Goal: Task Accomplishment & Management: Manage account settings

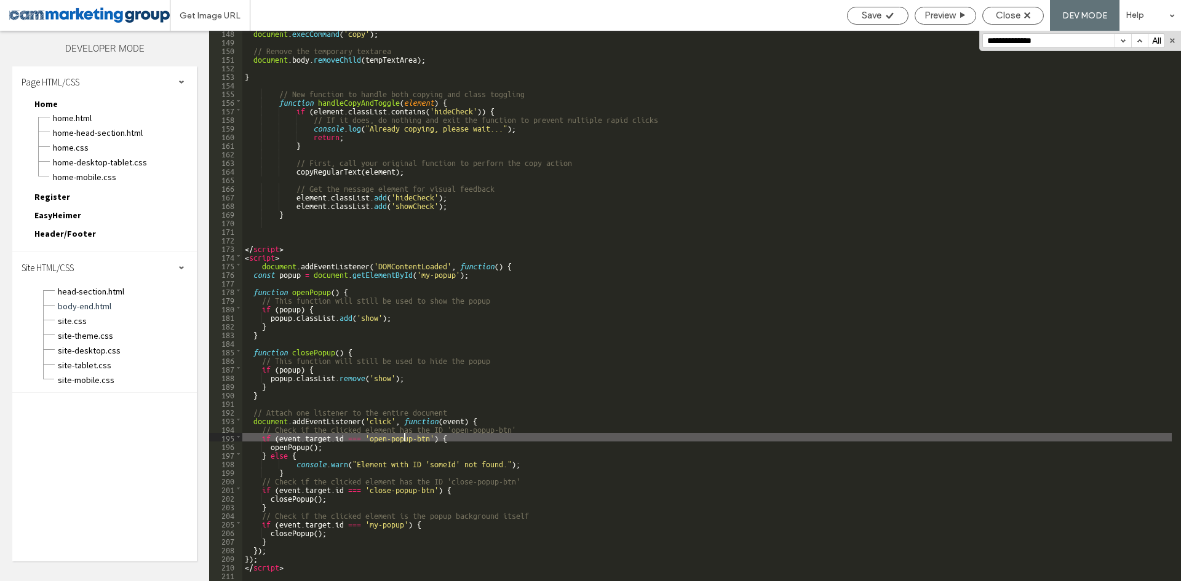
scroll to position [1346, 0]
drag, startPoint x: 587, startPoint y: 140, endPoint x: 529, endPoint y: 186, distance: 74.0
click at [587, 140] on div "document . execCommand ( 'copy' ) ; // Remove the temporary textarea document .…" at bounding box center [706, 312] width 929 height 568
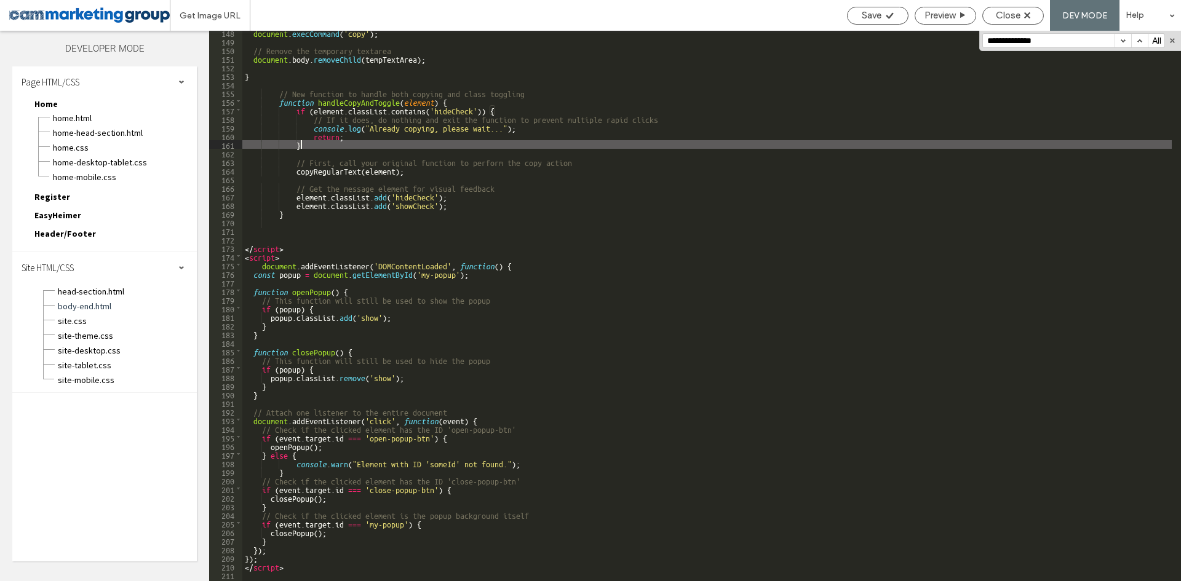
click at [525, 260] on div "document . execCommand ( 'copy' ) ; // Remove the temporary textarea document .…" at bounding box center [706, 312] width 929 height 568
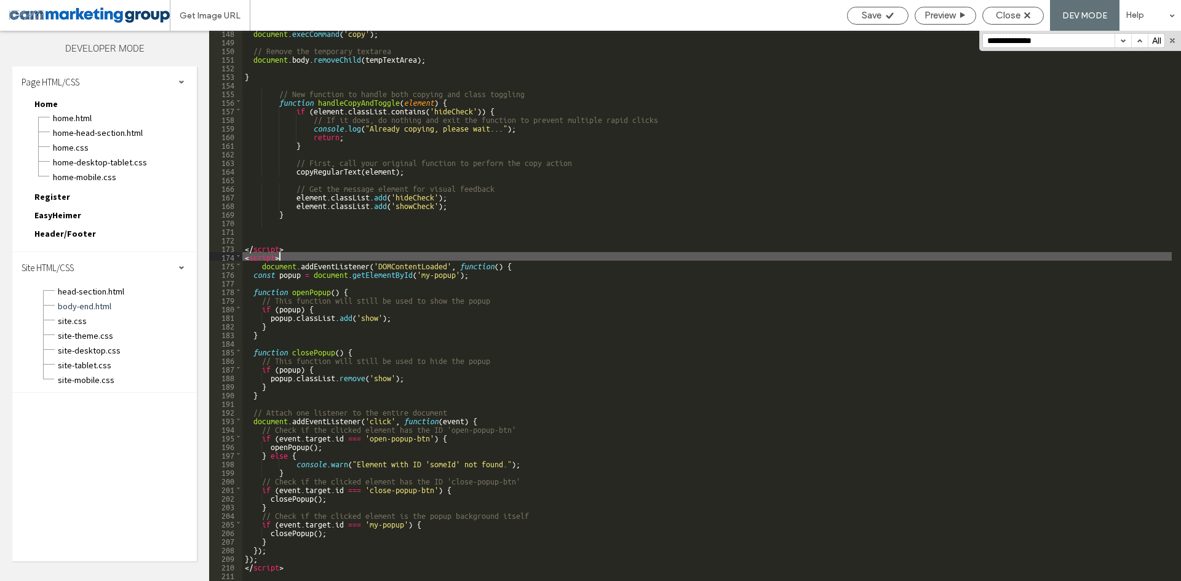
click at [517, 265] on div "document . execCommand ( 'copy' ) ; // Remove the temporary textarea document .…" at bounding box center [706, 312] width 929 height 568
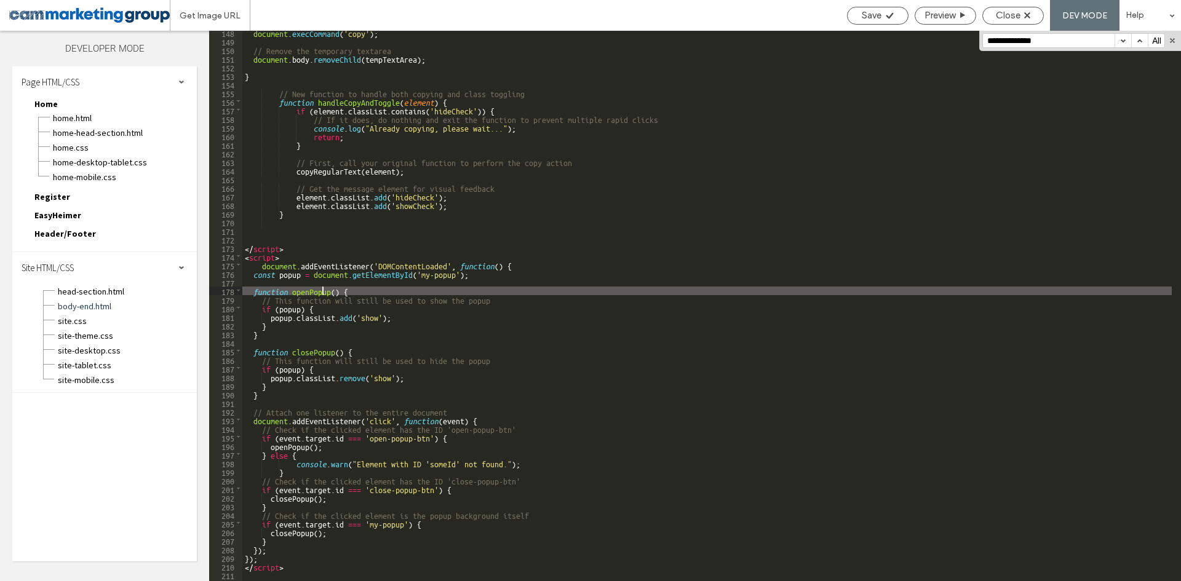
click at [321, 292] on div "document . execCommand ( 'copy' ) ; // Remove the temporary textarea document .…" at bounding box center [706, 312] width 929 height 568
click at [420, 274] on div "document . execCommand ( 'copy' ) ; // Remove the temporary textarea document .…" at bounding box center [706, 312] width 929 height 568
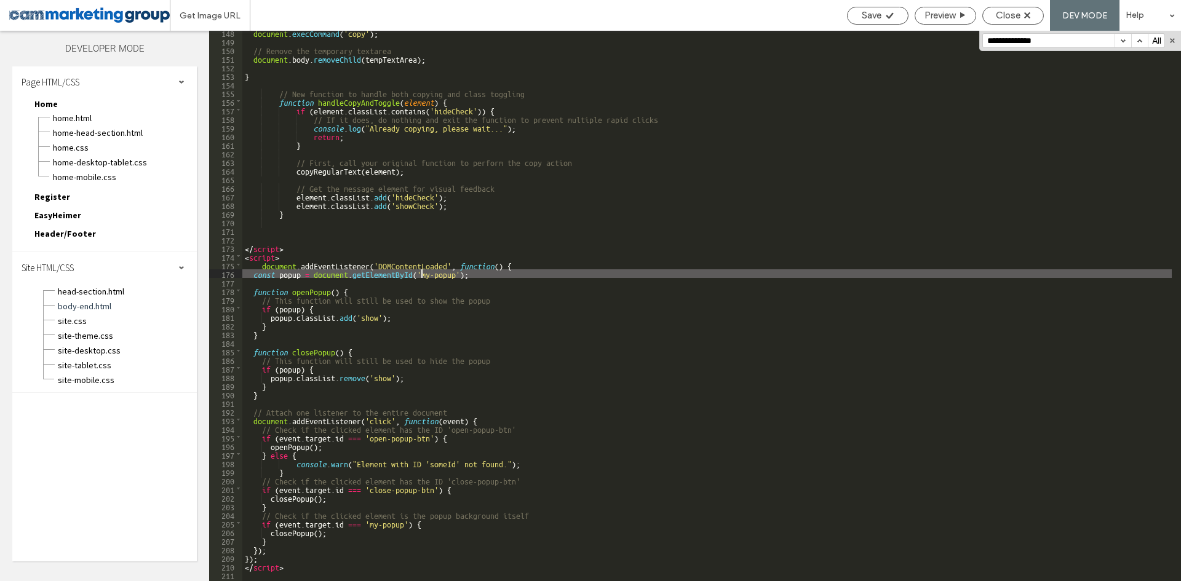
click at [486, 263] on div "document . execCommand ( 'copy' ) ; // Remove the temporary textarea document .…" at bounding box center [706, 312] width 929 height 568
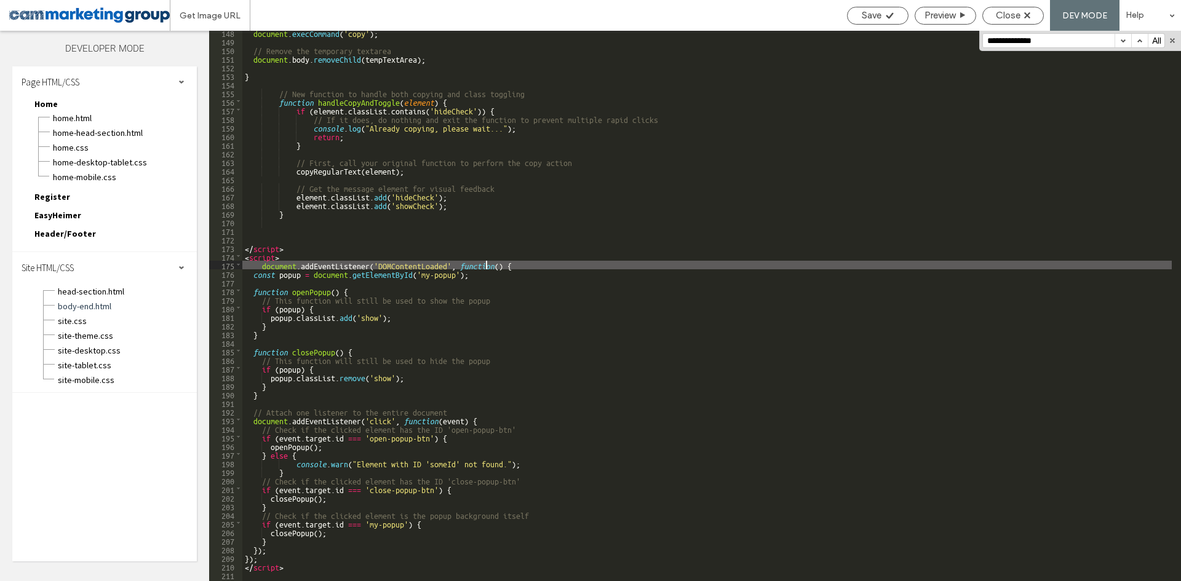
click at [306, 290] on div "document . execCommand ( 'copy' ) ; // Remove the temporary textarea document .…" at bounding box center [706, 312] width 929 height 568
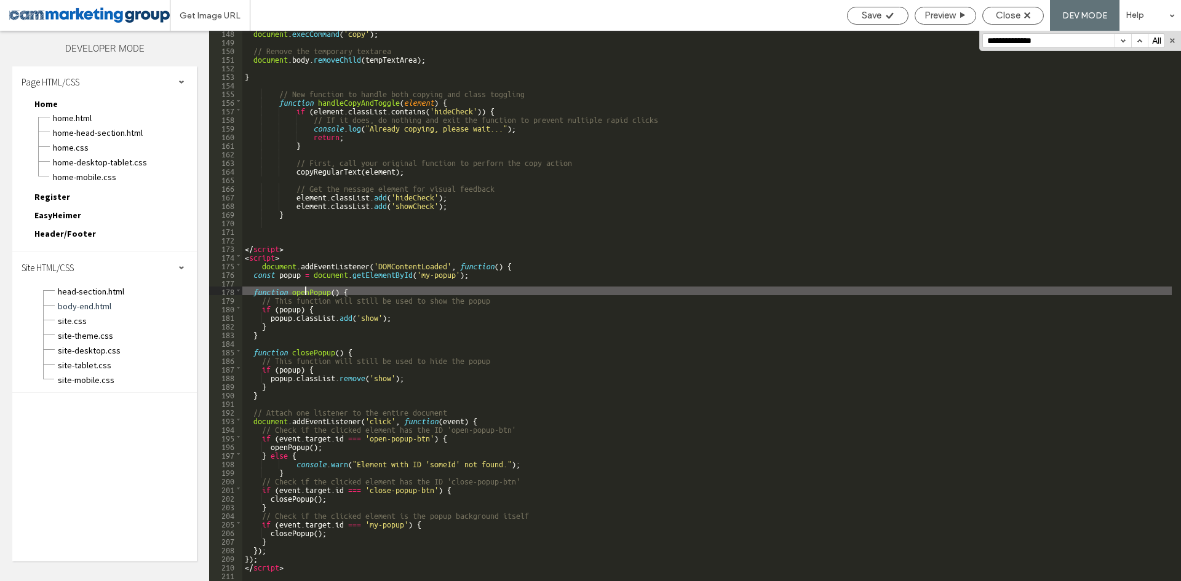
click at [355, 314] on div "document . execCommand ( 'copy' ) ; // Remove the temporary textarea document .…" at bounding box center [706, 312] width 929 height 568
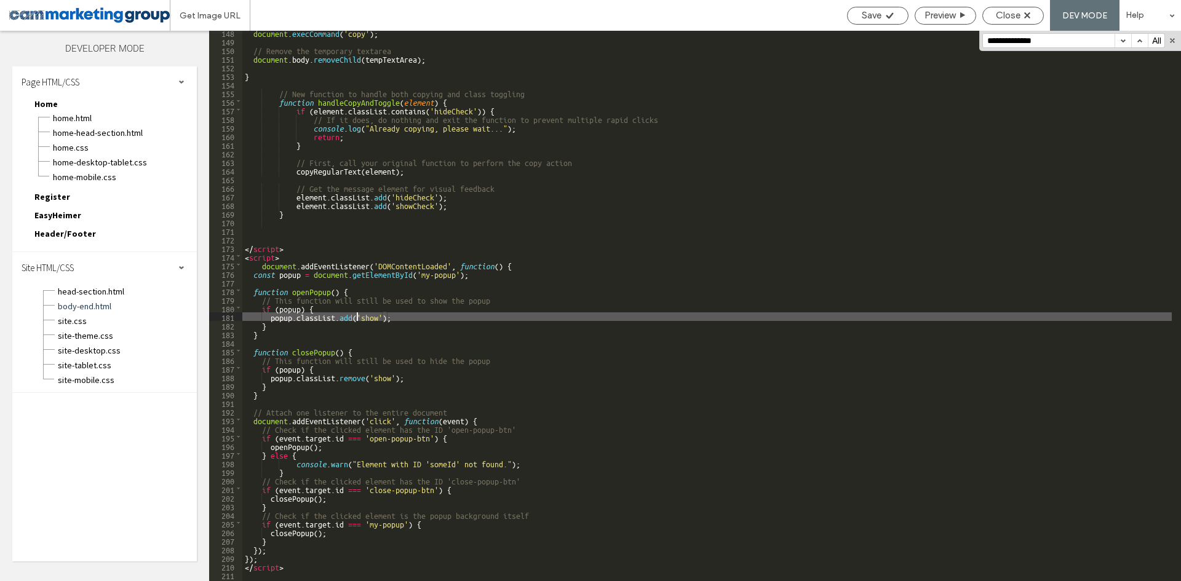
click at [360, 405] on div "document . execCommand ( 'copy' ) ; // Remove the temporary textarea document .…" at bounding box center [706, 312] width 929 height 568
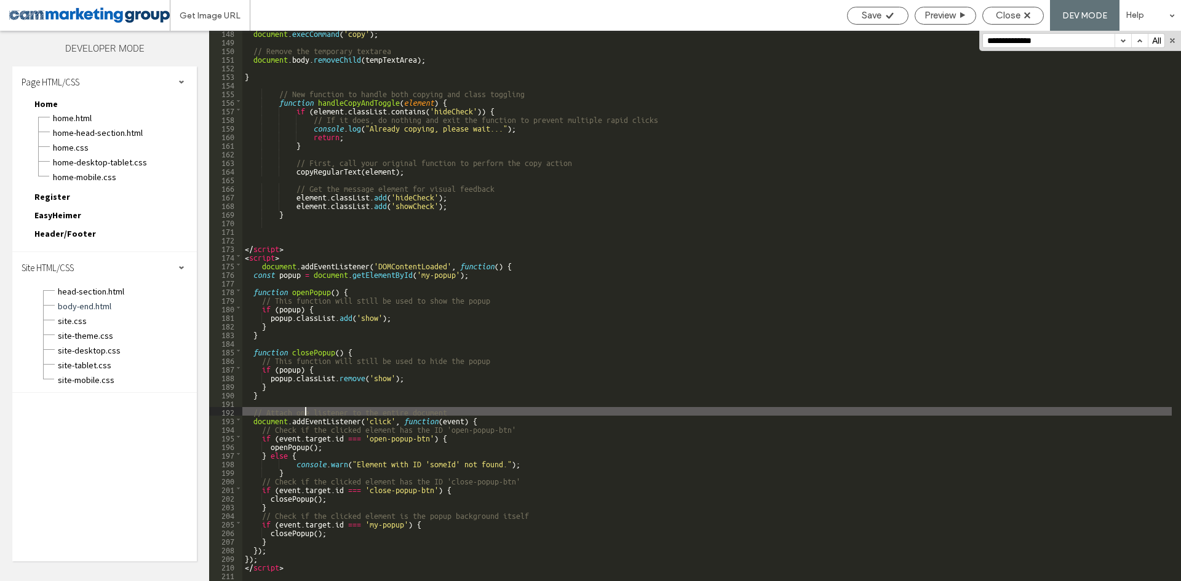
click at [306, 414] on div "document . execCommand ( 'copy' ) ; // Remove the temporary textarea document .…" at bounding box center [706, 312] width 929 height 568
click at [336, 417] on div "document . execCommand ( 'copy' ) ; // Remove the temporary textarea document .…" at bounding box center [706, 312] width 929 height 568
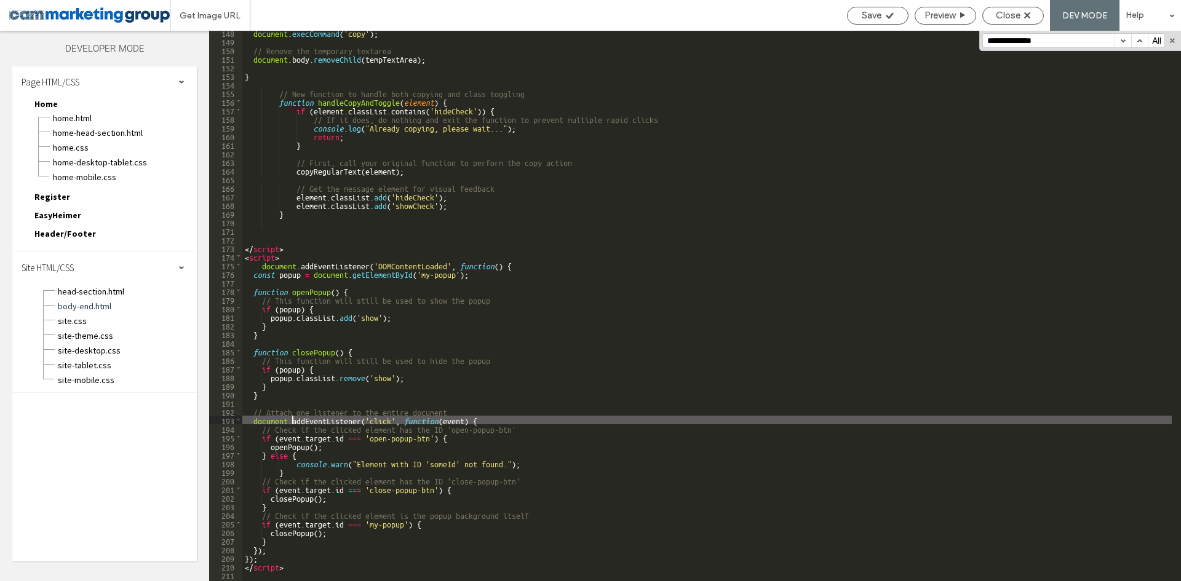
click at [290, 423] on div "document . execCommand ( 'copy' ) ; // Remove the temporary textarea document .…" at bounding box center [706, 312] width 929 height 568
click at [344, 422] on div "document . execCommand ( 'copy' ) ; // Remove the temporary textarea document .…" at bounding box center [706, 312] width 929 height 568
click at [341, 422] on div "document . execCommand ( 'copy' ) ; // Remove the temporary textarea document .…" at bounding box center [706, 312] width 929 height 568
click at [341, 421] on div "document . execCommand ( 'copy' ) ; // Remove the temporary textarea document .…" at bounding box center [706, 312] width 929 height 568
click at [399, 421] on div "document . execCommand ( 'copy' ) ; // Remove the temporary textarea document .…" at bounding box center [706, 312] width 929 height 568
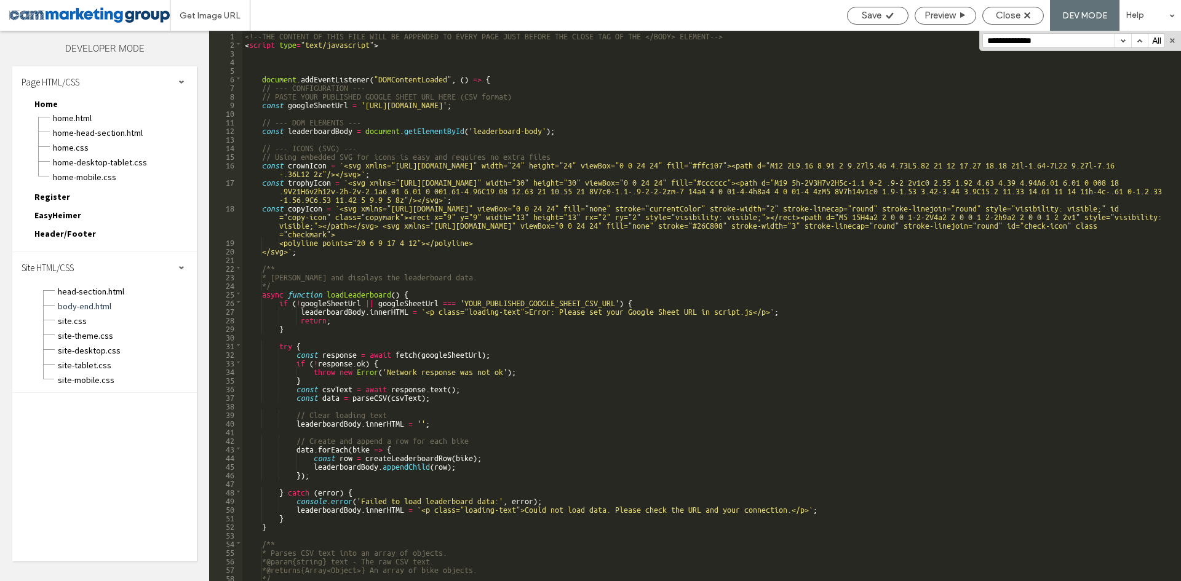
scroll to position [0, 0]
click at [127, 292] on span "head-section.html" at bounding box center [127, 291] width 140 height 12
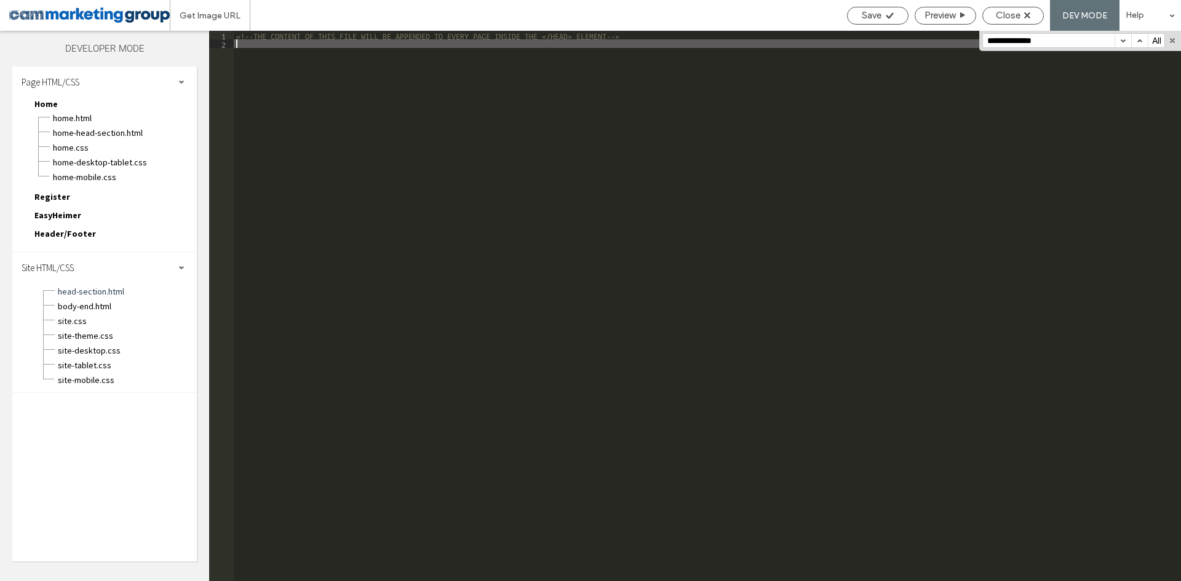
click at [600, 125] on div "<!--THE CONTENT OF THIS FILE WILL BE APPENDED TO EVERY PAGE INSIDE THE </HEAD> …" at bounding box center [707, 315] width 947 height 568
click at [130, 311] on span "body-end.html" at bounding box center [127, 306] width 140 height 12
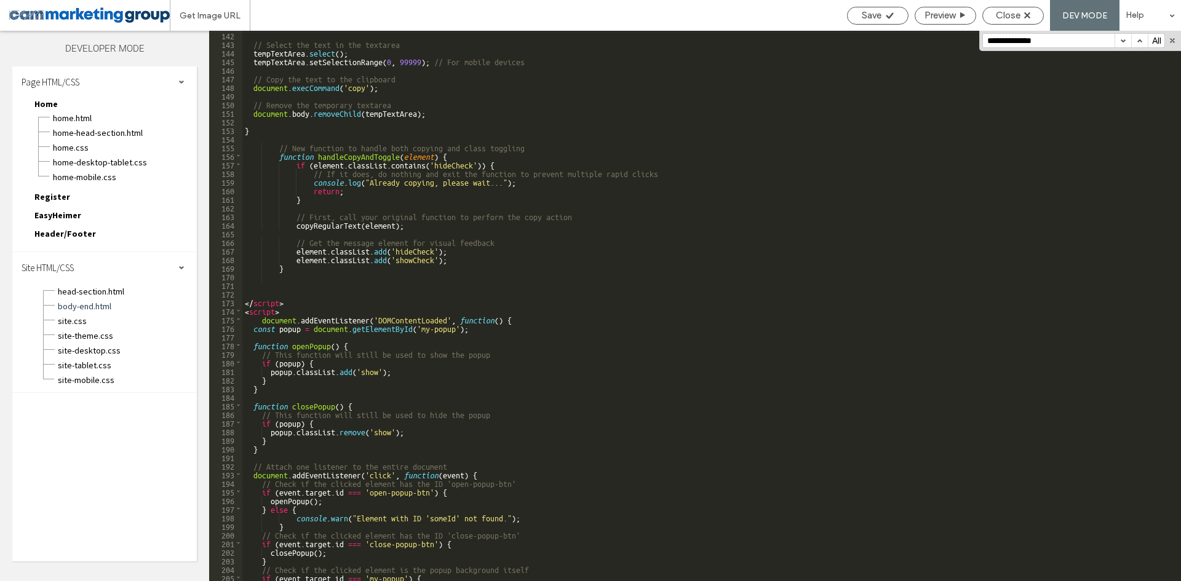
scroll to position [1361, 0]
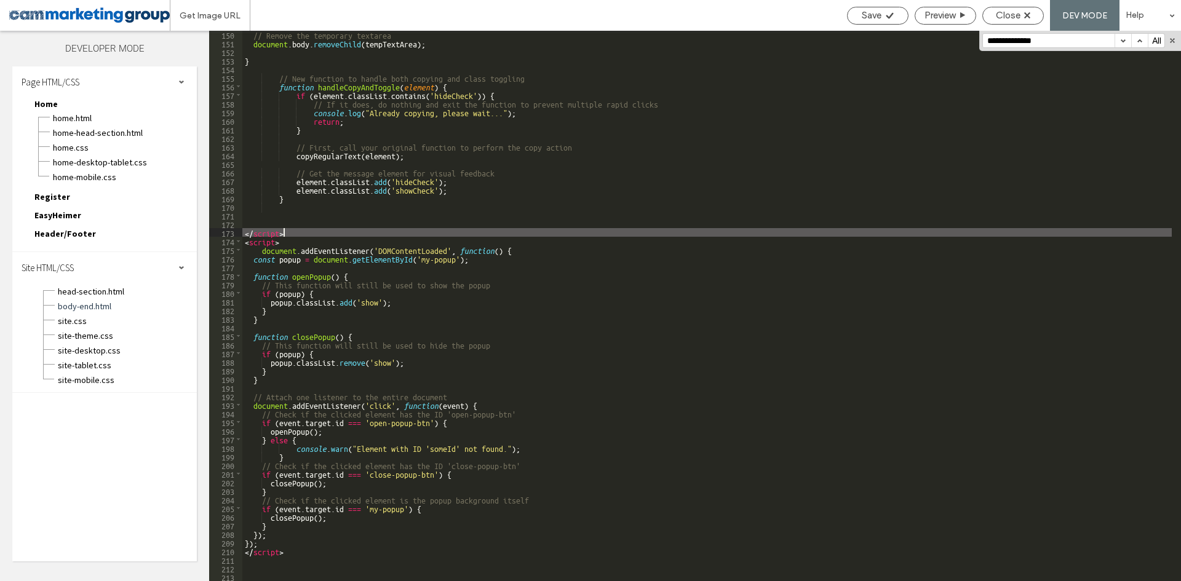
click at [288, 232] on div "// Remove the temporary textarea document . body . removeChild ( tempTextArea )…" at bounding box center [706, 314] width 929 height 568
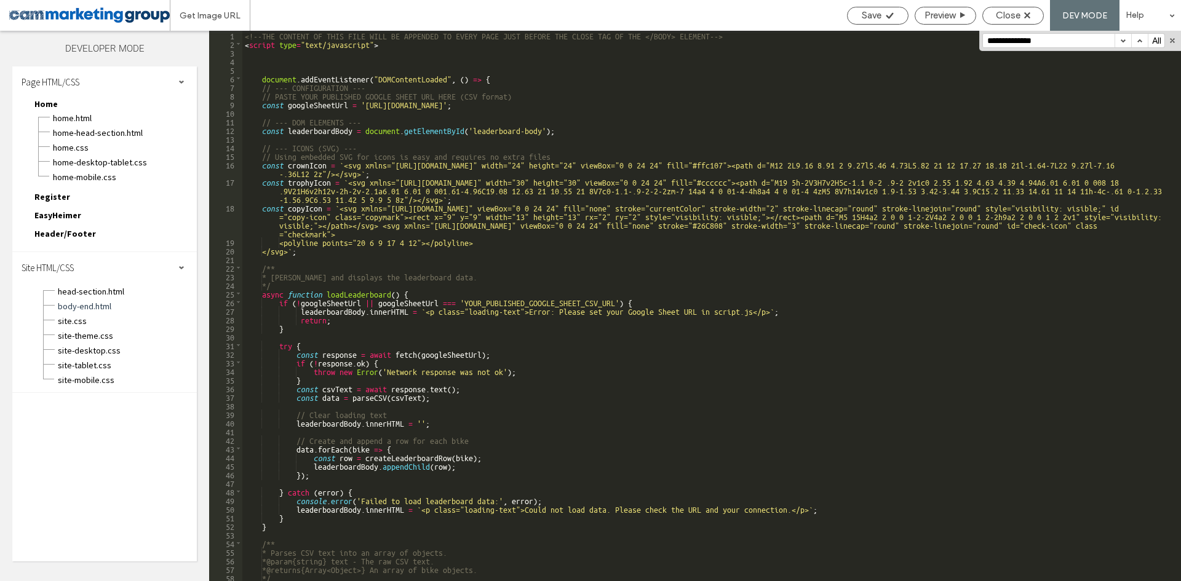
scroll to position [0, 0]
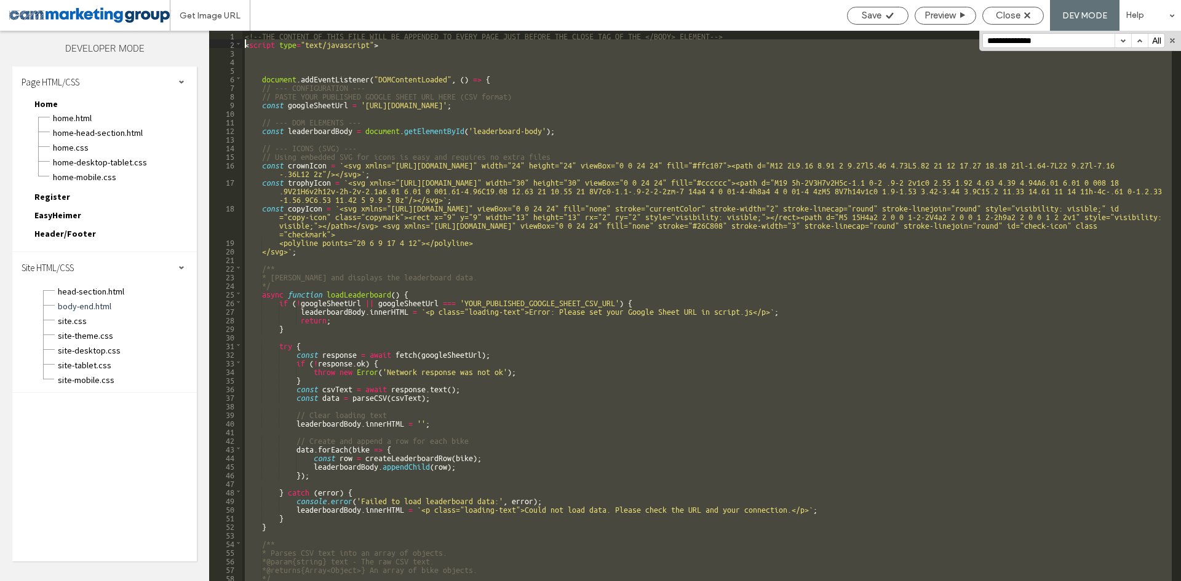
click at [245, 45] on div "<!--THE CONTENT OF THIS FILE WILL BE APPENDED TO EVERY PAGE JUST BEFORE THE CLO…" at bounding box center [706, 315] width 929 height 568
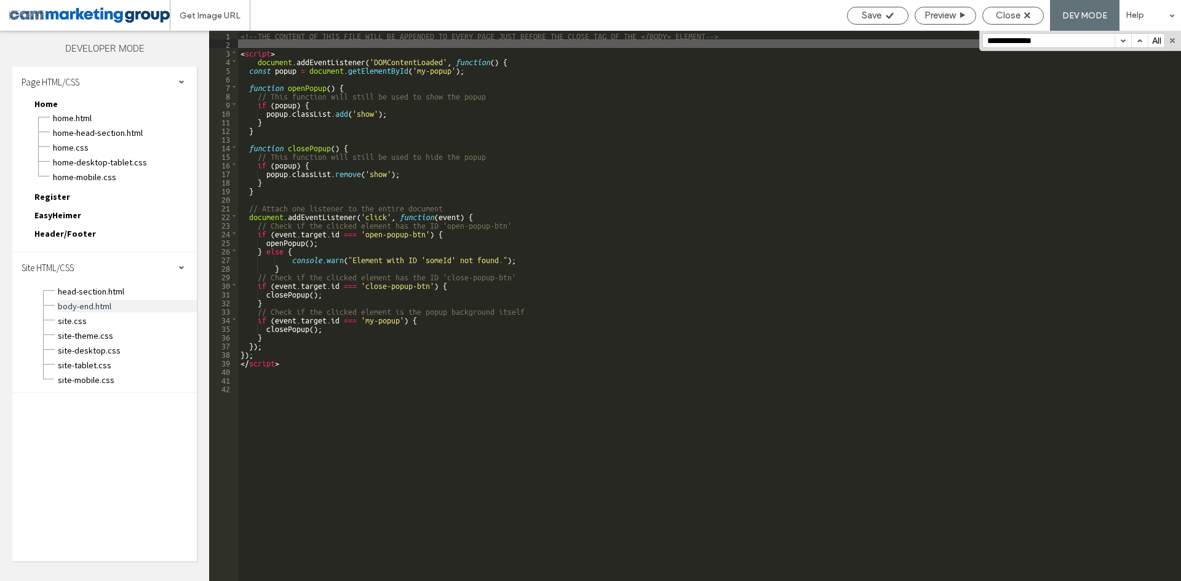
click at [101, 310] on span "body-end.html" at bounding box center [127, 306] width 140 height 12
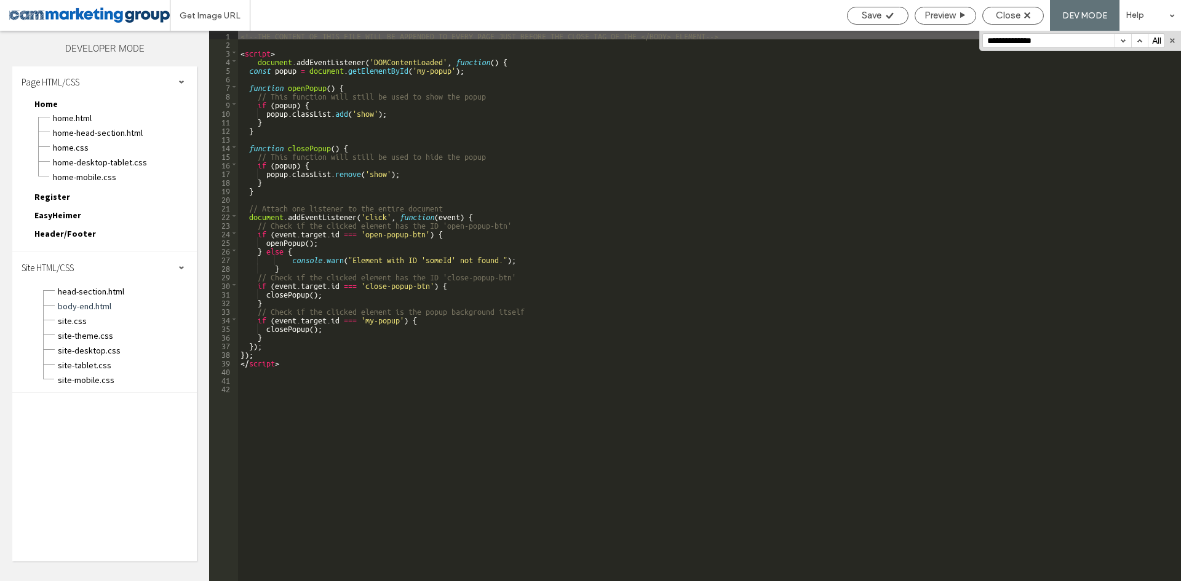
drag, startPoint x: 135, startPoint y: 290, endPoint x: 221, endPoint y: 248, distance: 96.3
click at [135, 290] on span "head-section.html" at bounding box center [127, 291] width 140 height 12
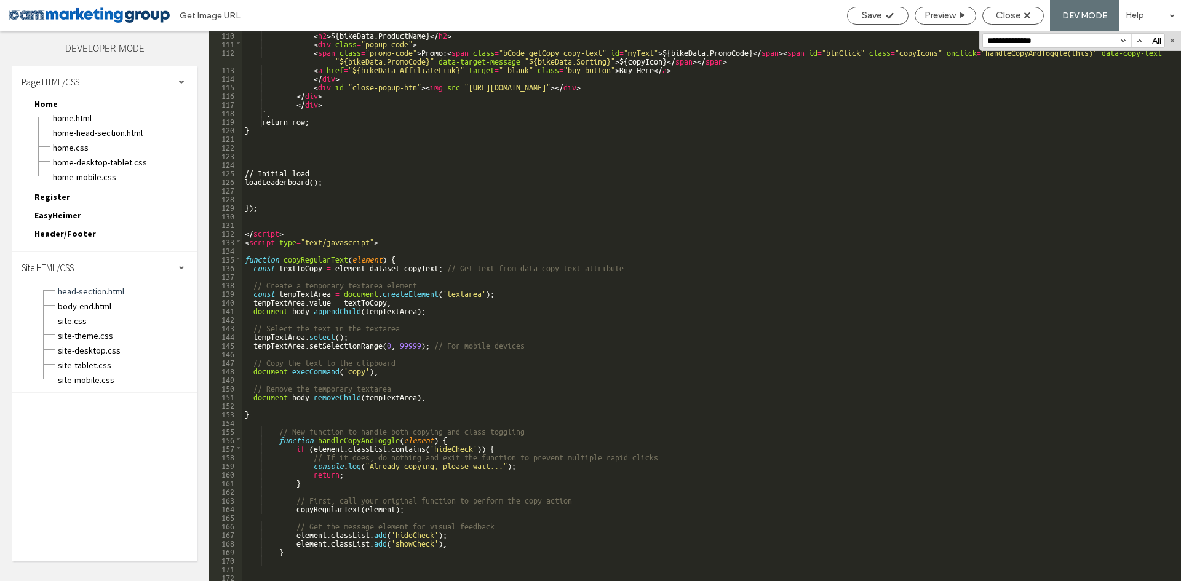
scroll to position [1008, 0]
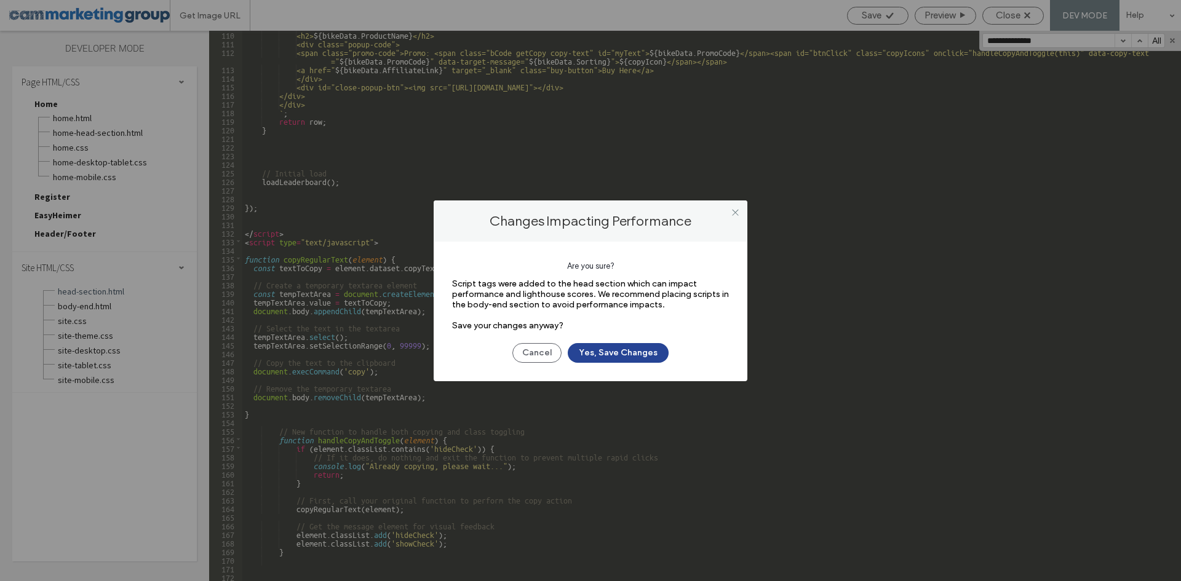
click at [627, 349] on button "Yes, Save Changes" at bounding box center [618, 353] width 101 height 20
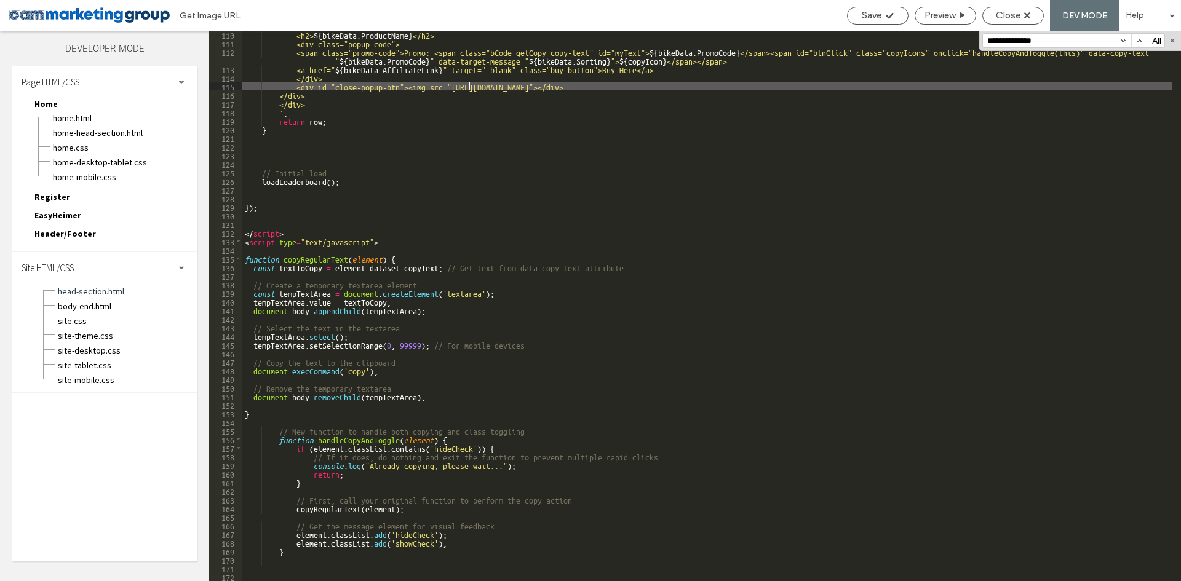
click at [467, 84] on div "<h2> ${ bikeData . ProductName } </h2> <div class="popup-code"> <span class="pr…" at bounding box center [706, 314] width 929 height 568
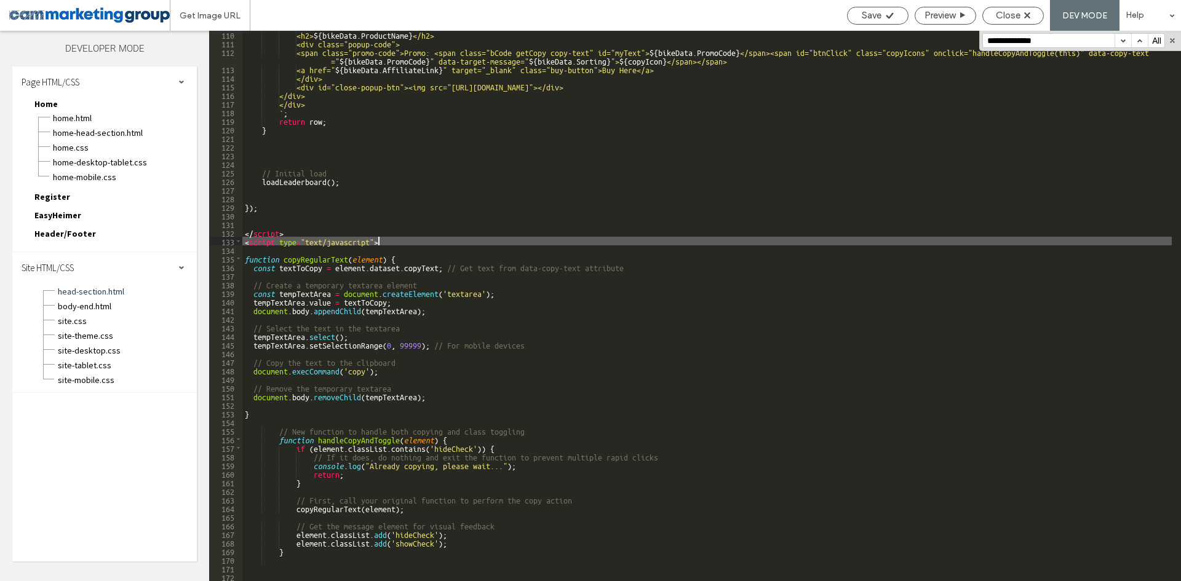
click at [434, 240] on div "<h2> ${ bikeData . ProductName } </h2> <div class="popup-code"> <span class="pr…" at bounding box center [706, 314] width 929 height 568
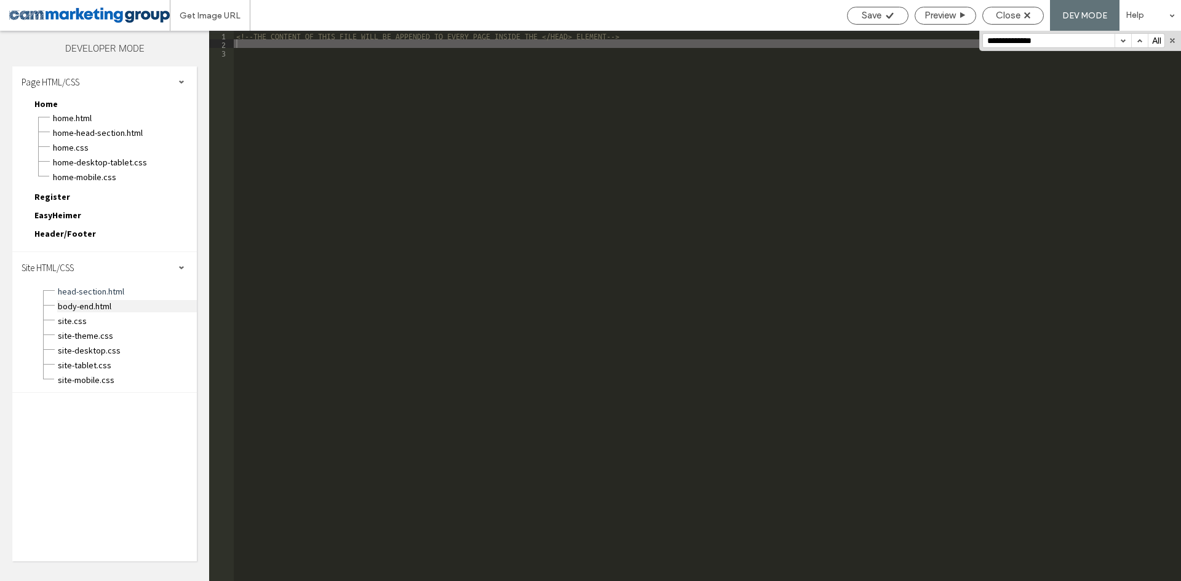
click at [148, 307] on span "body-end.html" at bounding box center [127, 306] width 140 height 12
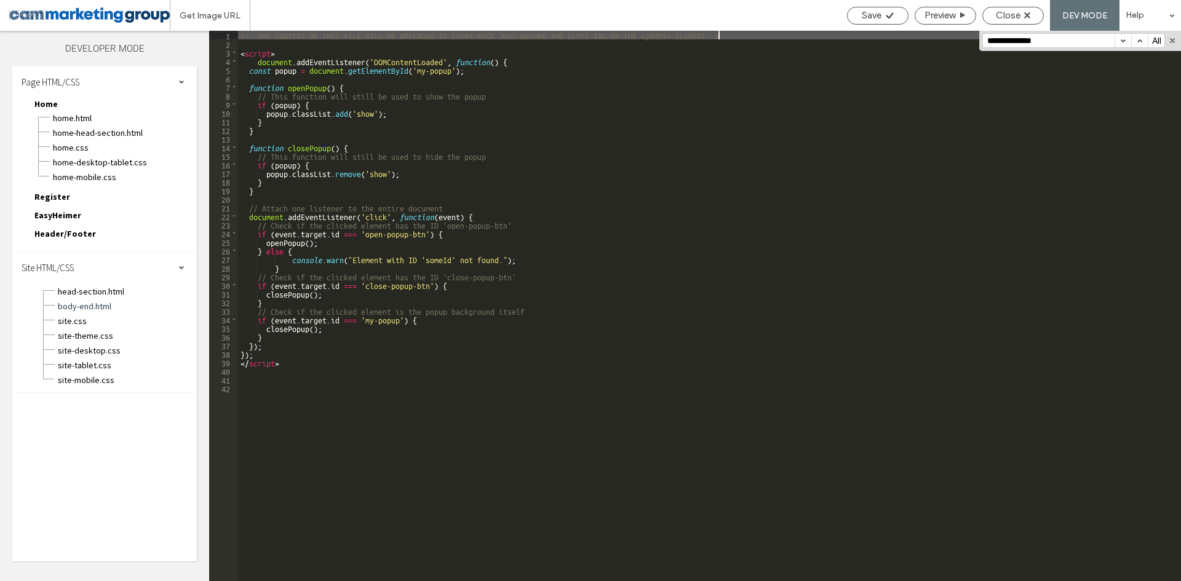
type textarea "**"
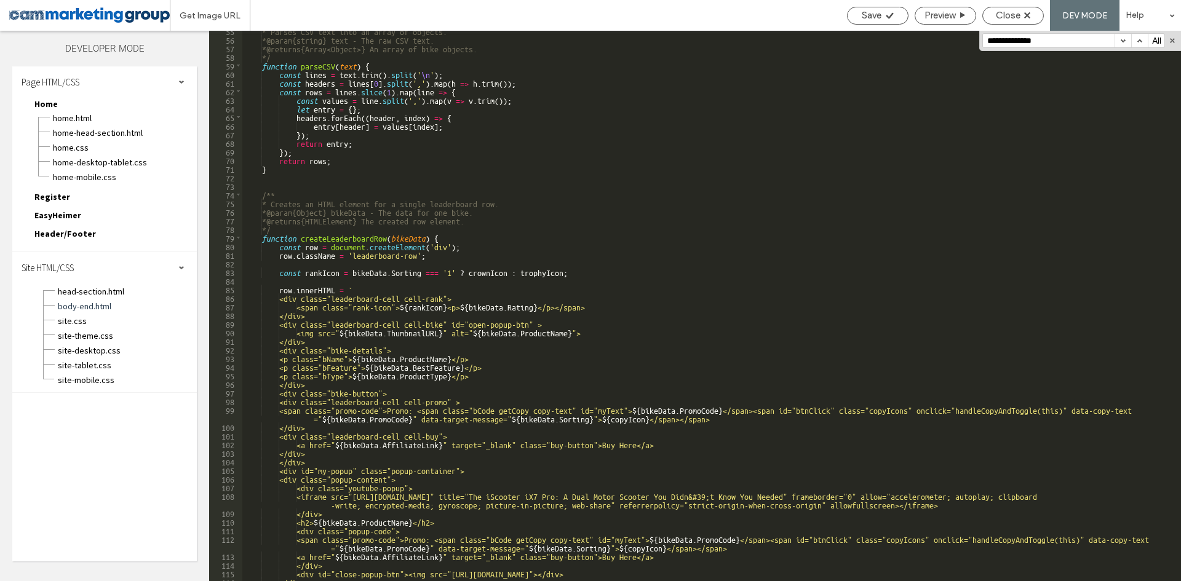
scroll to position [373, 0]
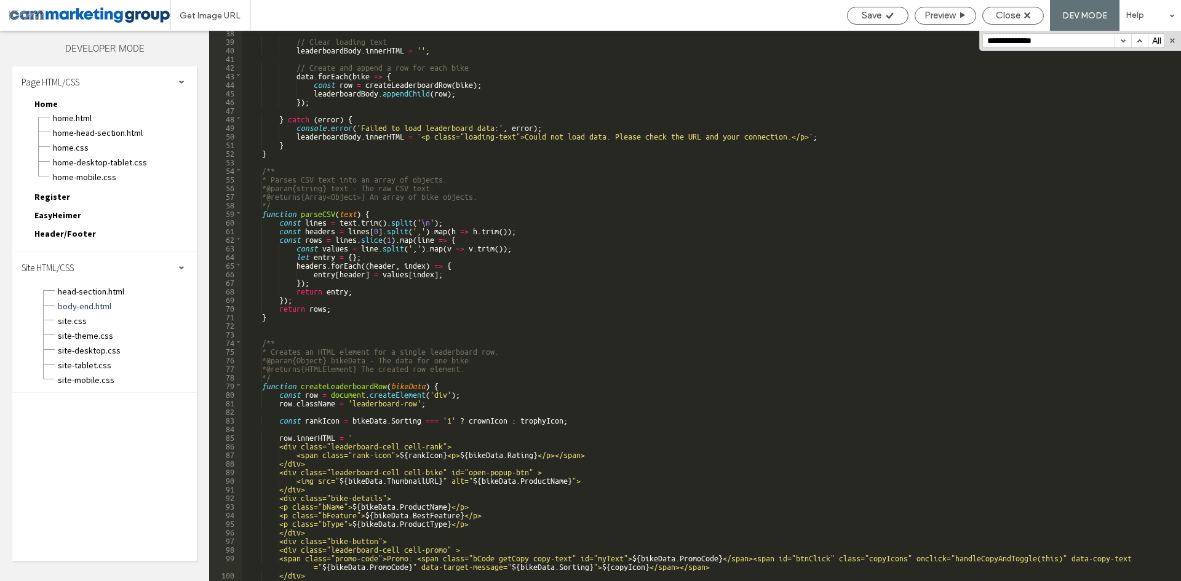
click at [450, 384] on div "// Clear loading text leaderboardBody . innerHTML = '' ; // Create and append a…" at bounding box center [706, 312] width 929 height 568
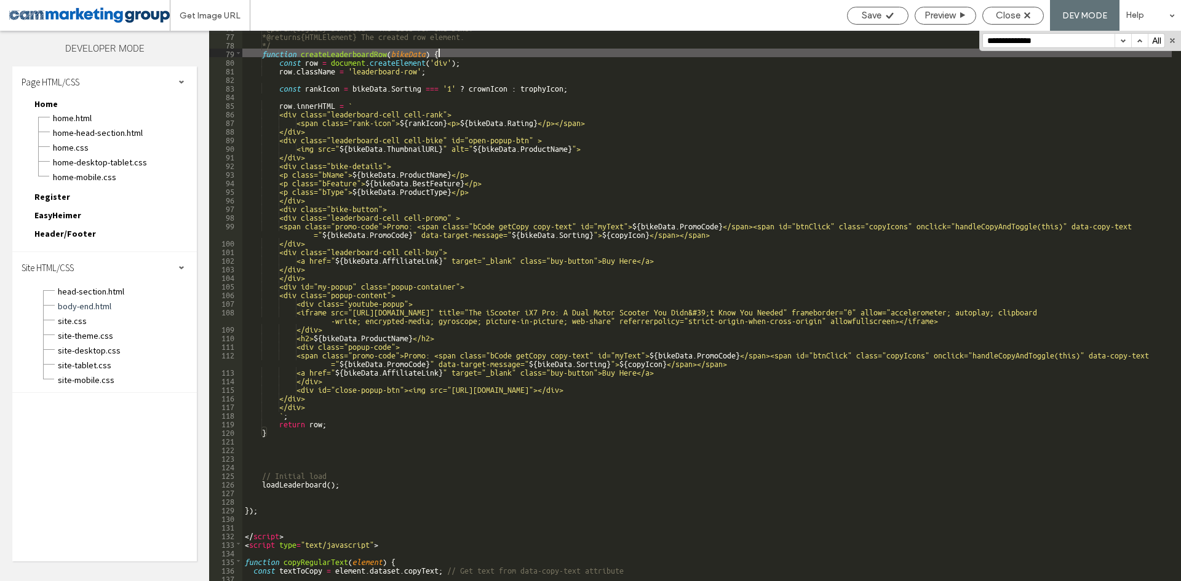
scroll to position [742, 0]
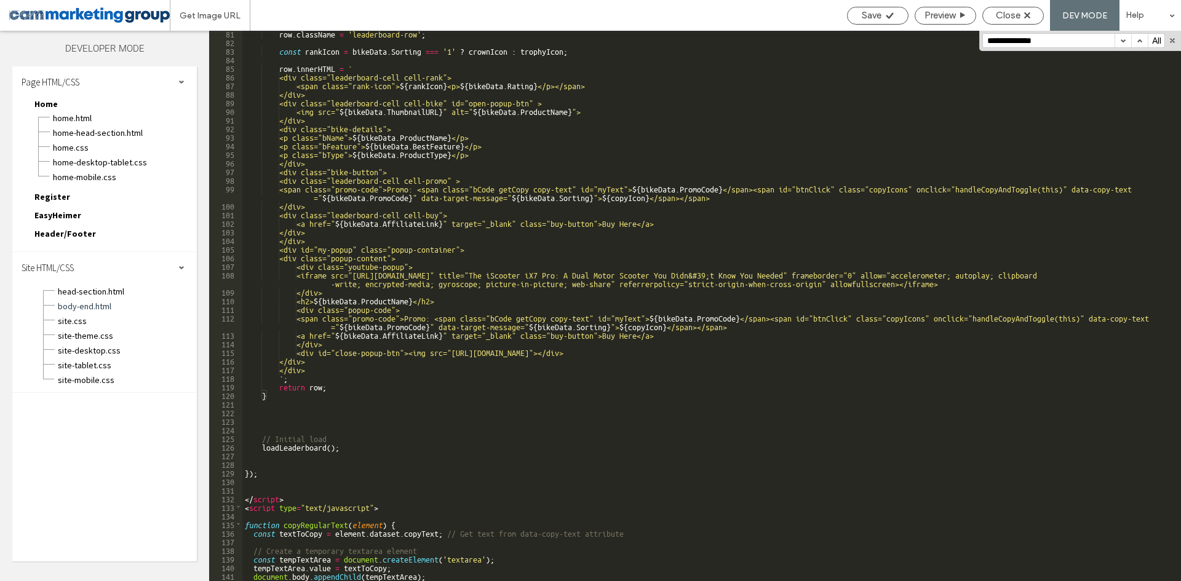
click at [313, 445] on div "row . className = 'leaderboard-row' ; const rankIcon = bikeData . Sorting === '…" at bounding box center [706, 313] width 929 height 568
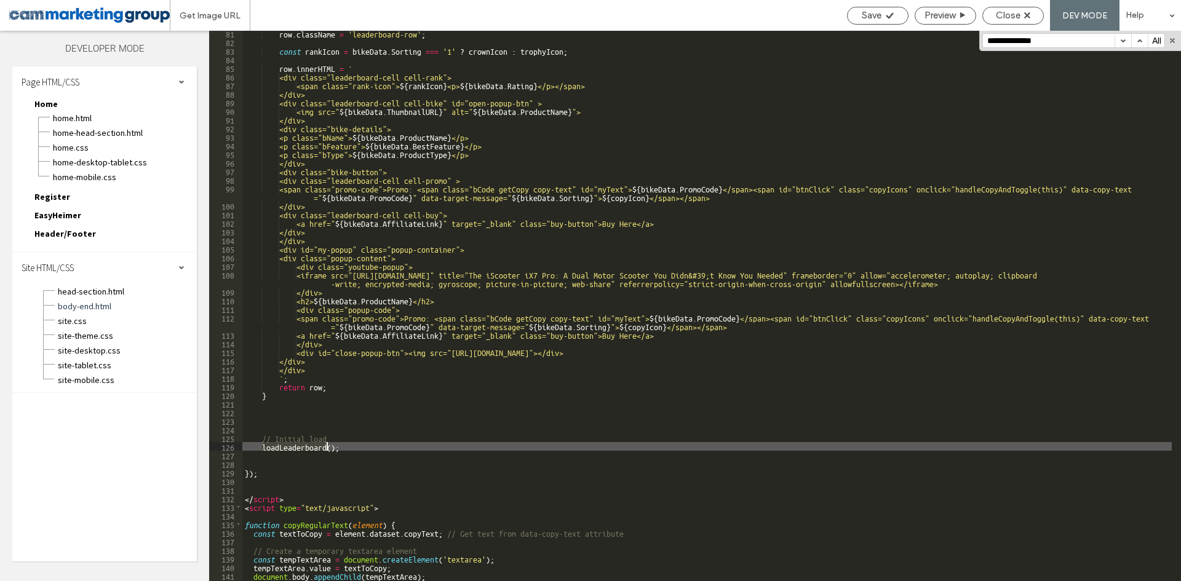
click at [313, 445] on div "row . className = 'leaderboard-row' ; const rankIcon = bikeData . Sorting === '…" at bounding box center [706, 313] width 929 height 568
type input "**********"
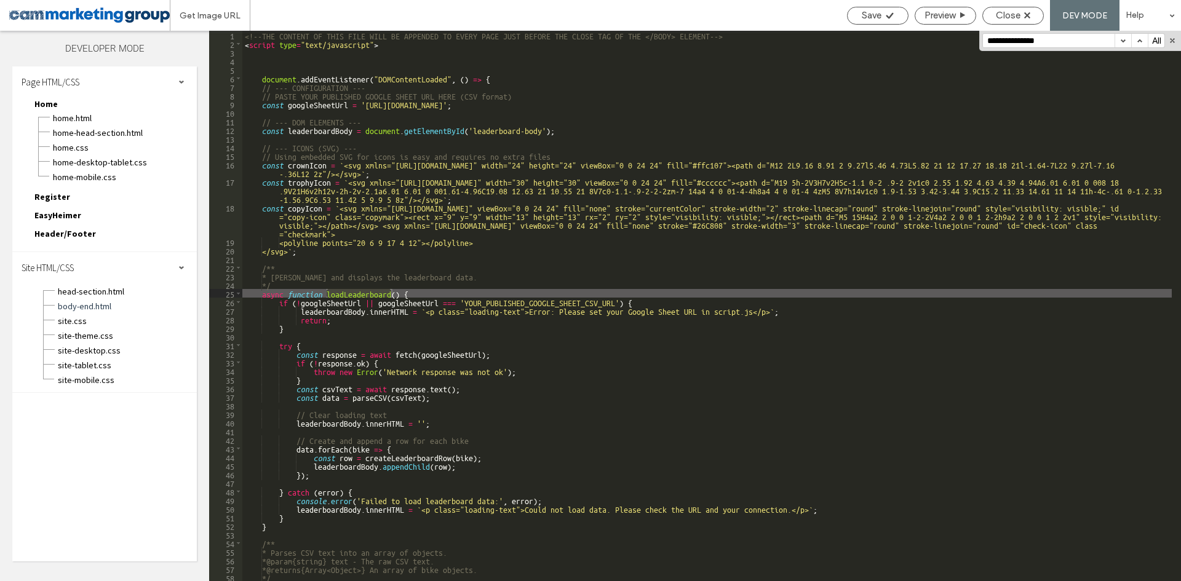
scroll to position [0, 0]
click at [422, 292] on div "<!--THE CONTENT OF THIS FILE WILL BE APPENDED TO EVERY PAGE JUST BEFORE THE CLO…" at bounding box center [706, 315] width 929 height 568
click at [401, 76] on div "<!--THE CONTENT OF THIS FILE WILL BE APPENDED TO EVERY PAGE JUST BEFORE THE CLO…" at bounding box center [706, 315] width 929 height 568
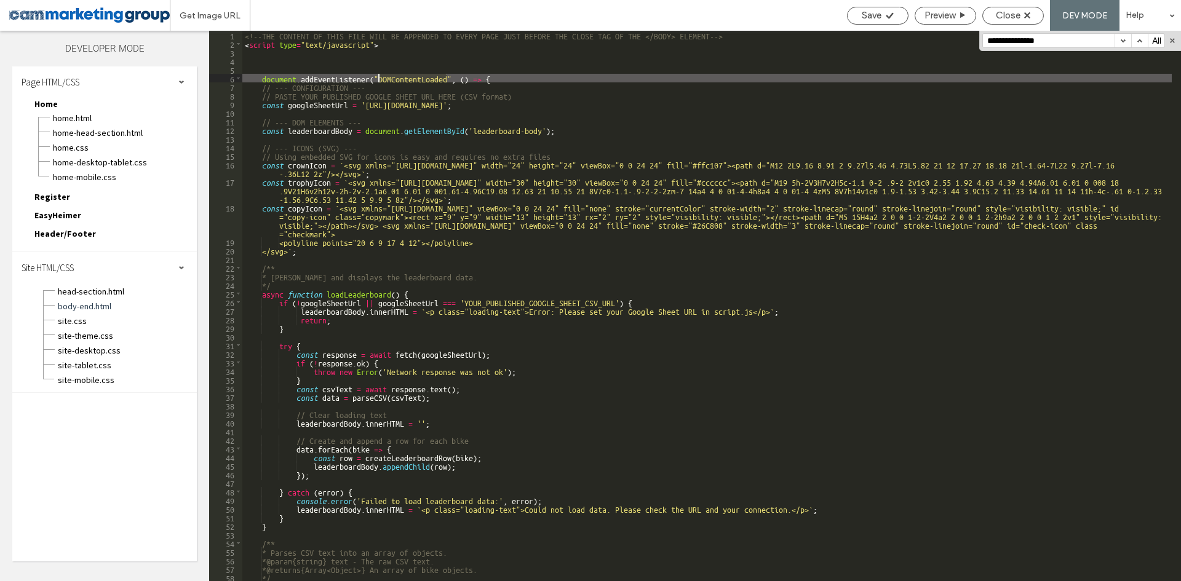
click at [518, 80] on div "<!--THE CONTENT OF THIS FILE WILL BE APPENDED TO EVERY PAGE JUST BEFORE THE CLO…" at bounding box center [706, 315] width 929 height 568
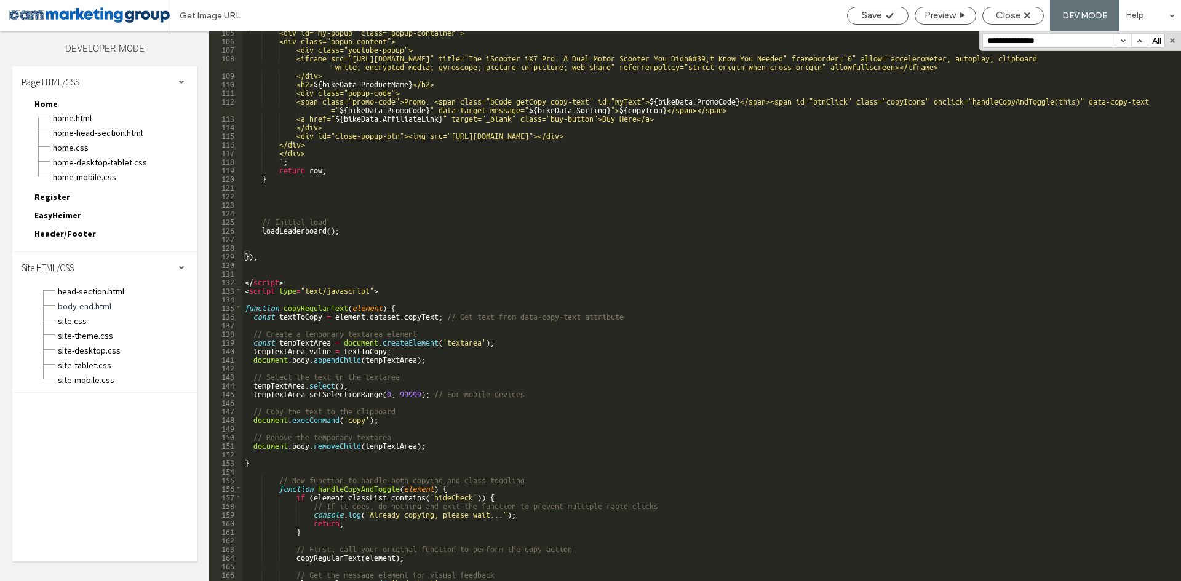
scroll to position [959, 0]
click at [370, 226] on div "<div id="my-popup" class="popup-container"> <div class="popup-content"> <div cl…" at bounding box center [706, 311] width 929 height 568
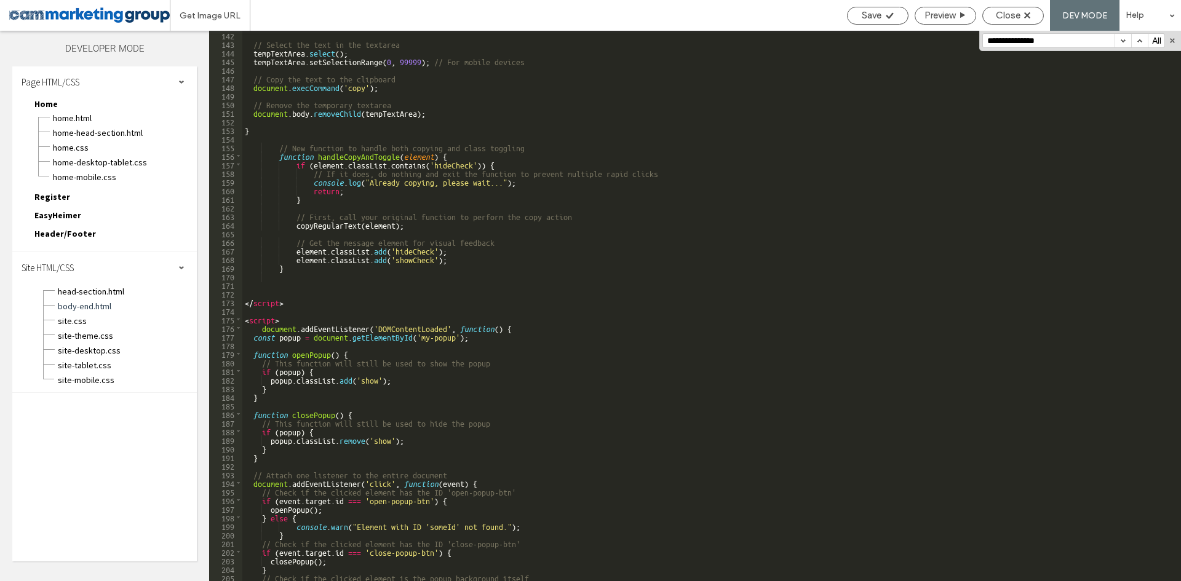
scroll to position [1365, 0]
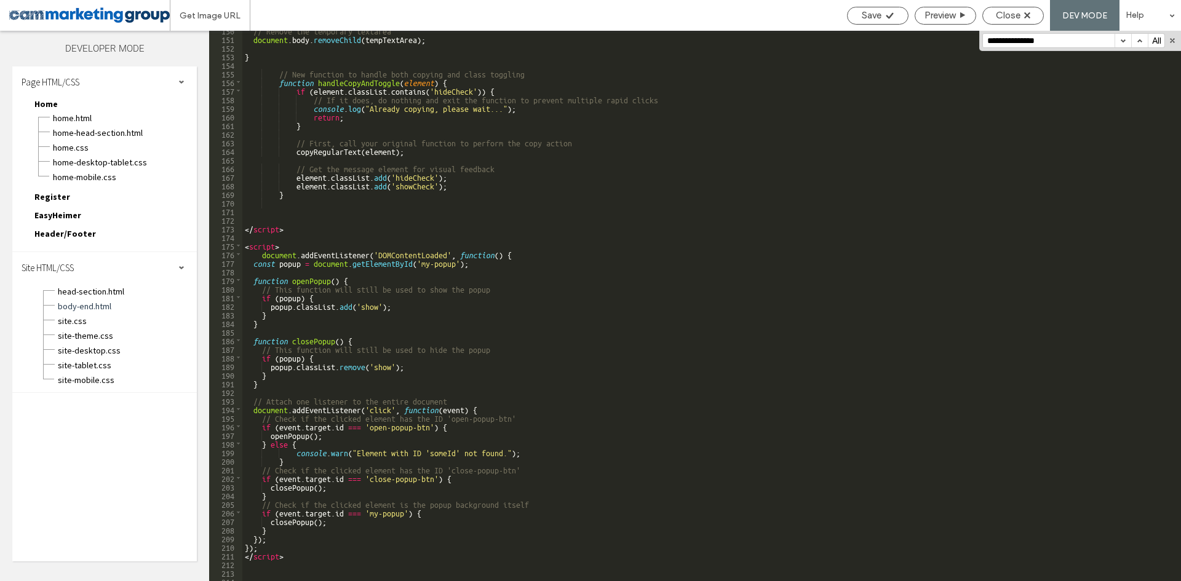
click at [510, 256] on div "// Remove the temporary textarea document . body . removeChild ( tempTextArea )…" at bounding box center [706, 310] width 929 height 568
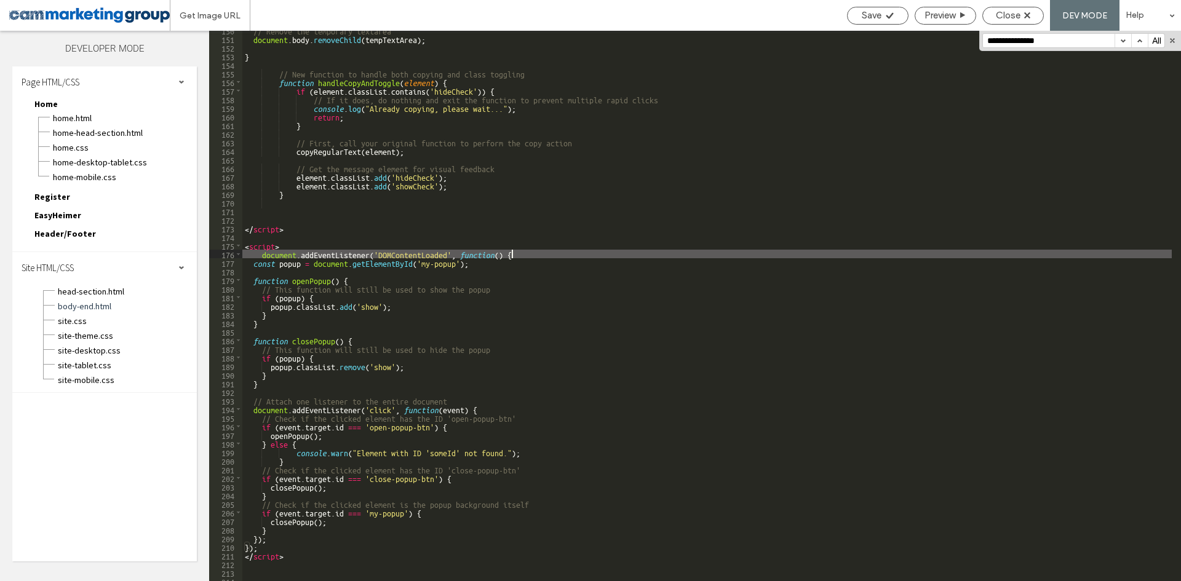
click at [520, 255] on div "// Remove the temporary textarea document . body . removeChild ( tempTextArea )…" at bounding box center [706, 310] width 929 height 568
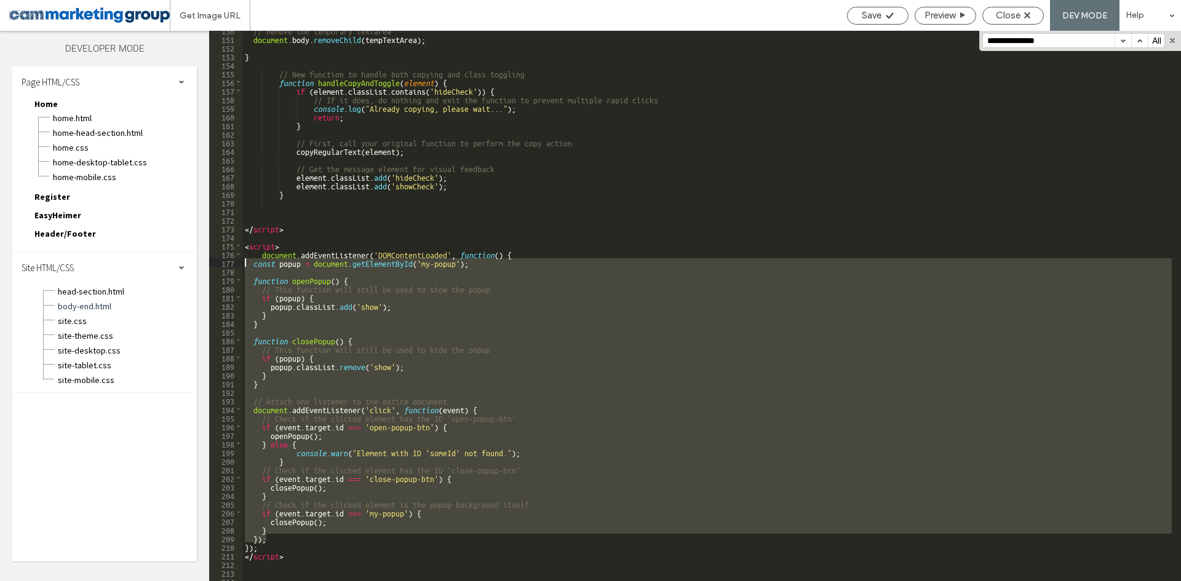
drag, startPoint x: 268, startPoint y: 534, endPoint x: 229, endPoint y: 263, distance: 274.6
click at [229, 263] on div "** 150 151 152 153 154 155 156 157 158 159 160 161 162 163 164 165 166 167 168 …" at bounding box center [695, 306] width 972 height 550
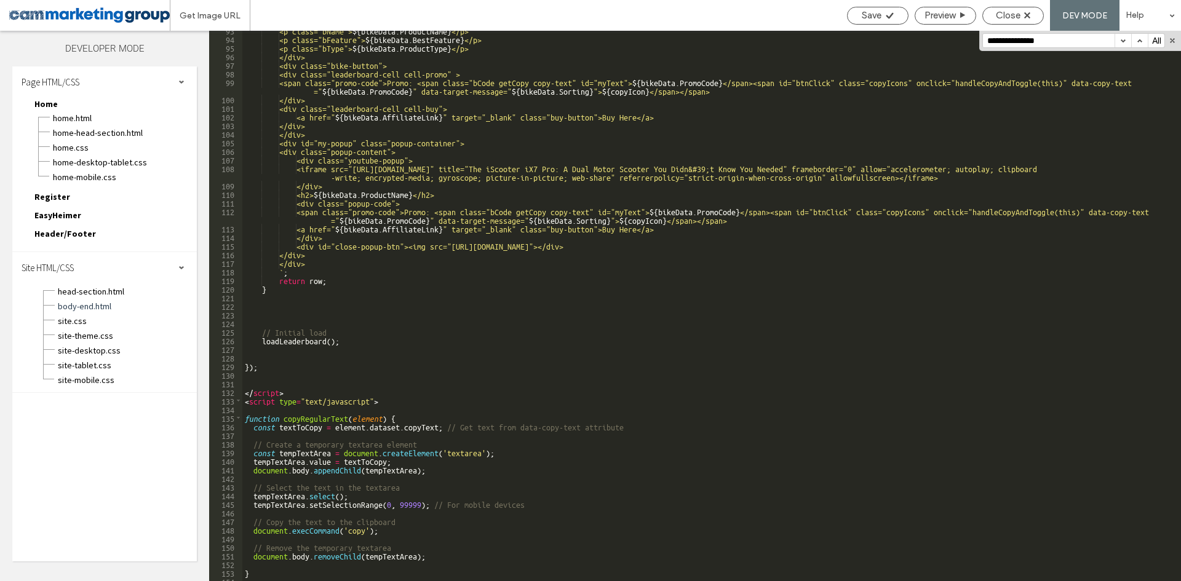
scroll to position [849, 0]
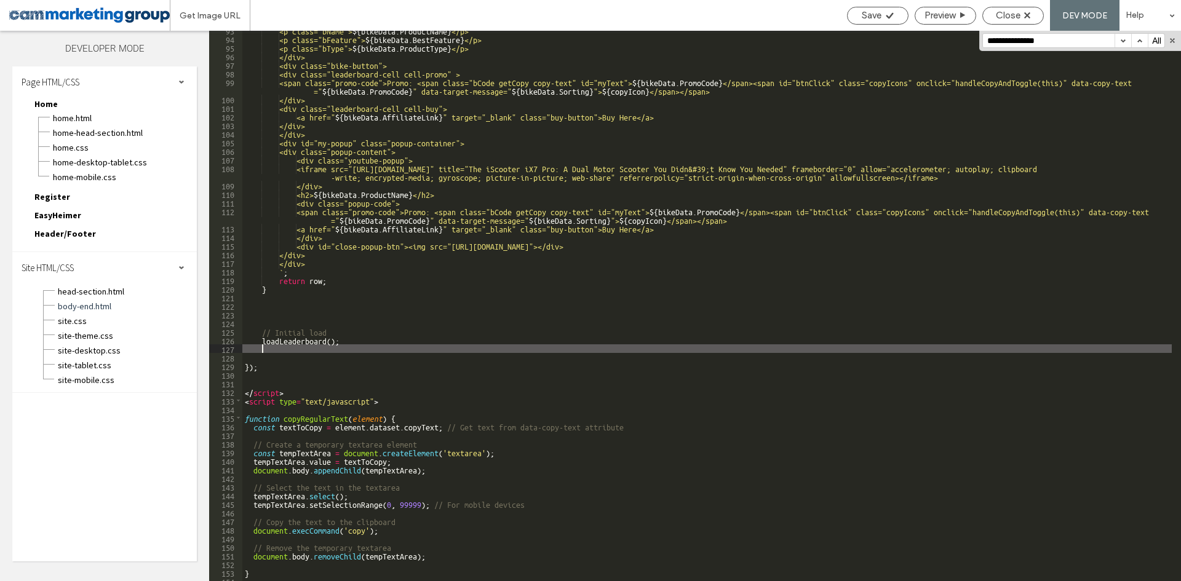
click at [276, 352] on div "<p class="bName"> ${ bikeData . ProductName } </p> <p class="bFeature"> ${ bike…" at bounding box center [706, 310] width 929 height 568
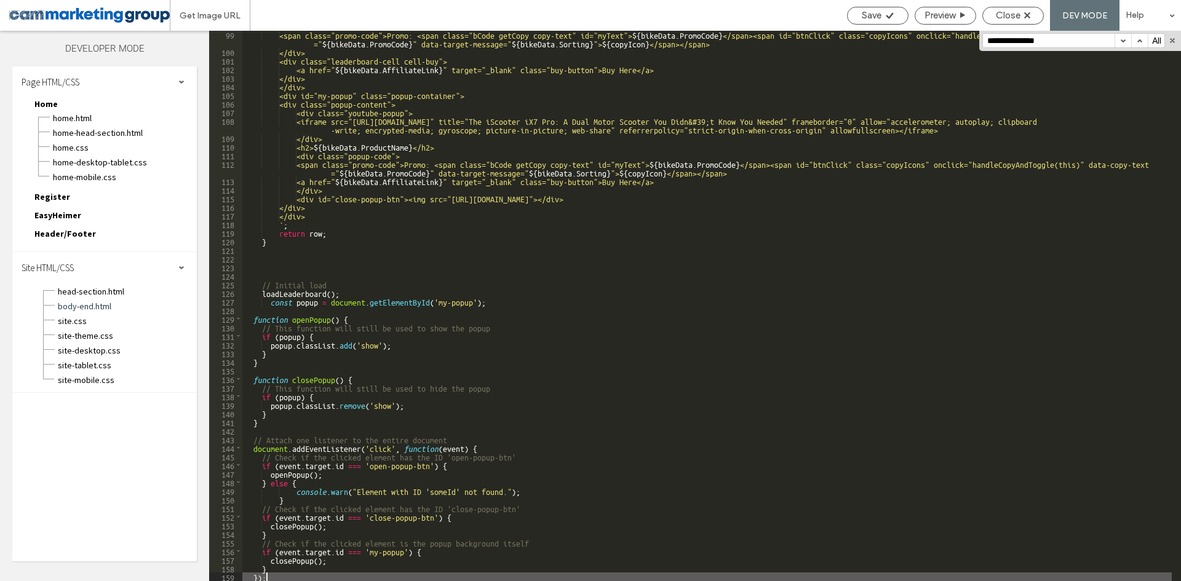
scroll to position [896, 0]
click at [385, 359] on div "<span class="promo-code">Promo: <span class="bCode getCopy copy-text" id="myTex…" at bounding box center [706, 318] width 929 height 576
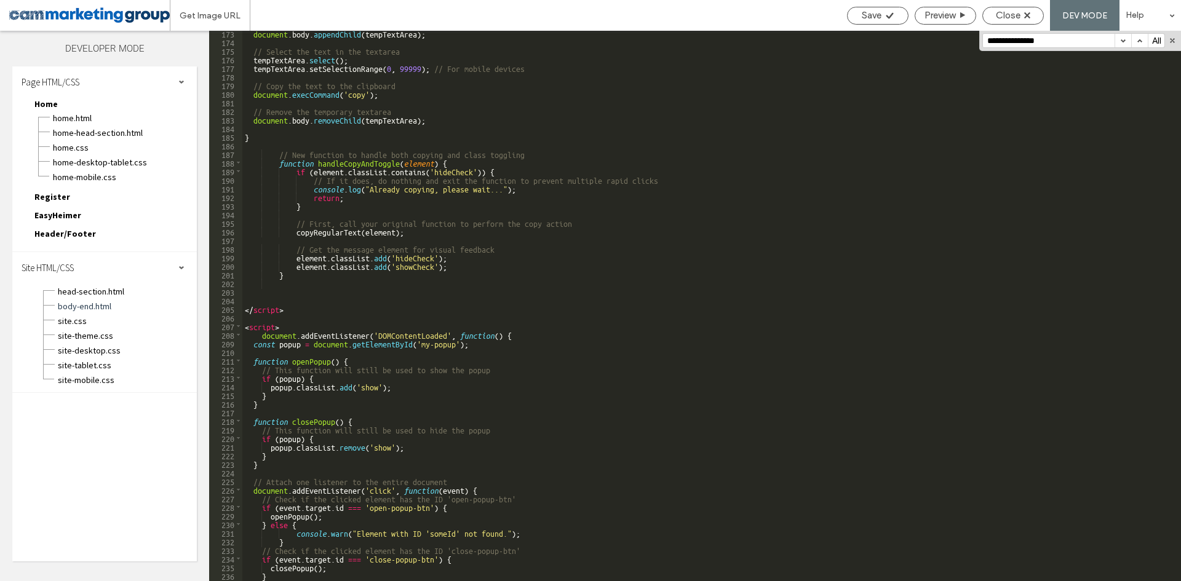
scroll to position [1645, 0]
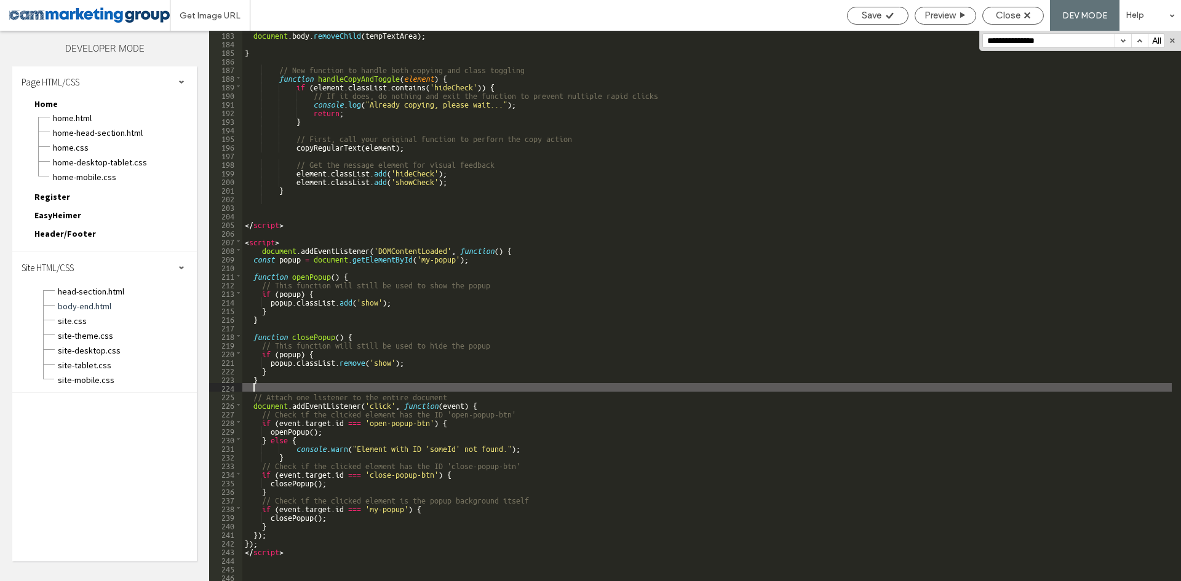
click at [483, 386] on div "document . body . removeChild ( tempTextArea ) ; } // New function to handle bo…" at bounding box center [706, 314] width 929 height 568
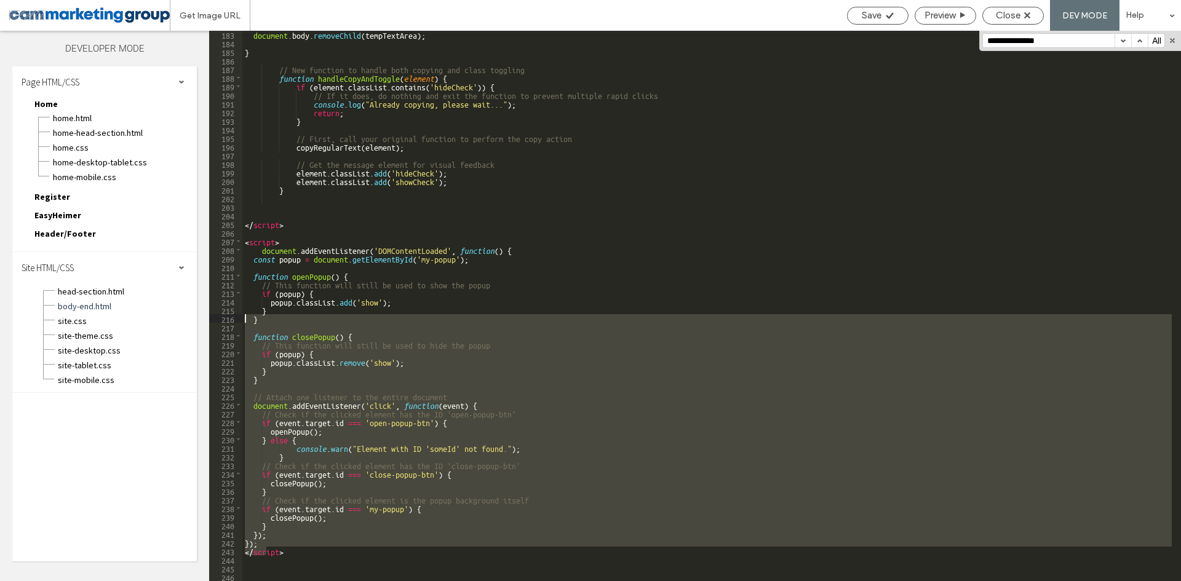
drag, startPoint x: 257, startPoint y: 536, endPoint x: 282, endPoint y: 482, distance: 60.0
click at [189, 317] on div "Layers Theme Pages Widgets Media Content Personalize Sell Online Blog App Store…" at bounding box center [590, 306] width 1181 height 550
click at [272, 539] on div "document . body . removeChild ( tempTextArea ) ; } // New function to handle bo…" at bounding box center [706, 306] width 929 height 550
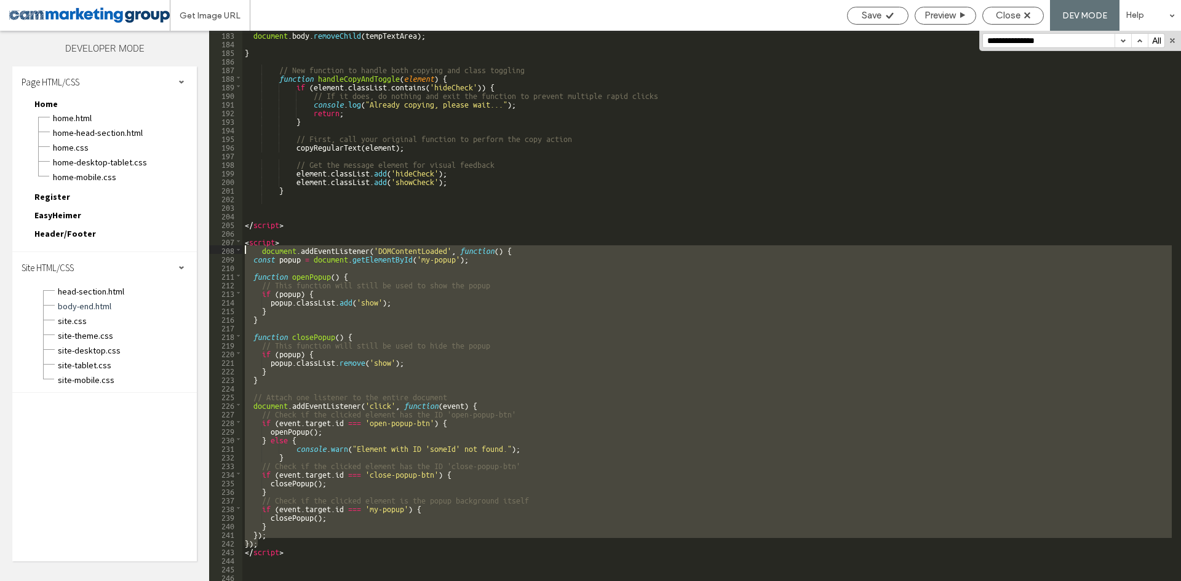
drag, startPoint x: 261, startPoint y: 543, endPoint x: 188, endPoint y: 247, distance: 304.8
click at [188, 247] on div "Layers Theme Pages Widgets Media Content Personalize Sell Online Blog App Store…" at bounding box center [590, 306] width 1181 height 550
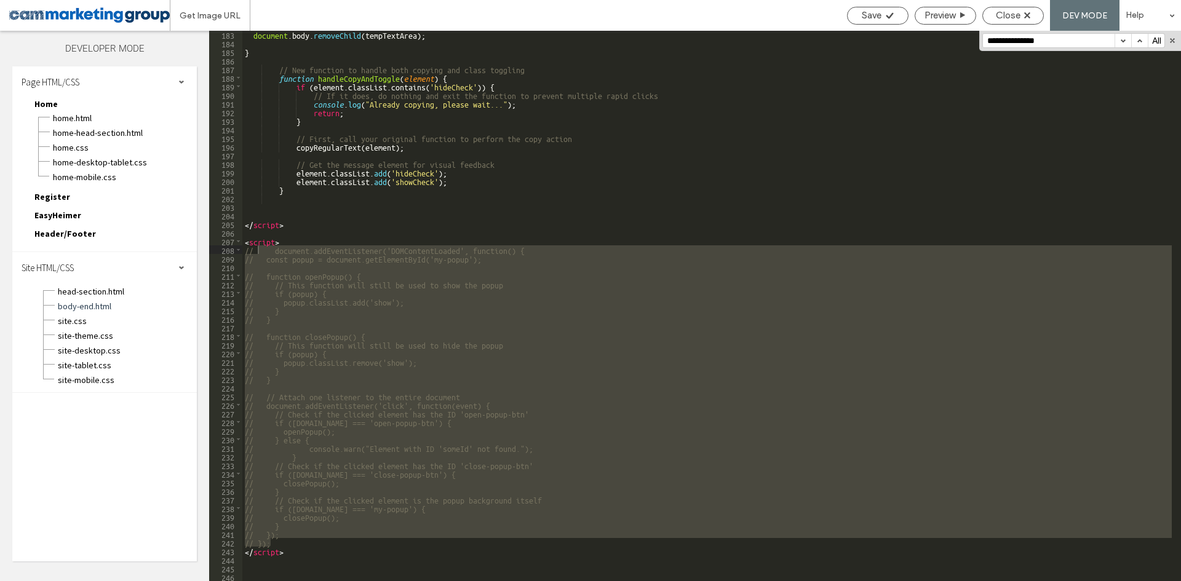
click at [576, 169] on div "document . body . removeChild ( tempTextArea ) ; } // New function to handle bo…" at bounding box center [706, 314] width 929 height 568
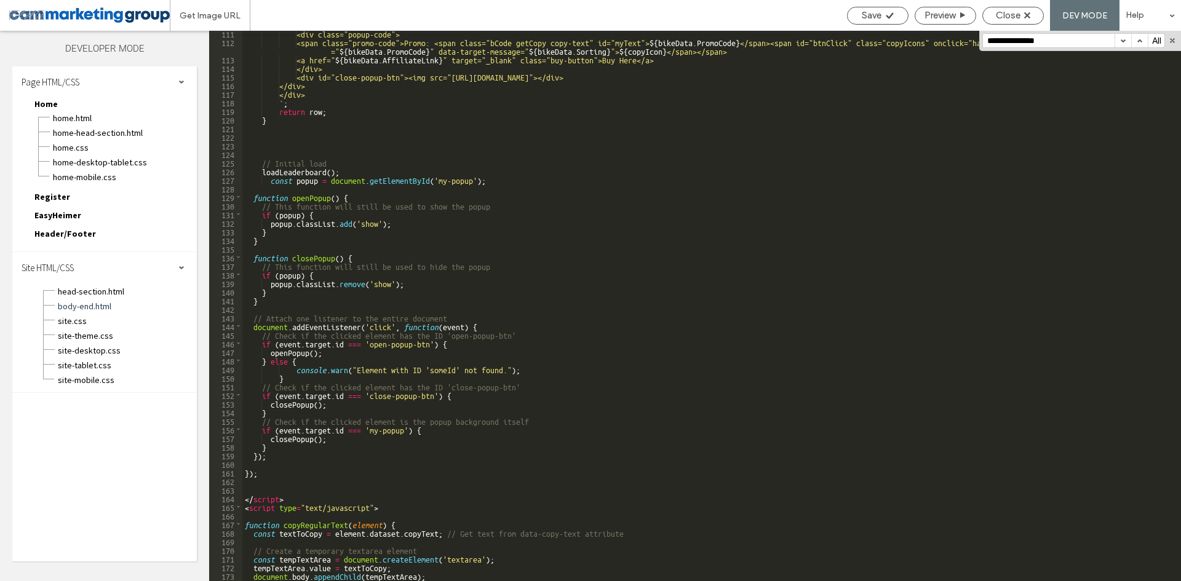
scroll to position [1018, 0]
click at [481, 279] on div "<div class="popup-code"> <span class="promo-code">Promo: <span class="bCode get…" at bounding box center [706, 313] width 929 height 568
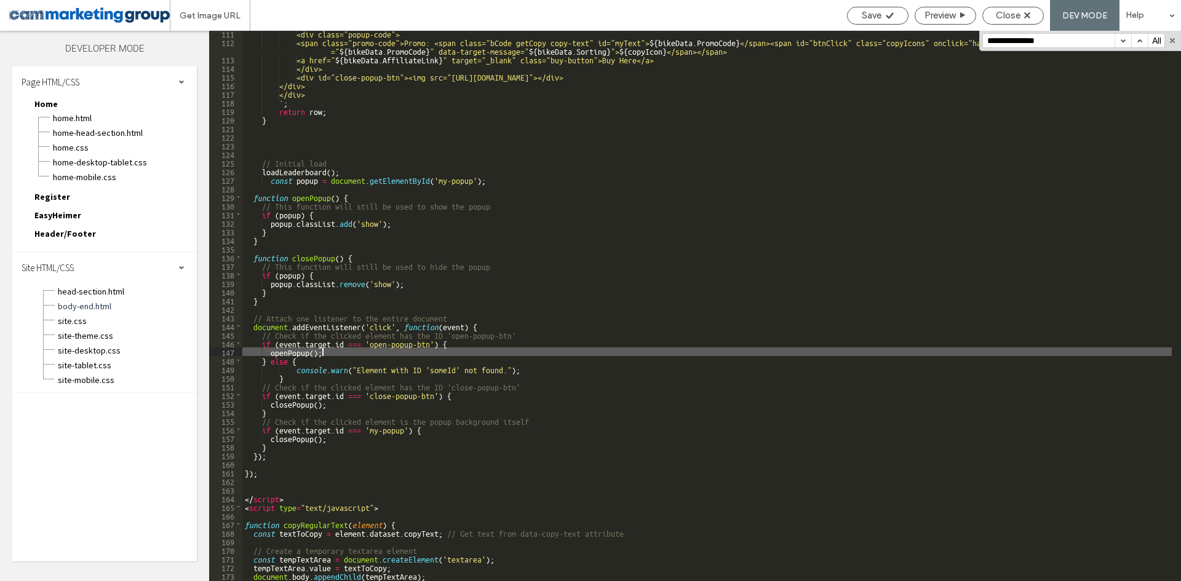
click at [359, 351] on div "<div class="popup-code"> <span class="promo-code">Promo: <span class="bCode get…" at bounding box center [706, 313] width 929 height 568
click at [385, 336] on div "<div class="popup-code"> <span class="promo-code">Promo: <span class="bCode get…" at bounding box center [706, 313] width 929 height 568
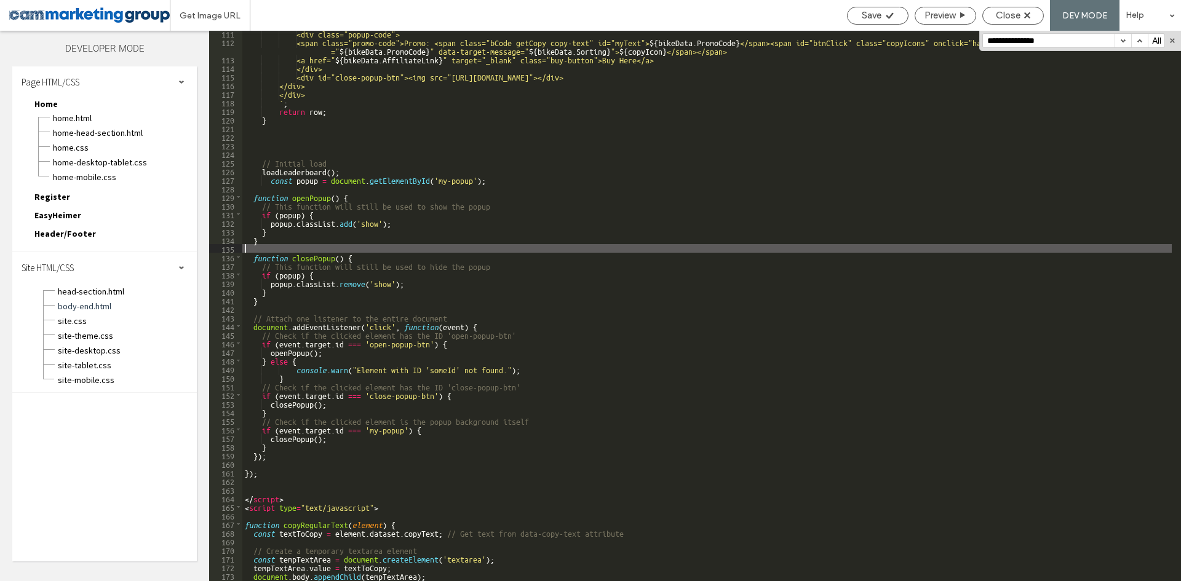
click at [419, 249] on div "<div class="popup-code"> <span class="promo-code">Promo: <span class="bCode get…" at bounding box center [706, 313] width 929 height 568
click at [405, 342] on div "<div class="popup-code"> <span class="promo-code">Promo: <span class="bCode get…" at bounding box center [706, 313] width 929 height 568
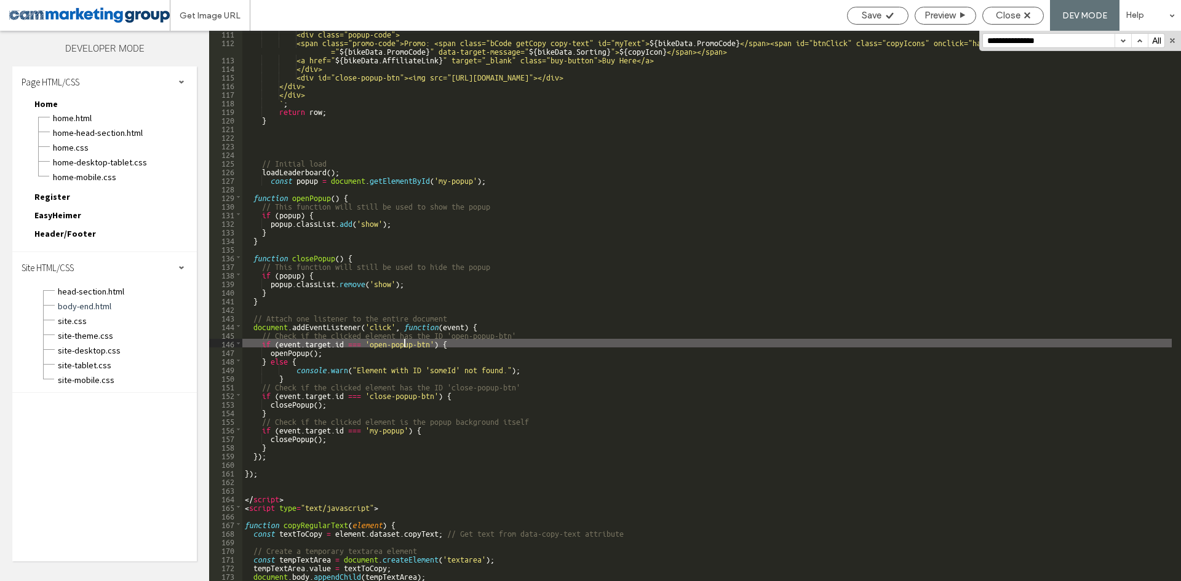
click at [405, 342] on div "<div class="popup-code"> <span class="promo-code">Promo: <span class="bCode get…" at bounding box center [706, 313] width 929 height 568
click at [472, 349] on div "<div class="popup-code"> <span class="promo-code">Promo: <span class="bCode get…" at bounding box center [706, 313] width 929 height 568
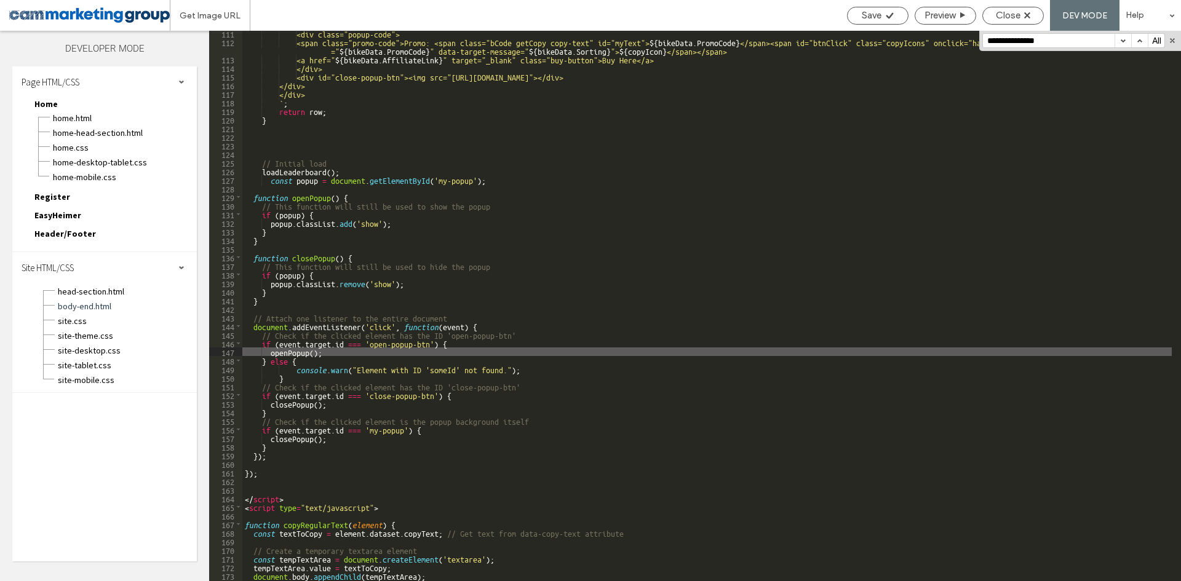
click at [305, 338] on div "<div class="popup-code"> <span class="promo-code">Promo: <span class="bCode get…" at bounding box center [706, 313] width 929 height 568
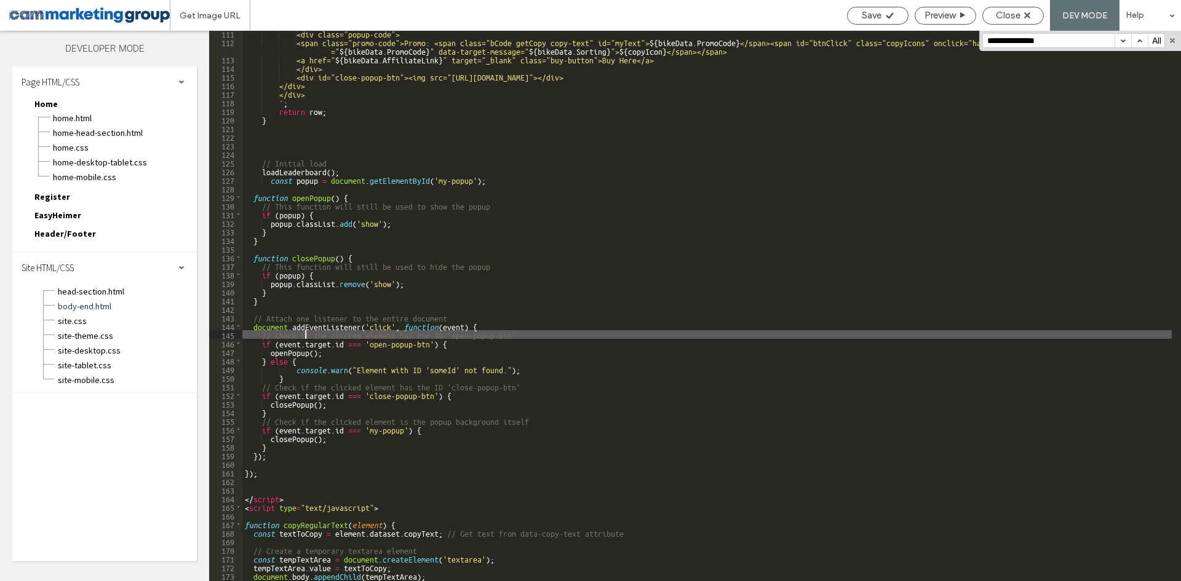
click at [429, 341] on div "<div class="popup-code"> <span class="promo-code">Promo: <span class="bCode get…" at bounding box center [706, 313] width 929 height 568
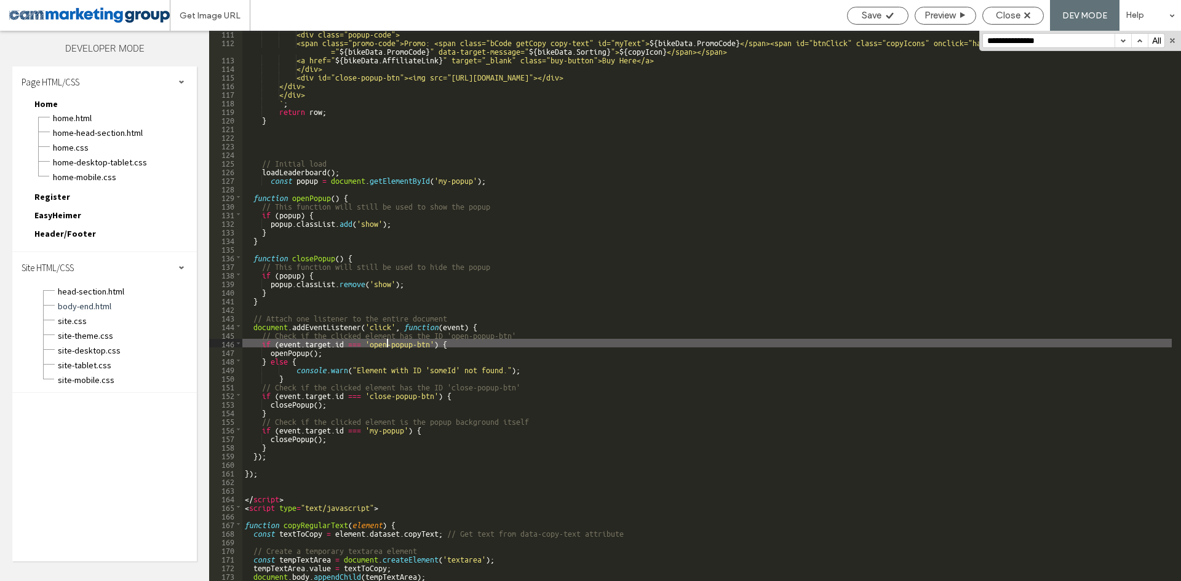
click at [387, 344] on div "<div class="popup-code"> <span class="promo-code">Promo: <span class="bCode get…" at bounding box center [706, 313] width 929 height 568
click at [344, 343] on div "<div class="popup-code"> <span class="promo-code">Promo: <span class="bCode get…" at bounding box center [706, 313] width 929 height 568
click at [424, 340] on div "<div class="popup-code"> <span class="promo-code">Promo: <span class="bCode get…" at bounding box center [706, 313] width 929 height 568
click at [459, 345] on div "<div class="popup-code"> <span class="promo-code">Promo: <span class="bCode get…" at bounding box center [706, 313] width 929 height 568
click at [496, 345] on div "<div class="popup-code"> <span class="promo-code">Promo: <span class="bCode get…" at bounding box center [706, 313] width 929 height 568
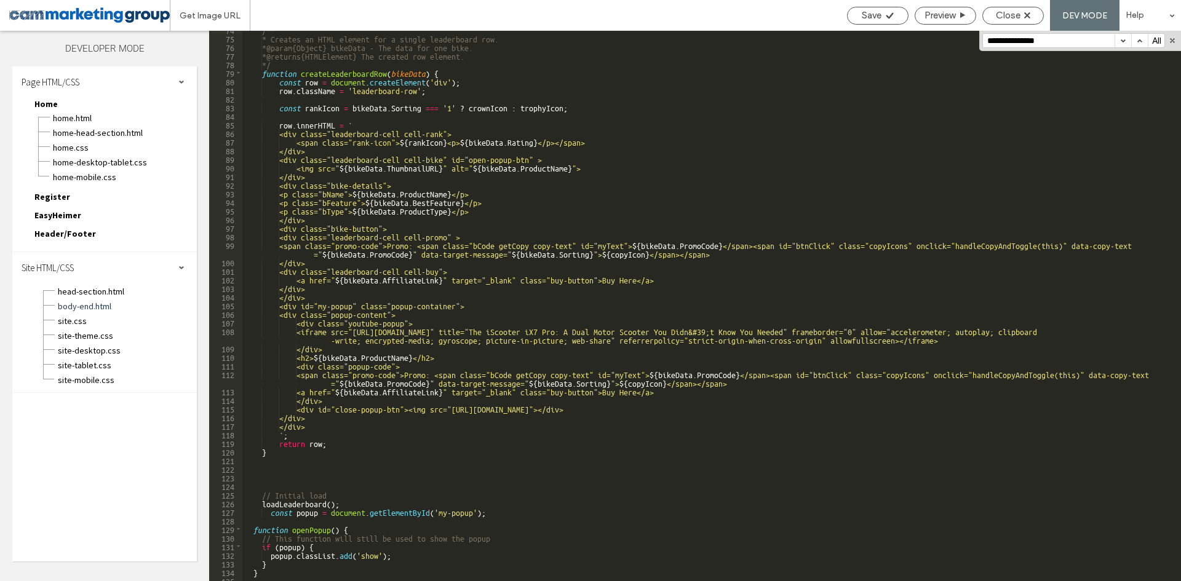
scroll to position [649, 0]
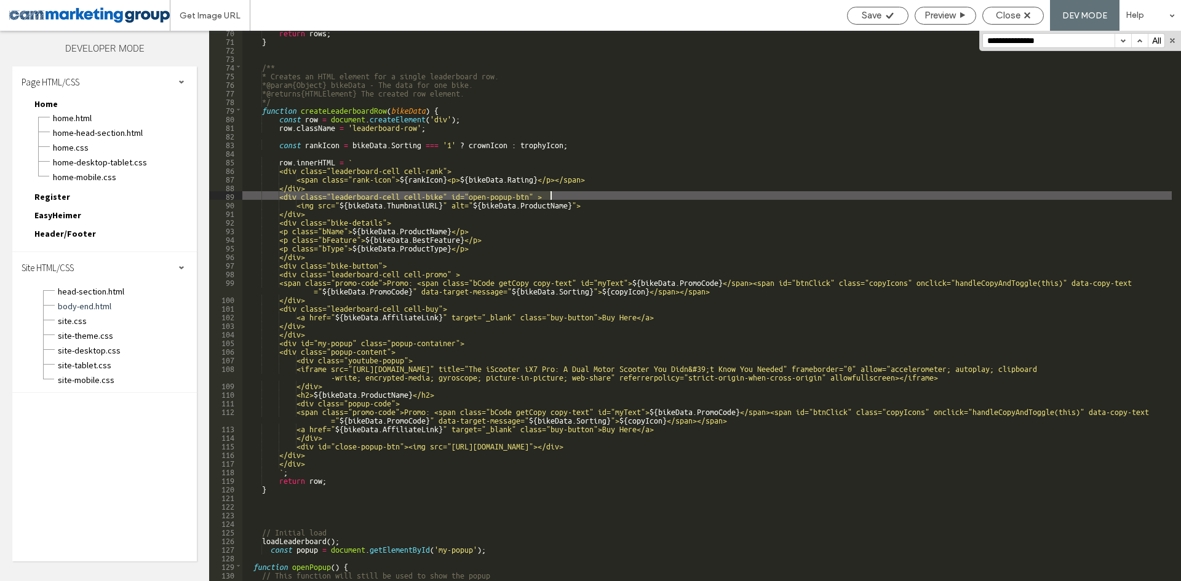
drag, startPoint x: 468, startPoint y: 194, endPoint x: 552, endPoint y: 195, distance: 83.7
click at [552, 195] on div "return rows ; } /** * Creates an HTML element for a single leaderboard row. * @…" at bounding box center [706, 312] width 929 height 568
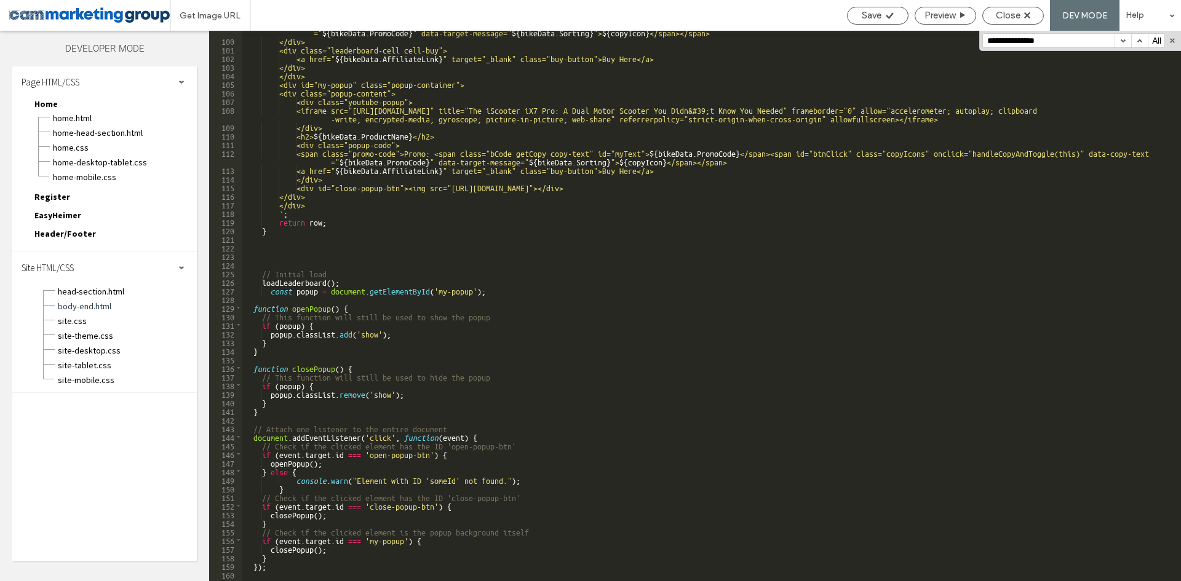
scroll to position [944, 0]
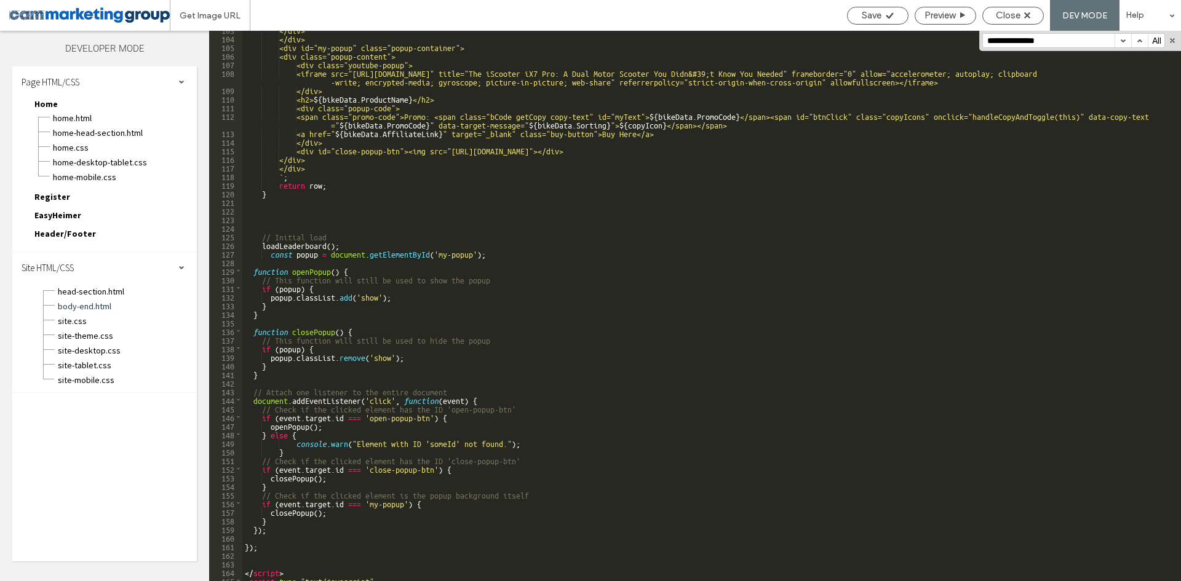
click at [359, 245] on div "</div> </div> <div id="my-popup" class="popup-container"> <div class="popup-con…" at bounding box center [706, 309] width 929 height 568
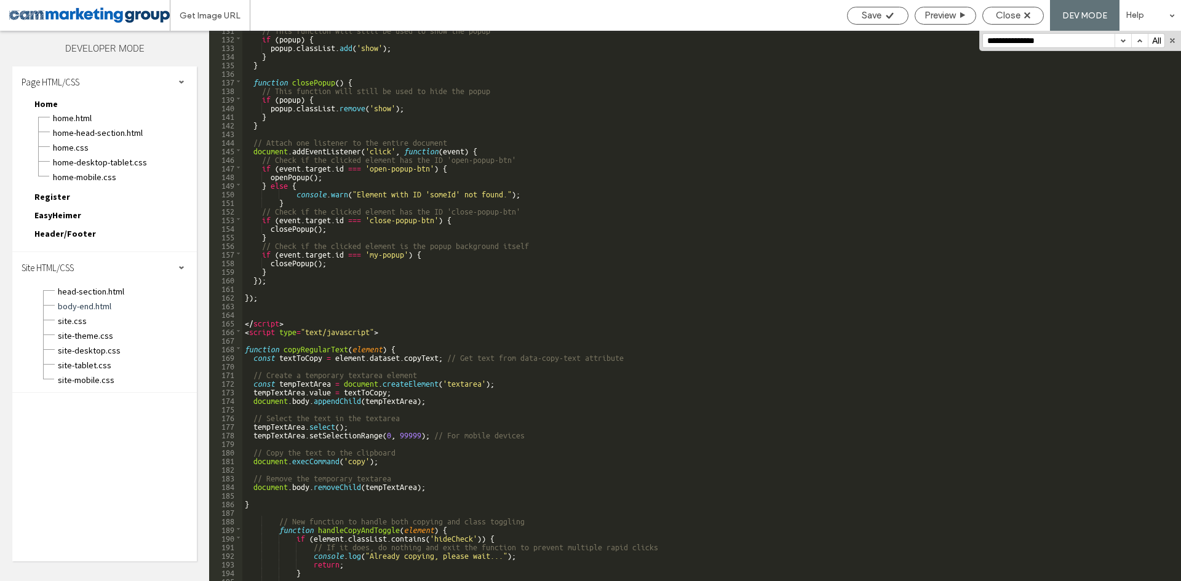
scroll to position [1129, 0]
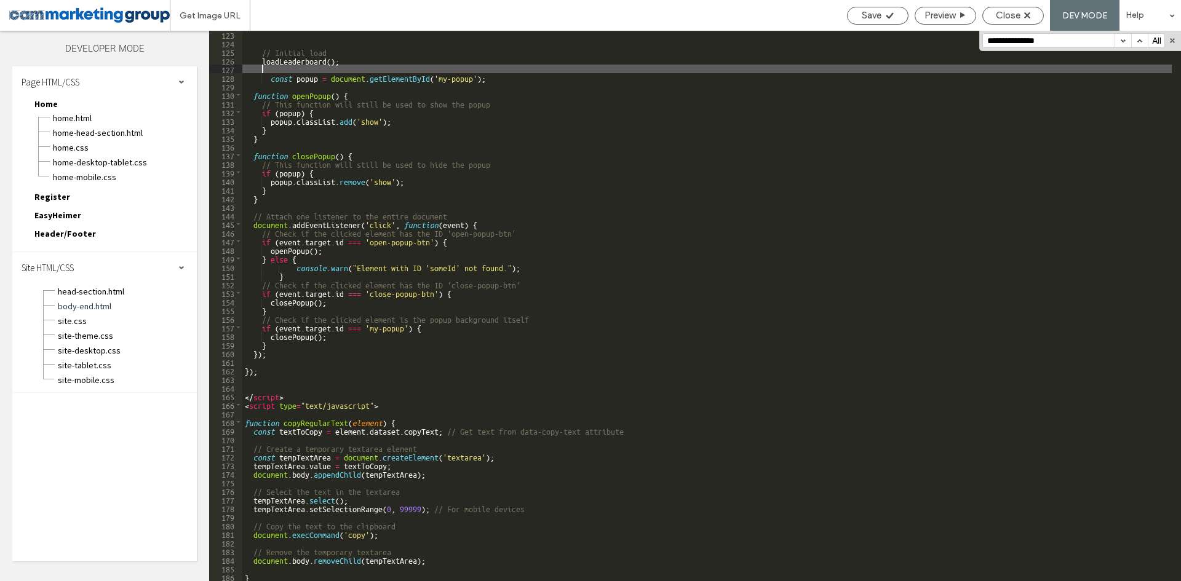
click at [359, 318] on div "// Initial load loadLeaderboard ( ) ; const popup = document . getElementById (…" at bounding box center [706, 314] width 929 height 568
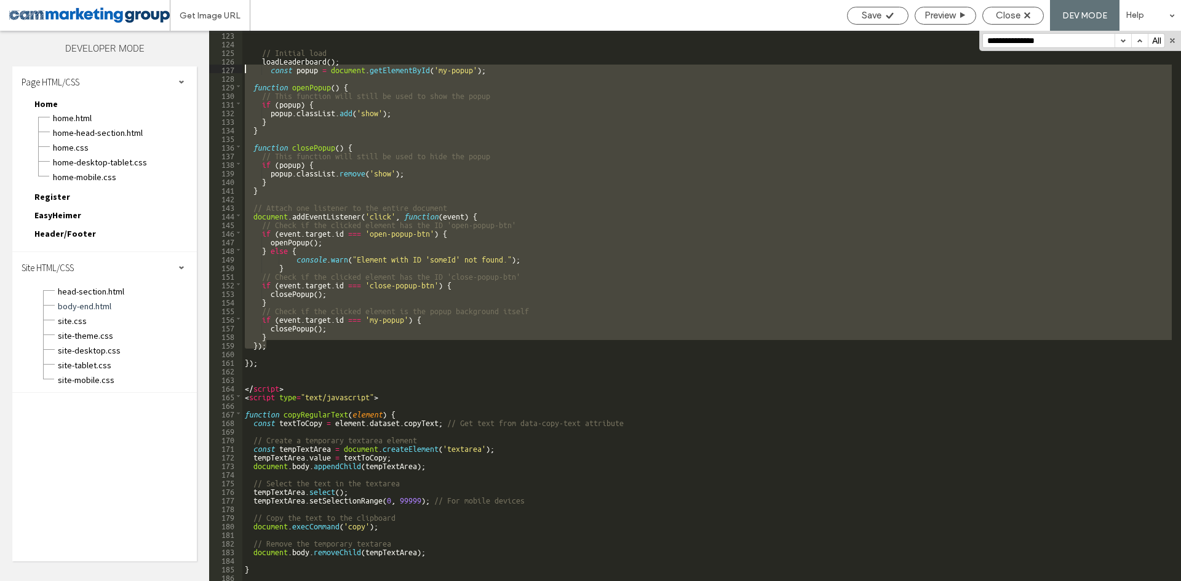
drag, startPoint x: 269, startPoint y: 345, endPoint x: 209, endPoint y: 68, distance: 283.9
click at [209, 68] on div "Layers Theme Pages Widgets Media Content Personalize Sell Online Blog App Store…" at bounding box center [590, 306] width 1181 height 550
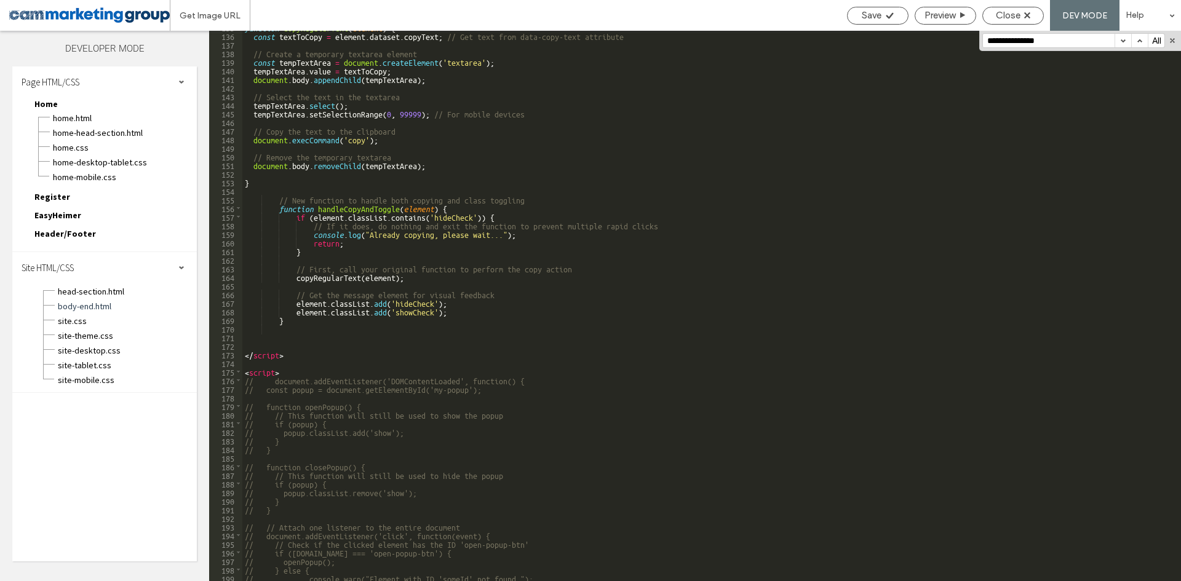
scroll to position [1370, 0]
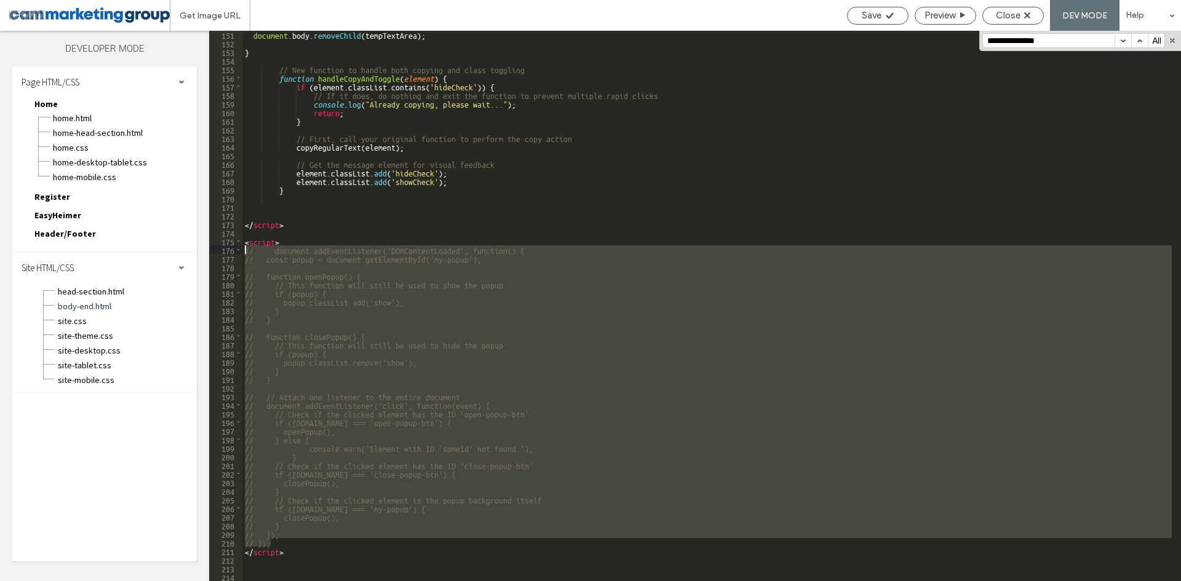
drag, startPoint x: 266, startPoint y: 523, endPoint x: 215, endPoint y: 253, distance: 274.8
click at [215, 253] on div "** 151 152 153 154 155 156 157 158 159 160 161 162 163 164 165 166 167 168 169 …" at bounding box center [695, 306] width 972 height 550
type textarea "**"
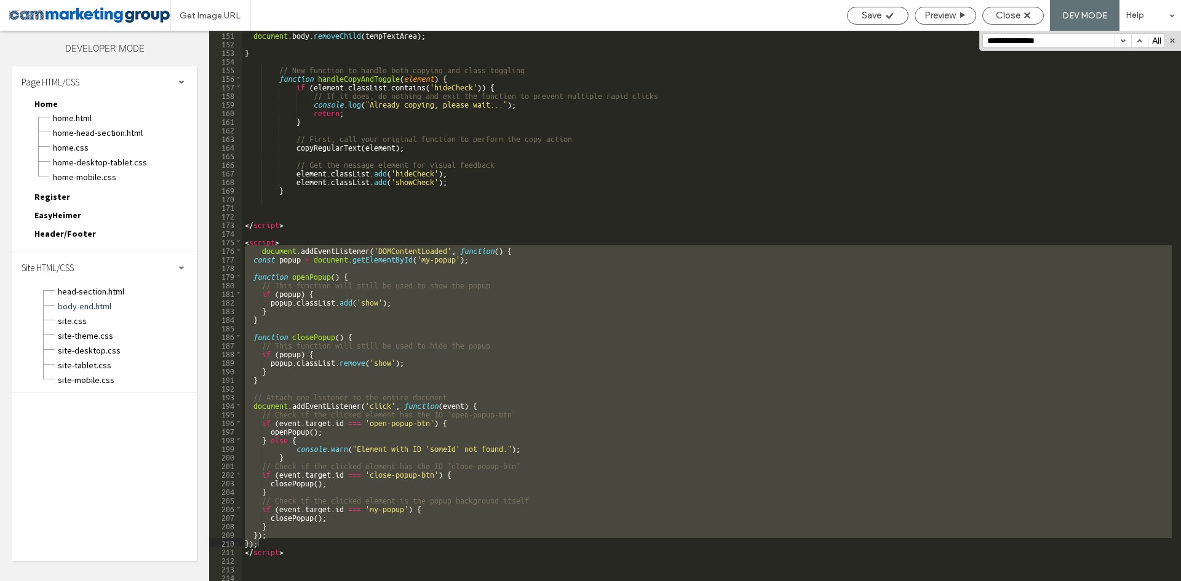
drag, startPoint x: 510, startPoint y: 315, endPoint x: 509, endPoint y: 321, distance: 6.4
click at [510, 315] on div "document . body . removeChild ( tempTextArea ) ; } // New function to handle bo…" at bounding box center [706, 306] width 929 height 550
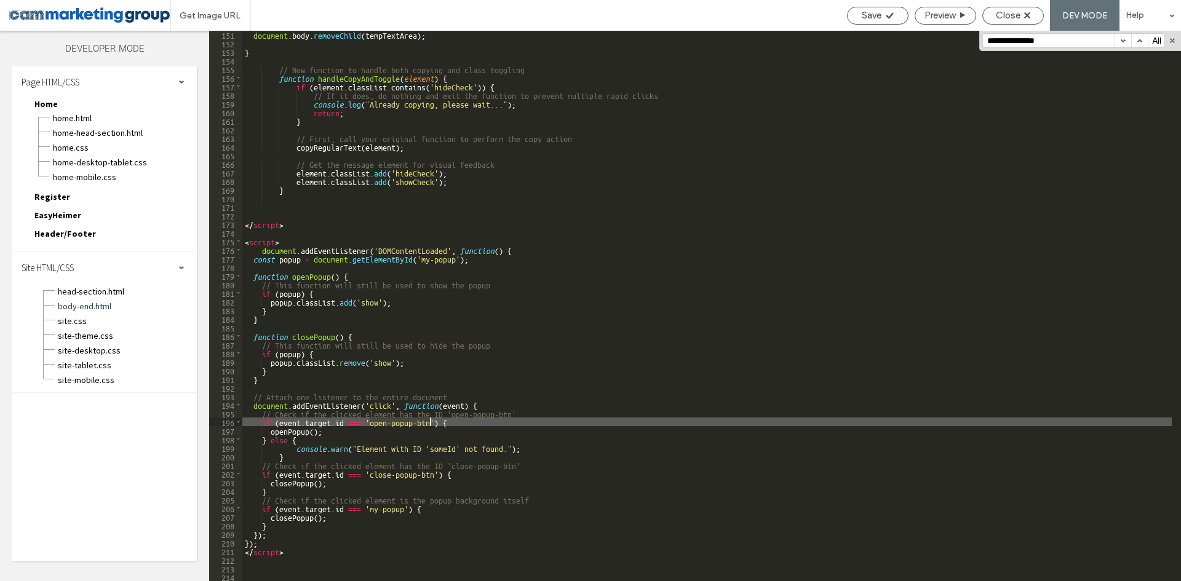
drag, startPoint x: 369, startPoint y: 423, endPoint x: 429, endPoint y: 419, distance: 59.7
click at [429, 419] on div "document . body . removeChild ( tempTextArea ) ; } // New function to handle bo…" at bounding box center [706, 314] width 929 height 568
type input "**********"
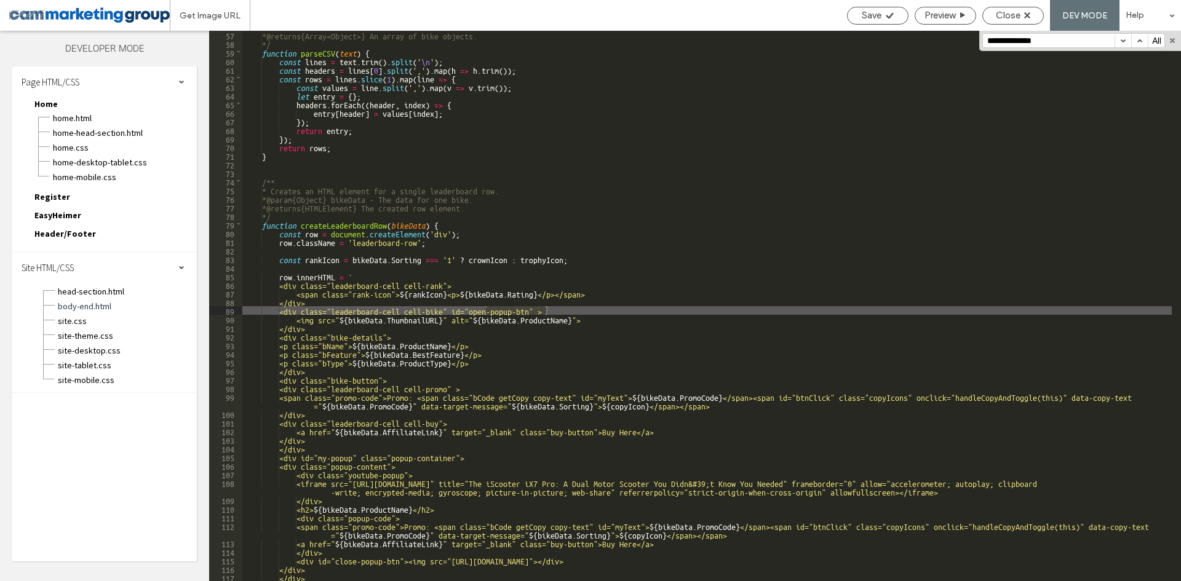
scroll to position [534, 0]
click at [552, 156] on div "* @returns {Array<Object>} An array of bike objects. */ function parseCSV ( tex…" at bounding box center [706, 315] width 929 height 568
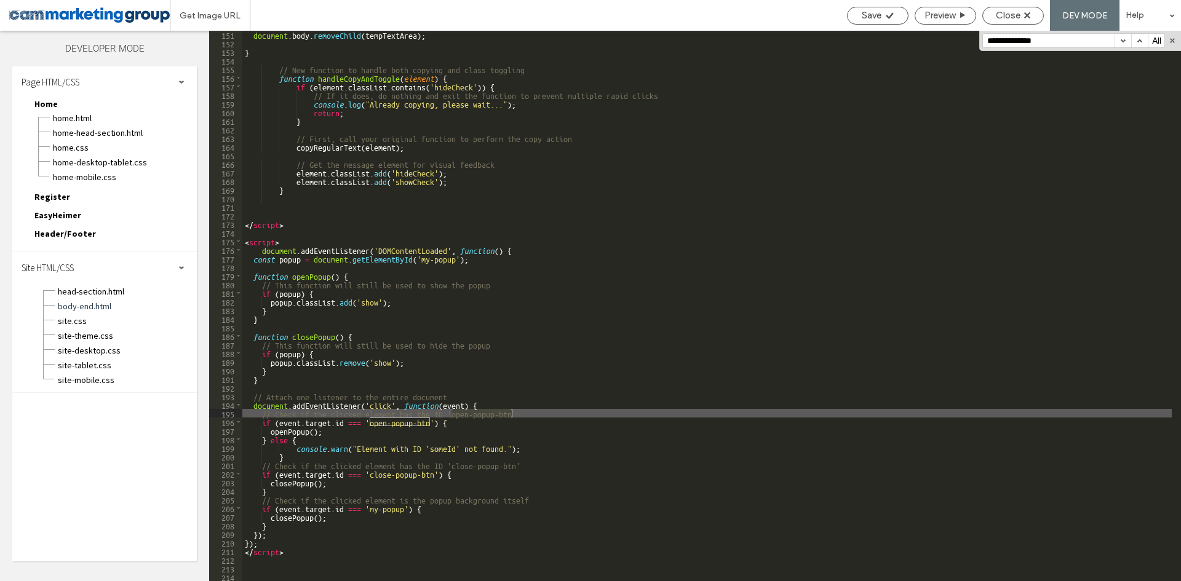
scroll to position [1370, 0]
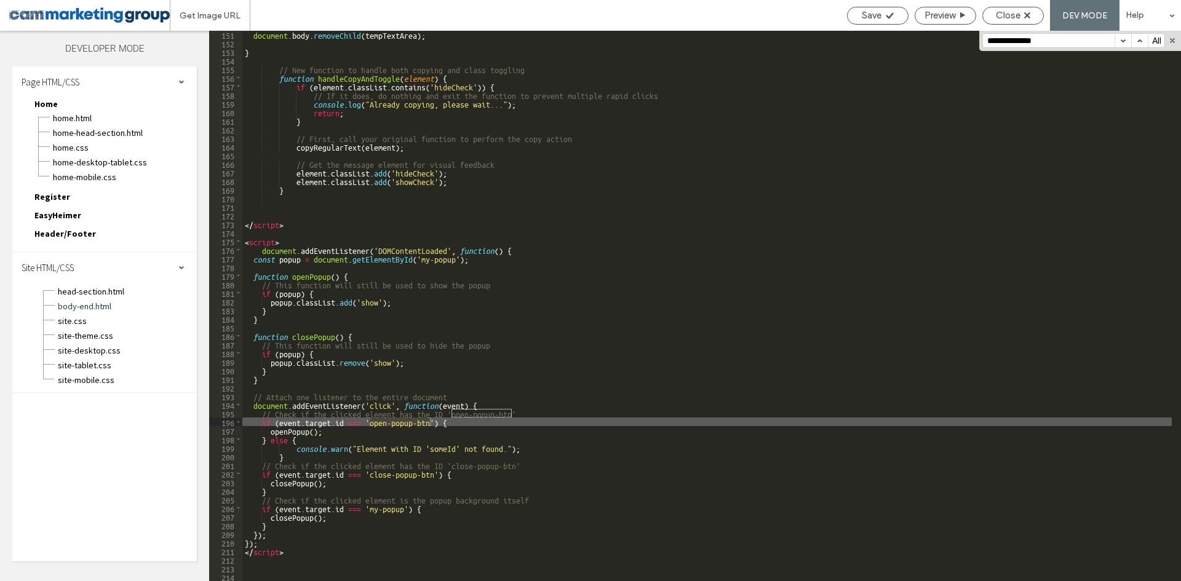
click at [519, 177] on div "document . body . removeChild ( tempTextArea ) ; } // New function to handle bo…" at bounding box center [706, 314] width 929 height 568
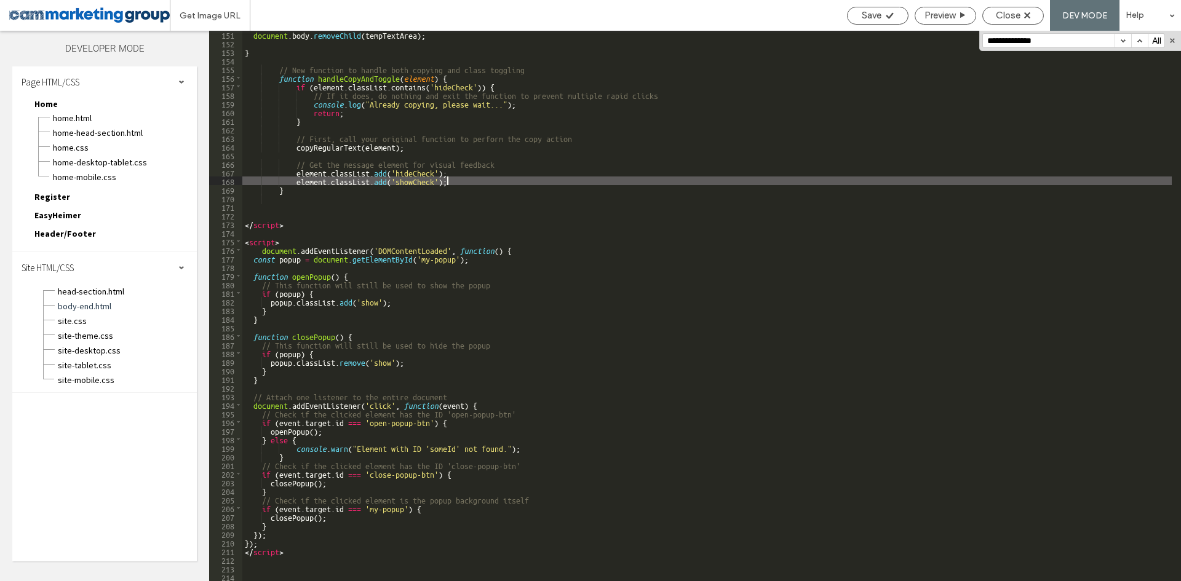
click at [275, 534] on div "document . body . removeChild ( tempTextArea ) ; } // New function to handle bo…" at bounding box center [706, 314] width 929 height 568
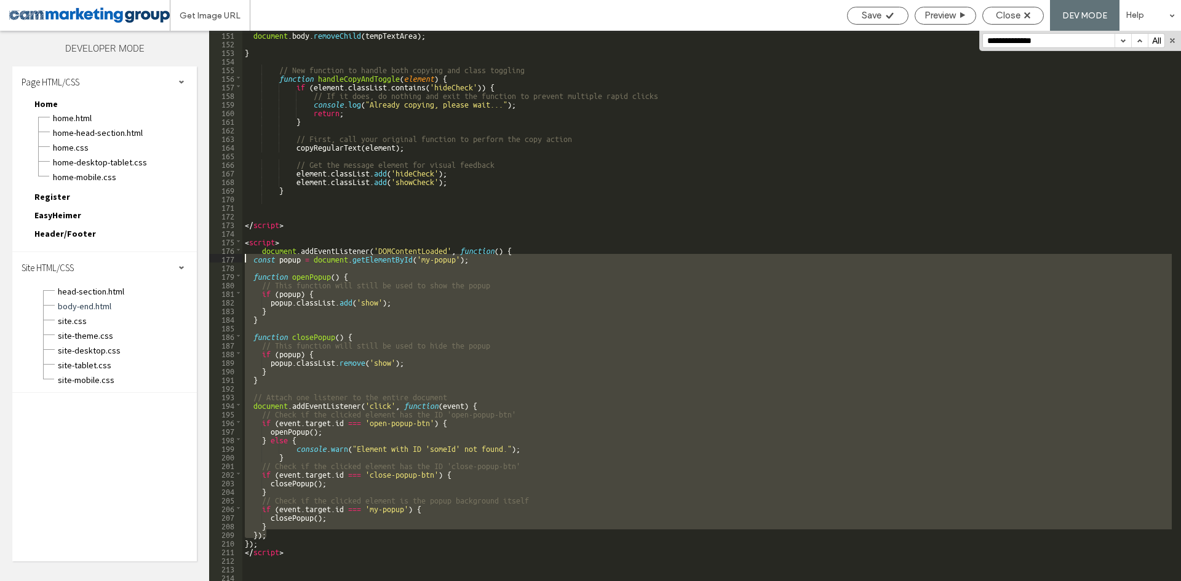
drag, startPoint x: 268, startPoint y: 530, endPoint x: 201, endPoint y: 258, distance: 280.0
click at [201, 258] on div "Layers Theme Pages Widgets Media Content Personalize Sell Online Blog App Store…" at bounding box center [590, 306] width 1181 height 550
click at [420, 406] on div "document . body . removeChild ( tempTextArea ) ; } // New function to handle bo…" at bounding box center [706, 306] width 929 height 550
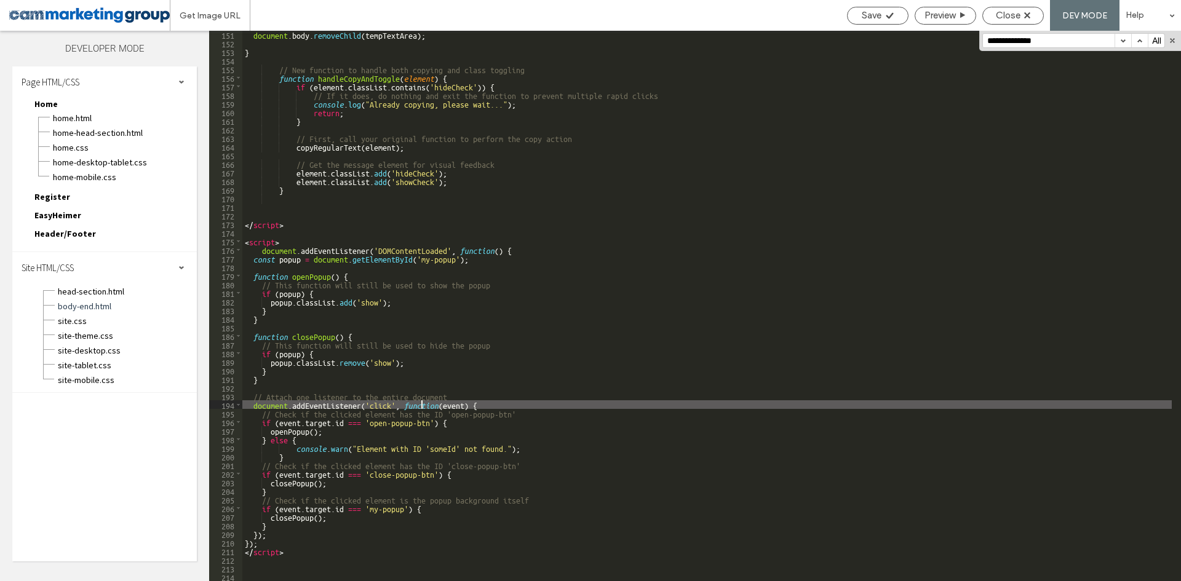
drag, startPoint x: 454, startPoint y: 404, endPoint x: 480, endPoint y: 399, distance: 26.3
click at [453, 404] on div "document . body . removeChild ( tempTextArea ) ; } // New function to handle bo…" at bounding box center [706, 314] width 929 height 568
click at [493, 399] on div "document . body . removeChild ( tempTextArea ) ; } // New function to handle bo…" at bounding box center [706, 314] width 929 height 568
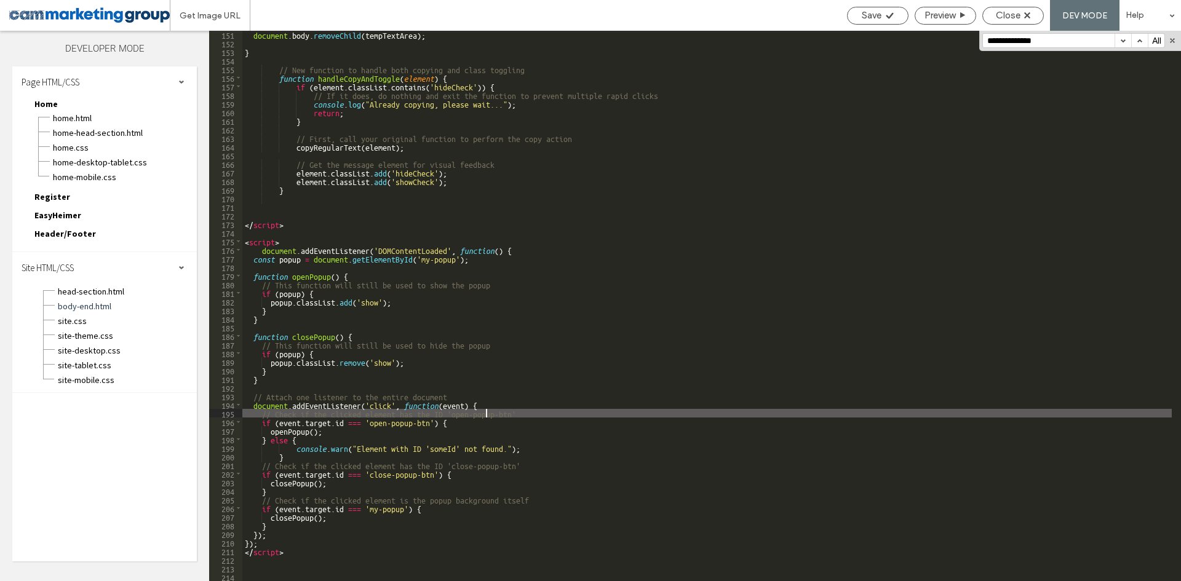
click at [485, 417] on div "document . body . removeChild ( tempTextArea ) ; } // New function to handle bo…" at bounding box center [706, 314] width 929 height 568
click at [494, 410] on div "document . body . removeChild ( tempTextArea ) ; } // New function to handle bo…" at bounding box center [706, 314] width 929 height 568
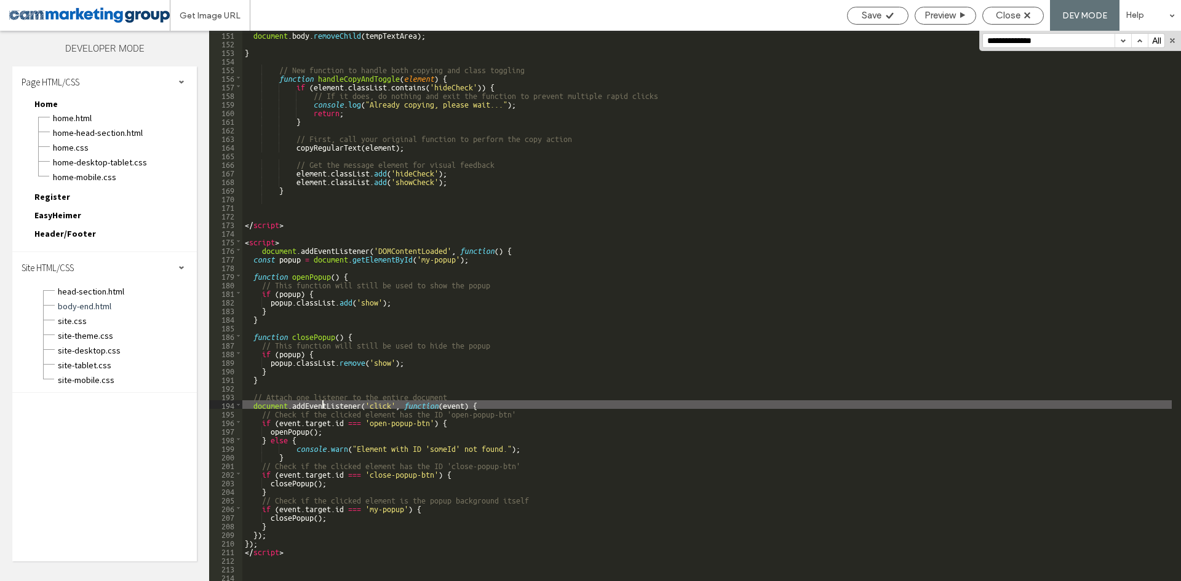
click at [322, 405] on div "document . body . removeChild ( tempTextArea ) ; } // New function to handle bo…" at bounding box center [706, 314] width 929 height 568
click at [486, 410] on div "document . body . removeChild ( tempTextArea ) ; } // New function to handle bo…" at bounding box center [706, 314] width 929 height 568
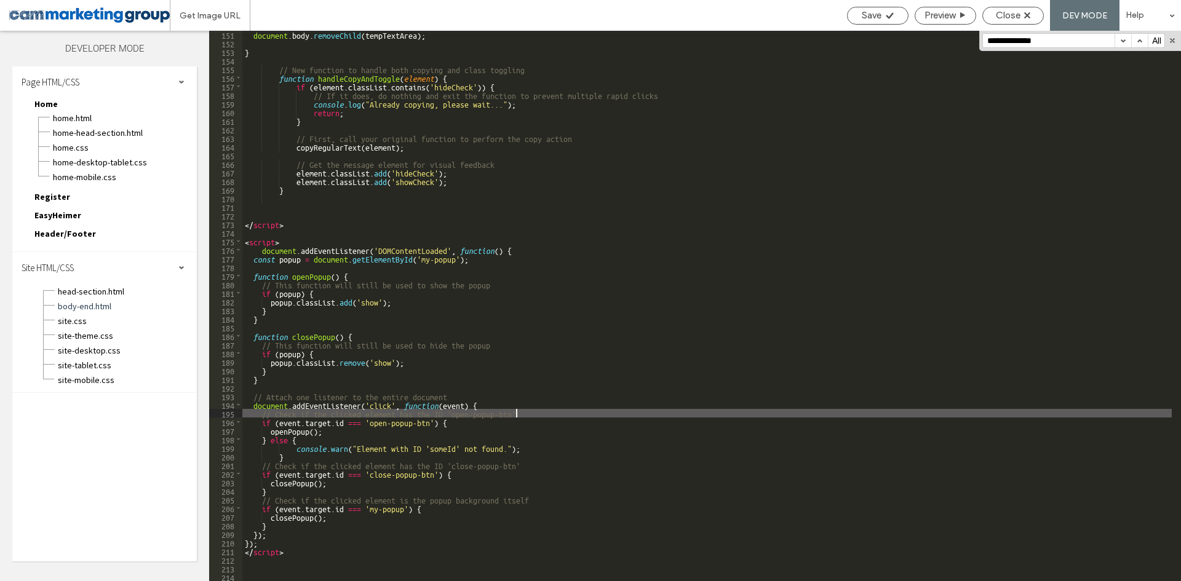
click at [530, 410] on div "document . body . removeChild ( tempTextArea ) ; } // New function to handle bo…" at bounding box center [706, 314] width 929 height 568
click at [263, 437] on div "document . body . removeChild ( tempTextArea ) ; } // New function to handle bo…" at bounding box center [706, 314] width 929 height 568
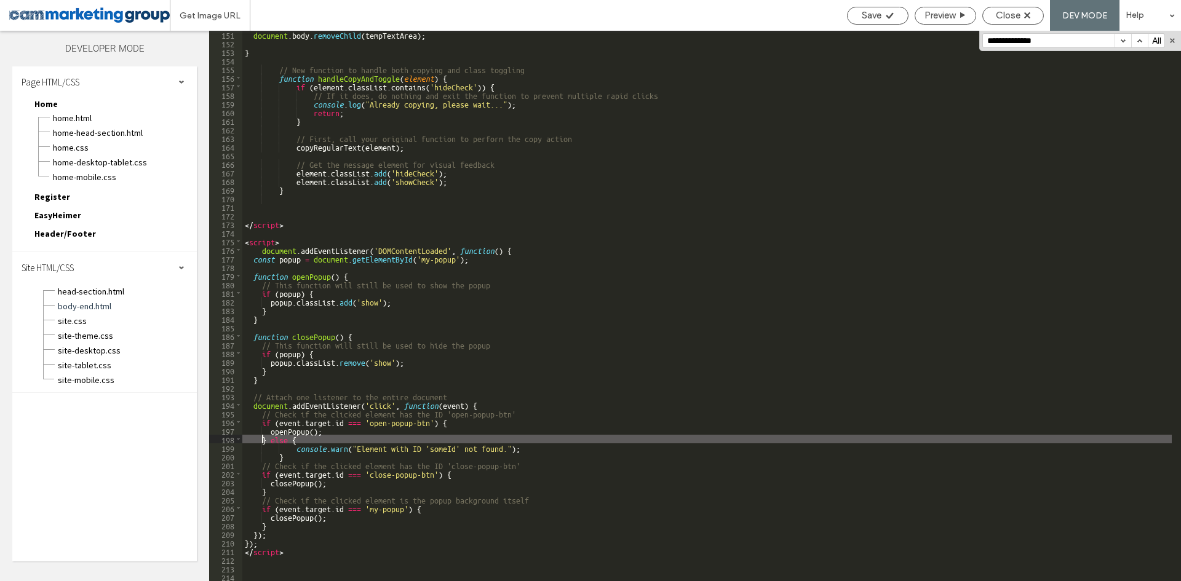
click at [303, 416] on div "document . body . removeChild ( tempTextArea ) ; } // New function to handle bo…" at bounding box center [706, 314] width 929 height 568
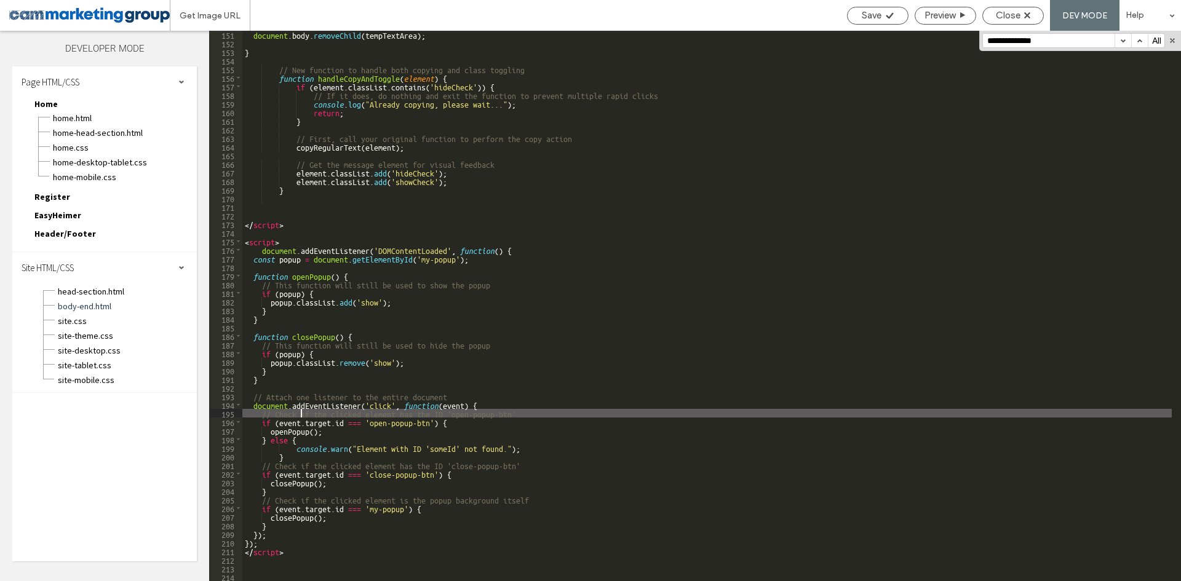
click at [346, 421] on div "document . body . removeChild ( tempTextArea ) ; } // New function to handle bo…" at bounding box center [706, 314] width 929 height 568
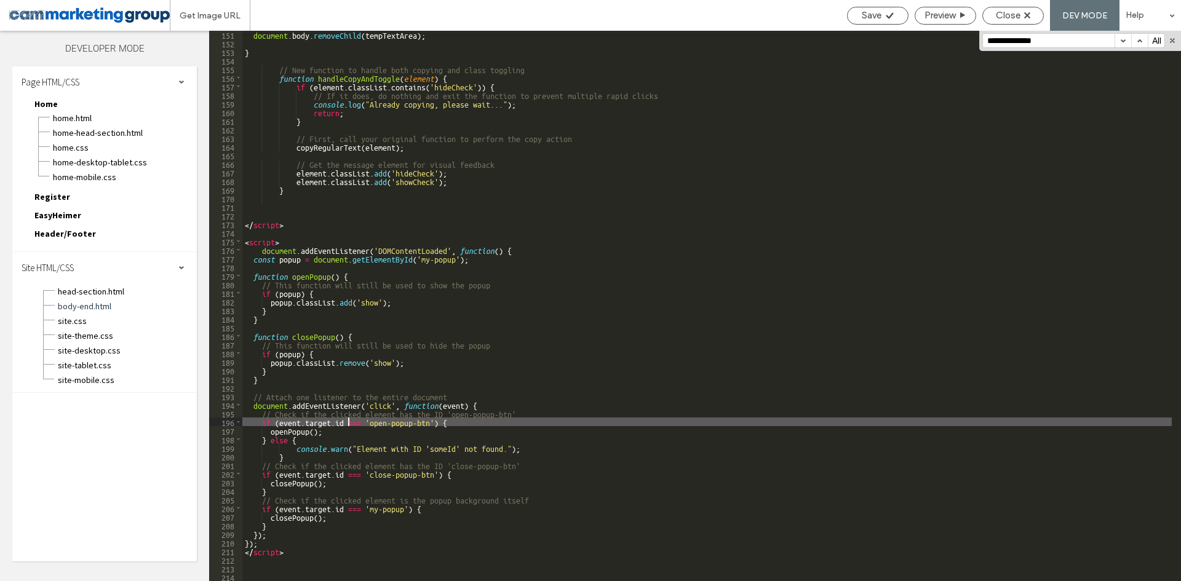
click at [398, 427] on div "document . body . removeChild ( tempTextArea ) ; } // New function to handle bo…" at bounding box center [706, 314] width 929 height 568
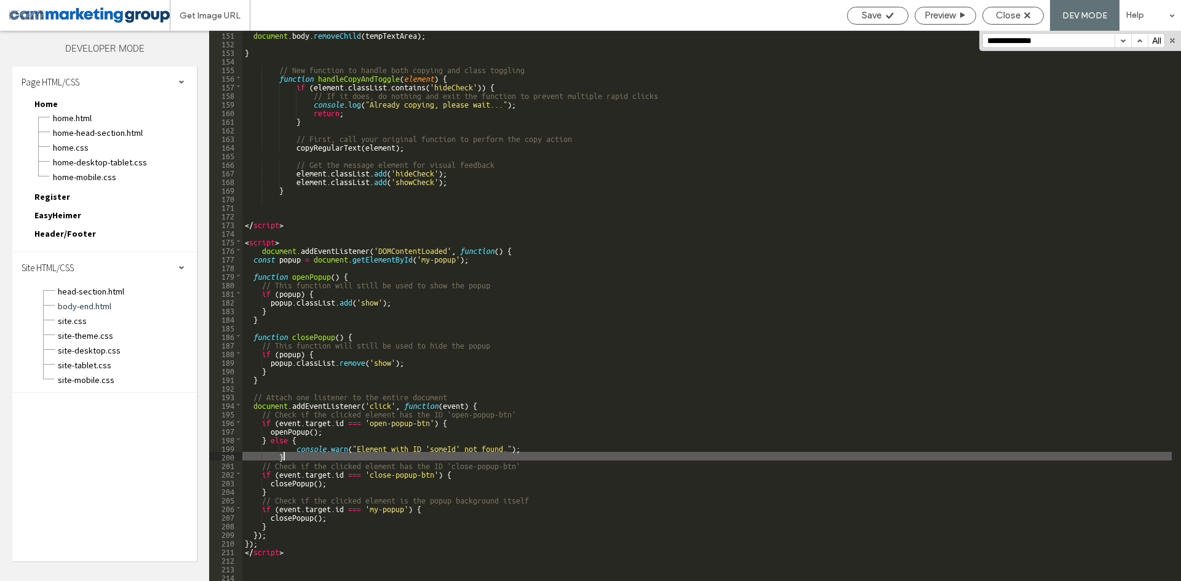
click at [320, 454] on div "document . body . removeChild ( tempTextArea ) ; } // New function to handle bo…" at bounding box center [706, 314] width 929 height 568
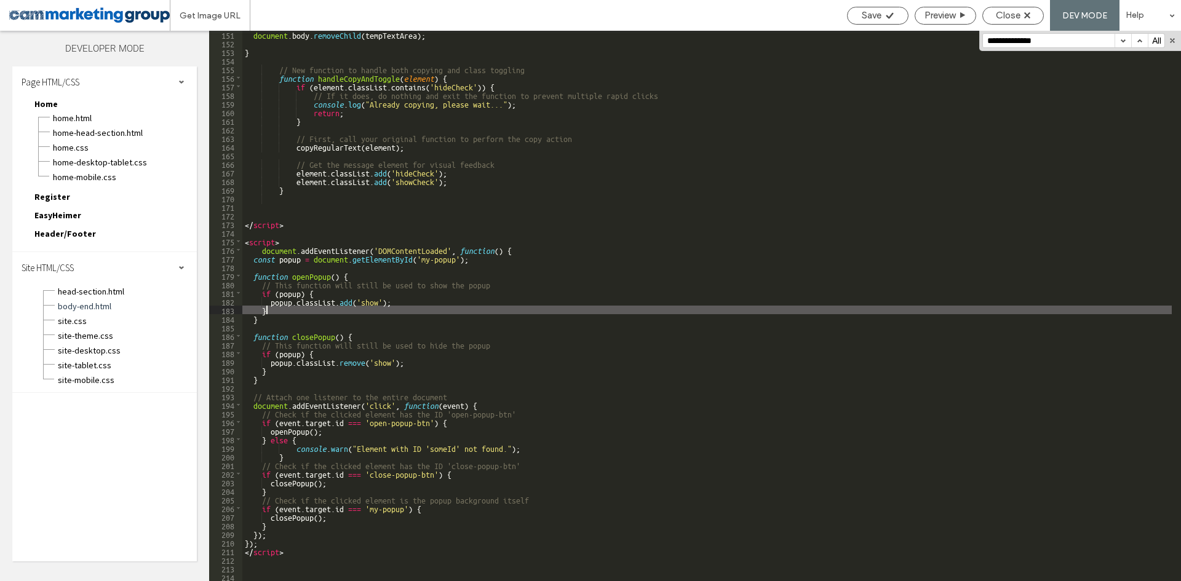
click at [367, 308] on div "document . body . removeChild ( tempTextArea ) ; } // New function to handle bo…" at bounding box center [706, 314] width 929 height 568
click at [429, 247] on div "document . body . removeChild ( tempTextArea ) ; } // New function to handle bo…" at bounding box center [706, 314] width 929 height 568
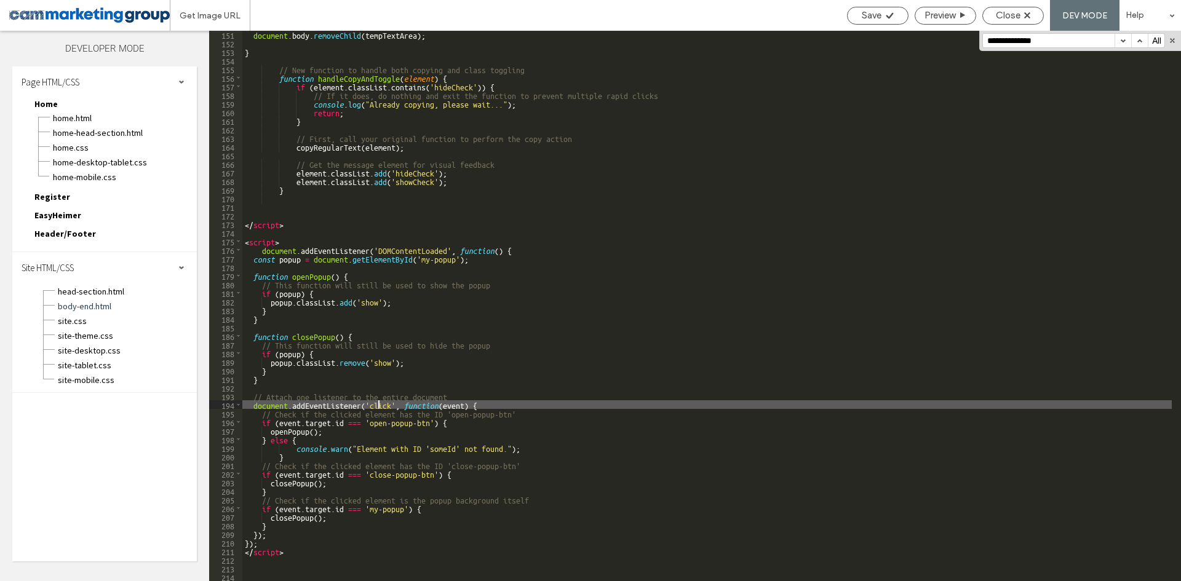
click at [379, 400] on div "document . body . removeChild ( tempTextArea ) ; } // New function to handle bo…" at bounding box center [706, 314] width 929 height 568
click at [415, 410] on div "document . body . removeChild ( tempTextArea ) ; } // New function to handle bo…" at bounding box center [706, 314] width 929 height 568
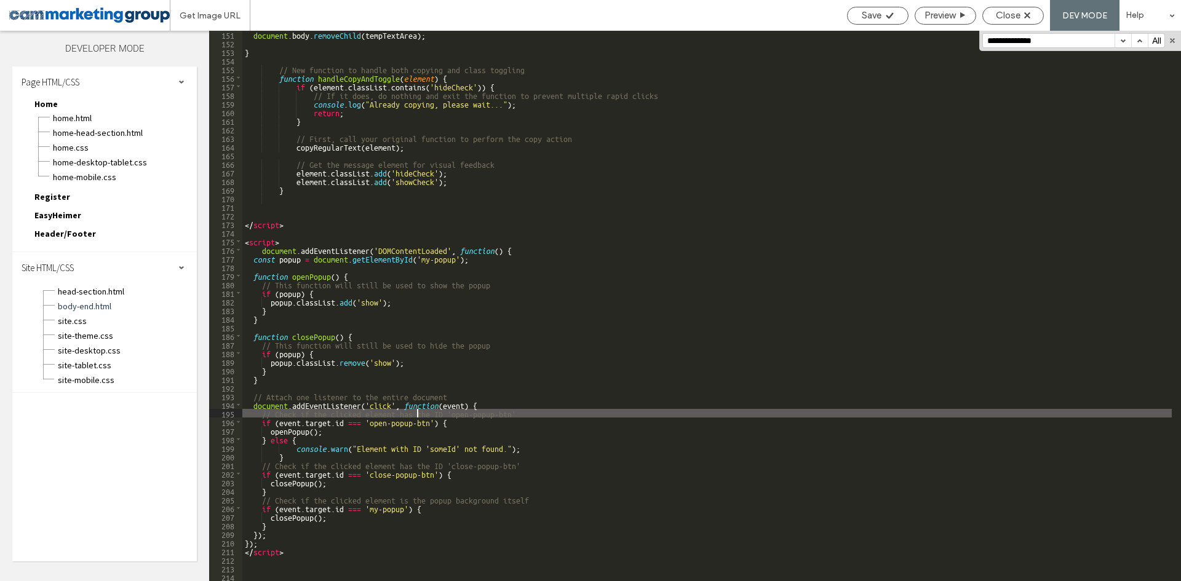
click at [483, 399] on div "document . body . removeChild ( tempTextArea ) ; } // New function to handle bo…" at bounding box center [706, 314] width 929 height 568
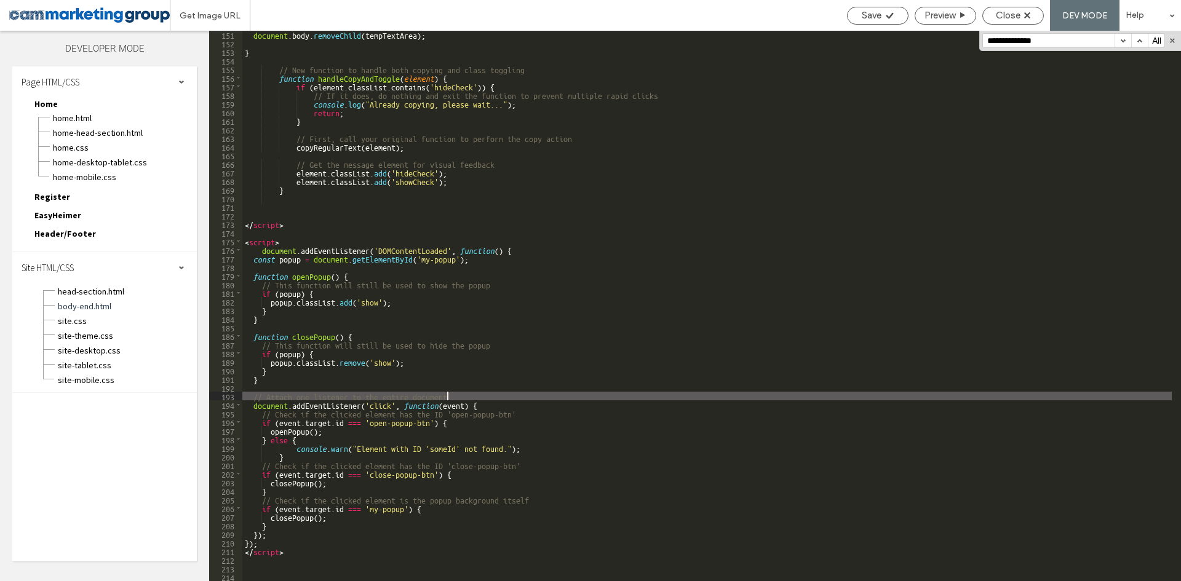
click at [501, 410] on div "document . body . removeChild ( tempTextArea ) ; } // New function to handle bo…" at bounding box center [706, 314] width 929 height 568
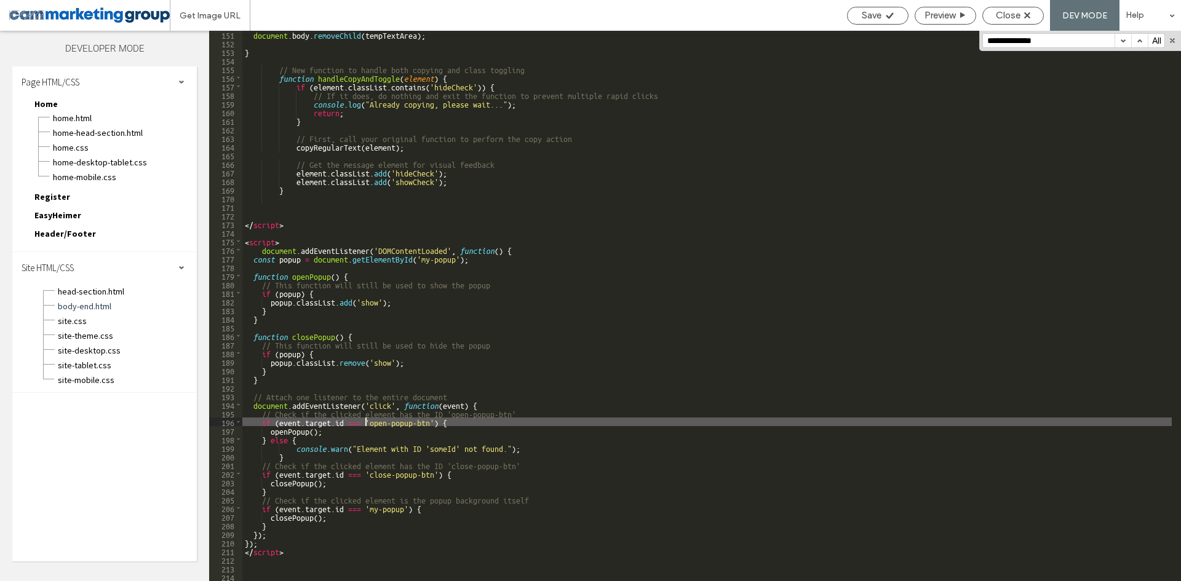
click at [367, 418] on div "document . body . removeChild ( tempTextArea ) ; } // New function to handle bo…" at bounding box center [706, 314] width 929 height 568
click at [501, 416] on div "document . body . removeChild ( tempTextArea ) ; } // New function to handle bo…" at bounding box center [706, 314] width 929 height 568
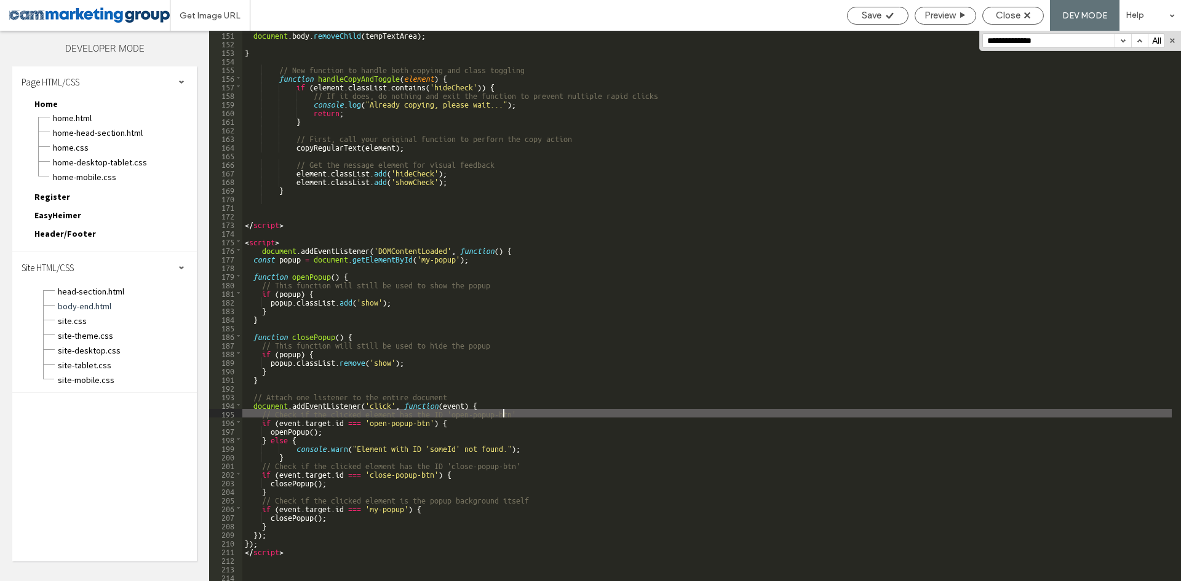
click at [539, 417] on div "document . body . removeChild ( tempTextArea ) ; } // New function to handle bo…" at bounding box center [706, 314] width 929 height 568
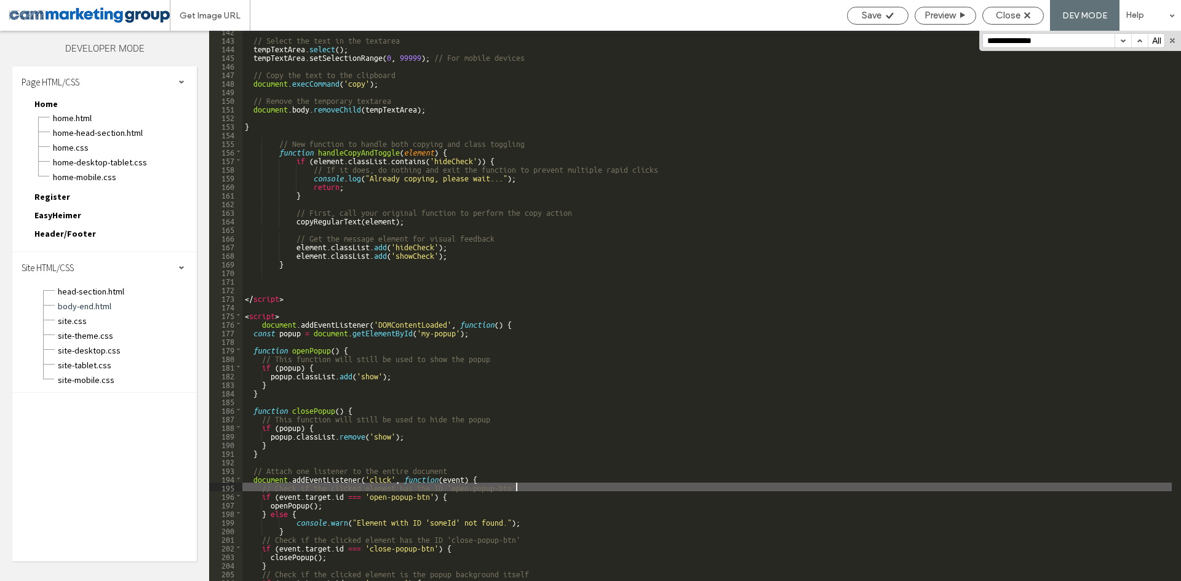
scroll to position [1333, 0]
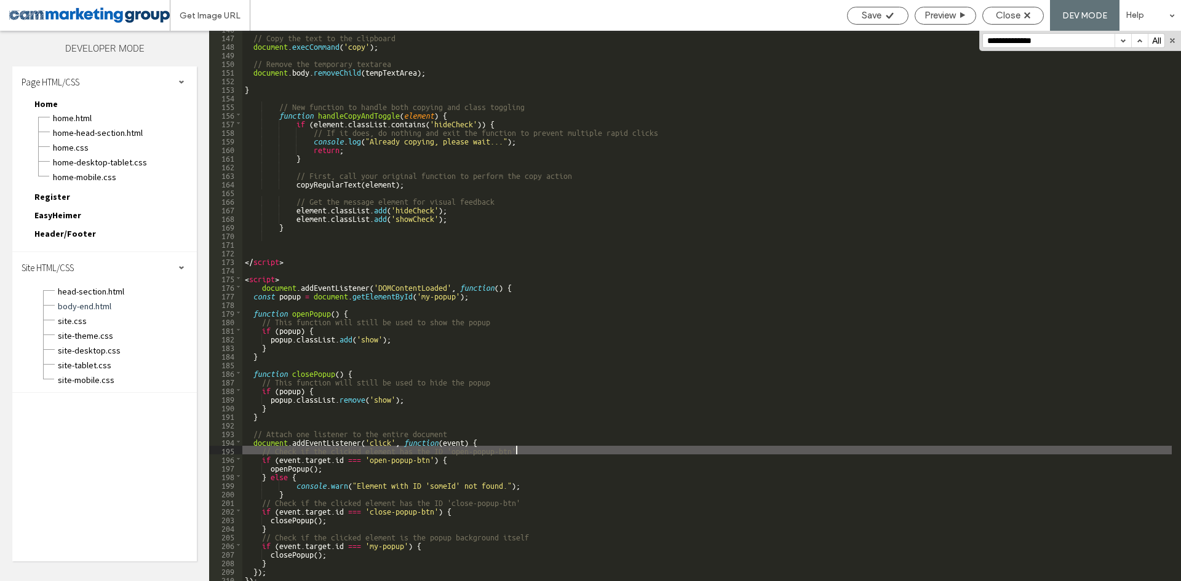
click at [467, 277] on div "// Copy the text to the clipboard document . execCommand ( 'copy' ) ; // Remove…" at bounding box center [706, 308] width 929 height 568
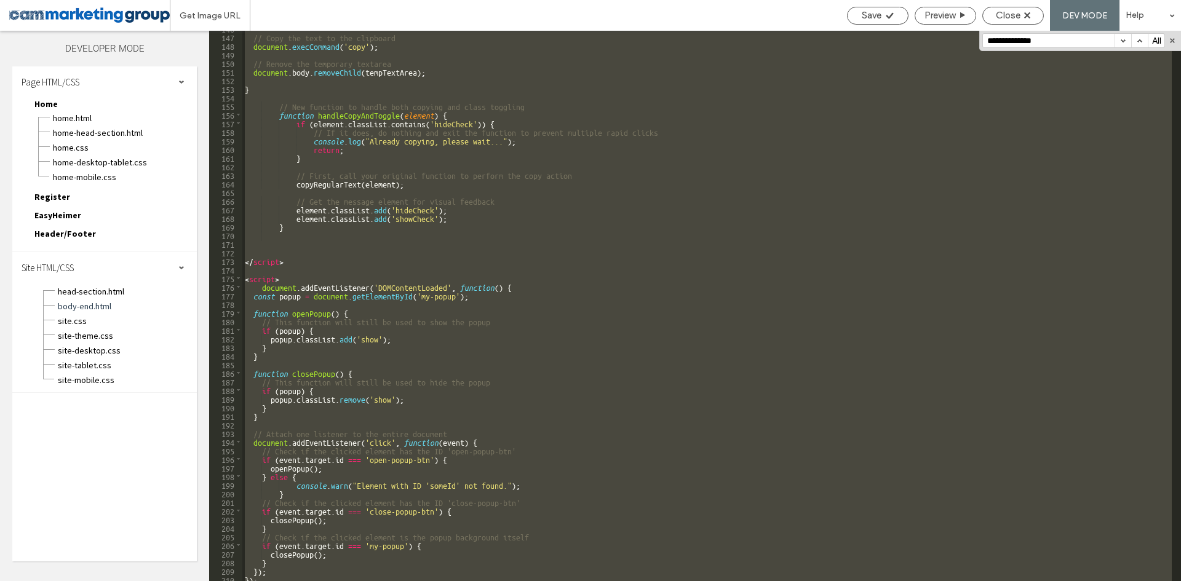
click at [459, 218] on div "// Copy the text to the clipboard document . execCommand ( 'copy' ) ; // Remove…" at bounding box center [706, 306] width 929 height 550
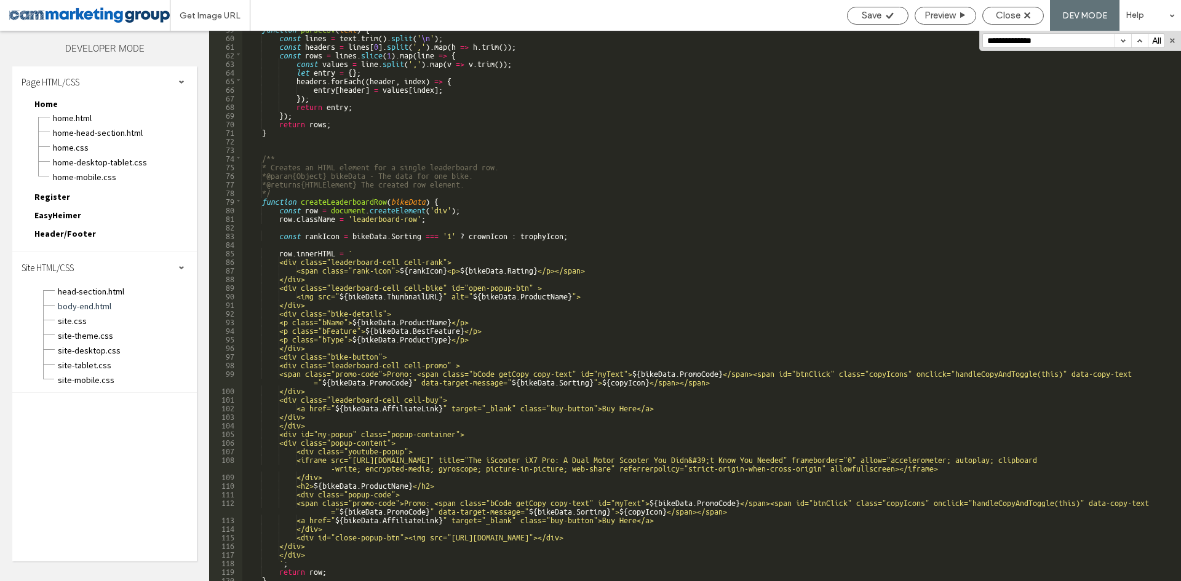
scroll to position [558, 0]
click at [571, 235] on div "function parseCSV ( text ) { const lines = text . trim ( ) . split ( ' \n ' ) ;…" at bounding box center [706, 308] width 929 height 568
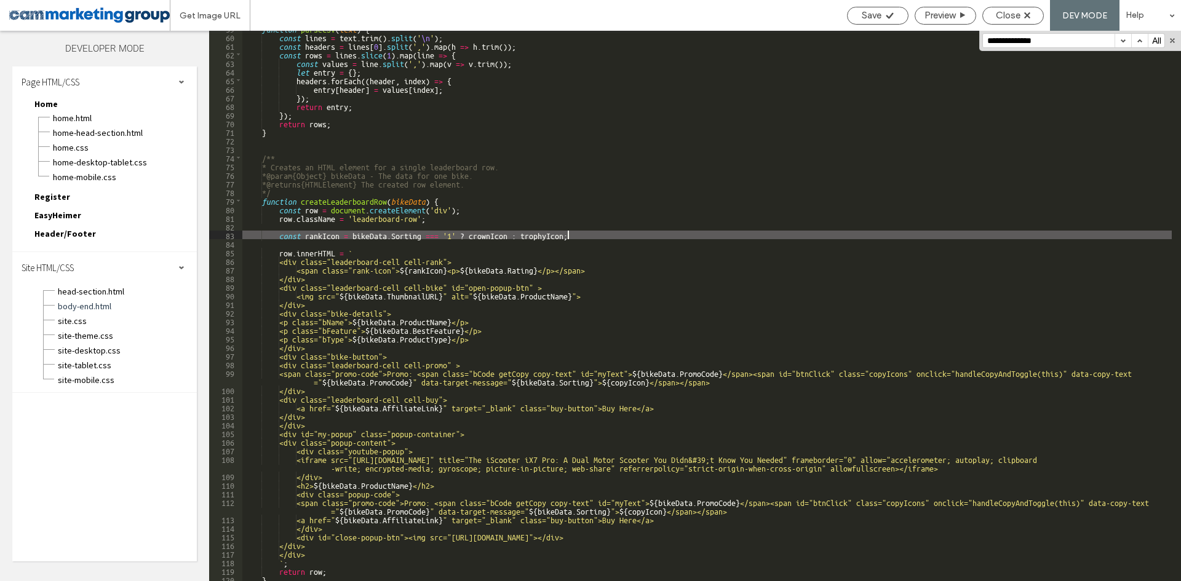
click at [370, 224] on div "function parseCSV ( text ) { const lines = text . trim ( ) . split ( ' \n ' ) ;…" at bounding box center [706, 308] width 929 height 568
click at [584, 236] on div "function parseCSV ( text ) { const lines = text . trim ( ) . split ( ' \n ' ) ;…" at bounding box center [706, 308] width 929 height 568
type textarea "**"
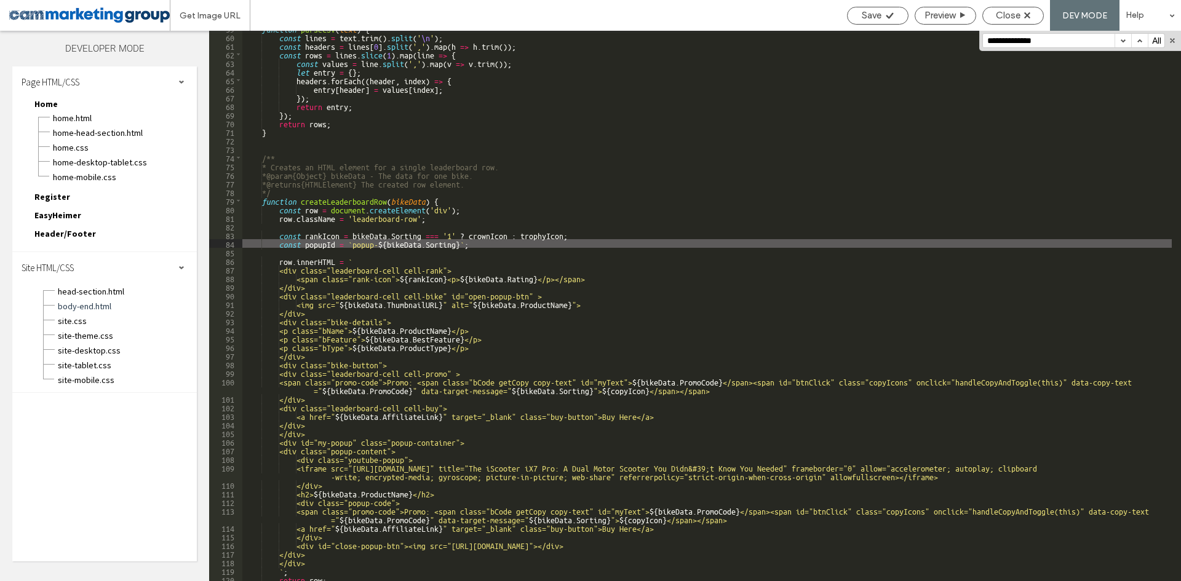
click at [405, 238] on div "function parseCSV ( text ) { const lines = text . trim ( ) . split ( ' \n ' ) ;…" at bounding box center [706, 308] width 929 height 568
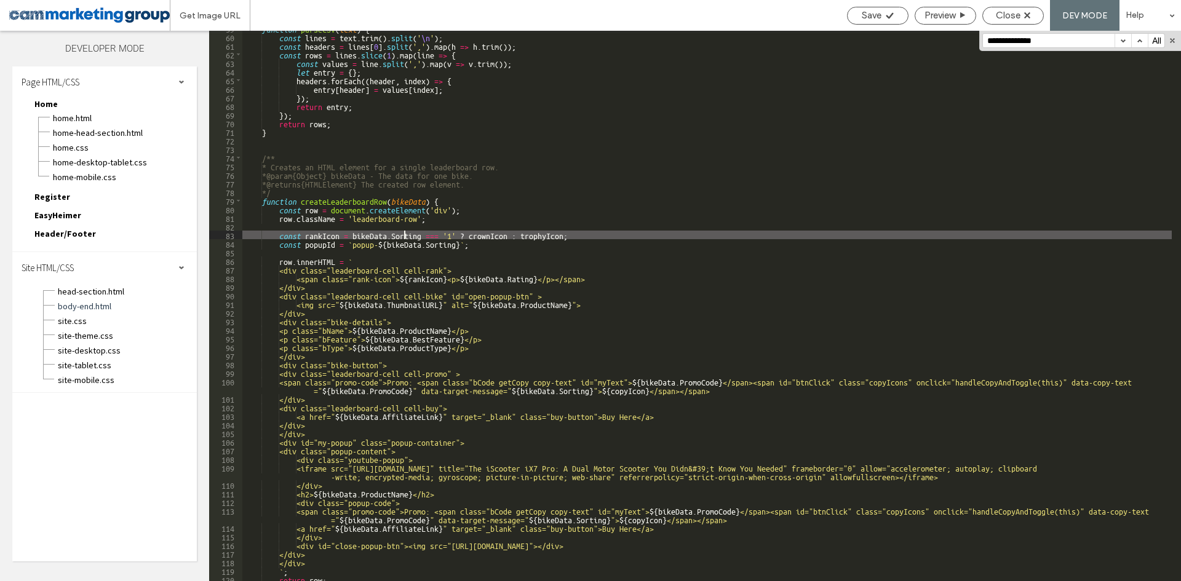
click at [441, 242] on div "function parseCSV ( text ) { const lines = text . trim ( ) . split ( ' \n ' ) ;…" at bounding box center [706, 308] width 929 height 568
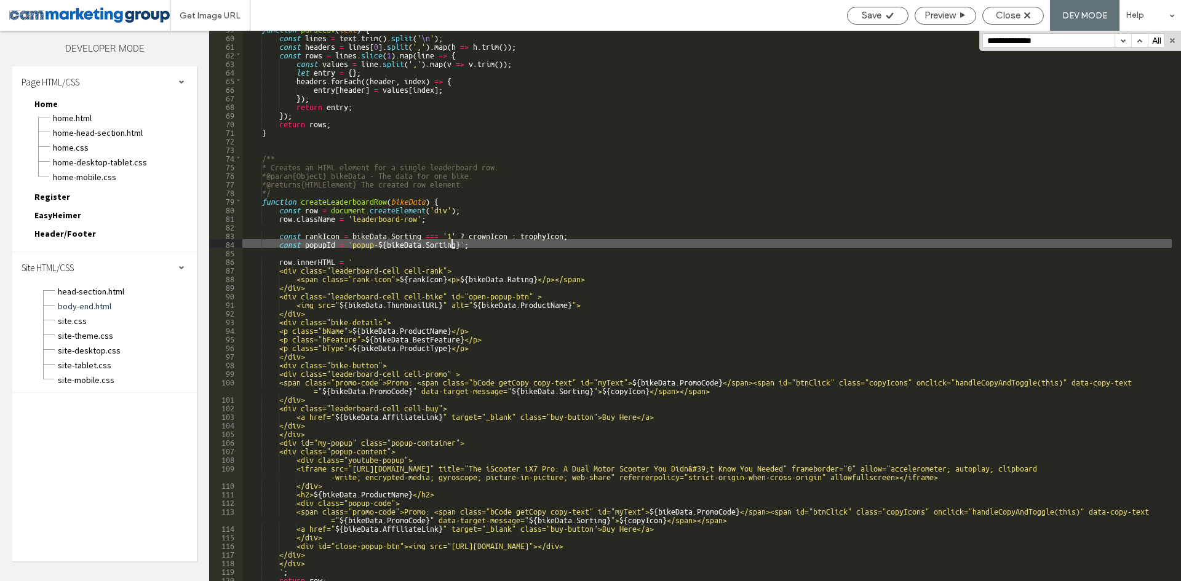
click at [453, 247] on div "function parseCSV ( text ) { const lines = text . trim ( ) . split ( ' \n ' ) ;…" at bounding box center [706, 308] width 929 height 568
click at [456, 245] on div "function parseCSV ( text ) { const lines = text . trim ( ) . split ( ' \n ' ) ;…" at bounding box center [706, 308] width 929 height 568
click at [400, 248] on div "function parseCSV ( text ) { const lines = text . trim ( ) . split ( ' \n ' ) ;…" at bounding box center [706, 308] width 929 height 568
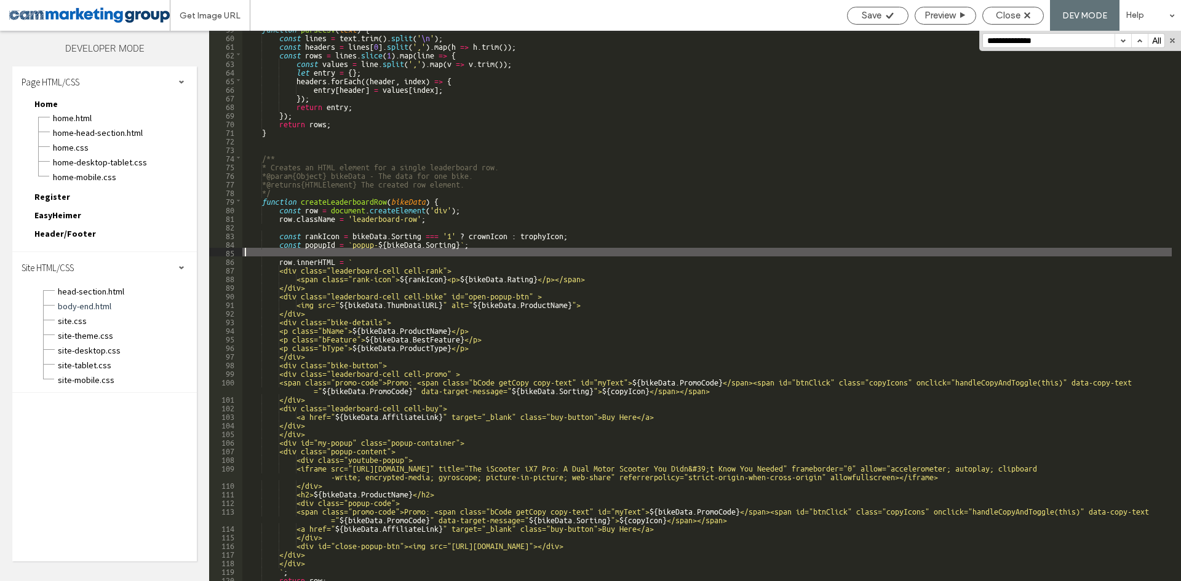
click at [371, 247] on div "function parseCSV ( text ) { const lines = text . trim ( ) . split ( ' \n ' ) ;…" at bounding box center [706, 308] width 929 height 568
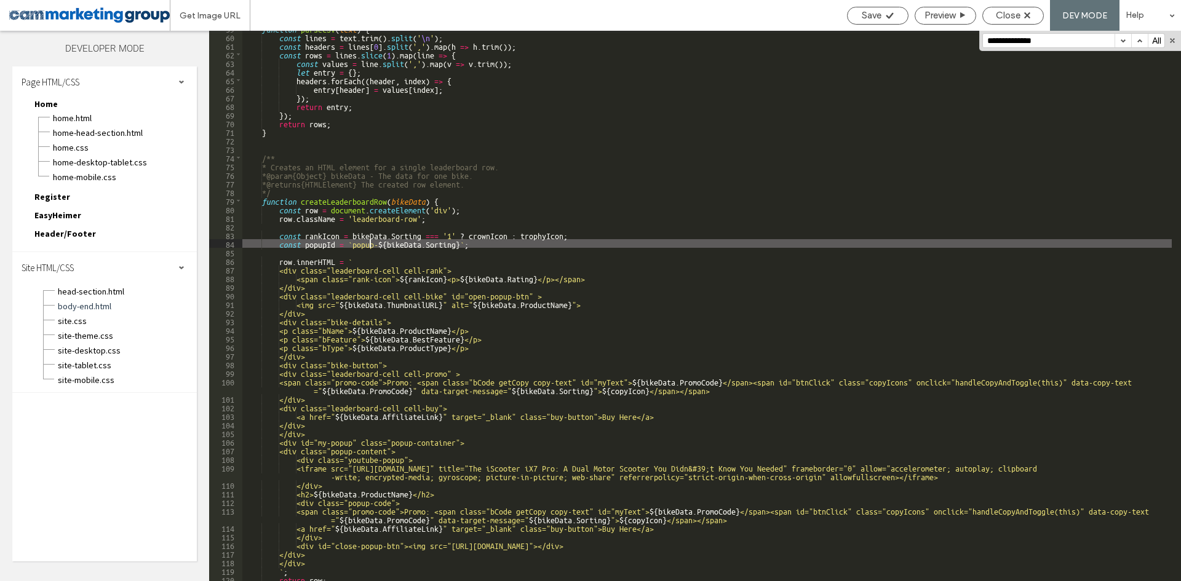
click at [432, 248] on div "function parseCSV ( text ) { const lines = text . trim ( ) . split ( ' \n ' ) ;…" at bounding box center [706, 308] width 929 height 568
click at [458, 244] on div "function parseCSV ( text ) { const lines = text . trim ( ) . split ( ' \n ' ) ;…" at bounding box center [706, 308] width 929 height 568
click at [315, 242] on div "function parseCSV ( text ) { const lines = text . trim ( ) . split ( ' \n ' ) ;…" at bounding box center [706, 308] width 929 height 568
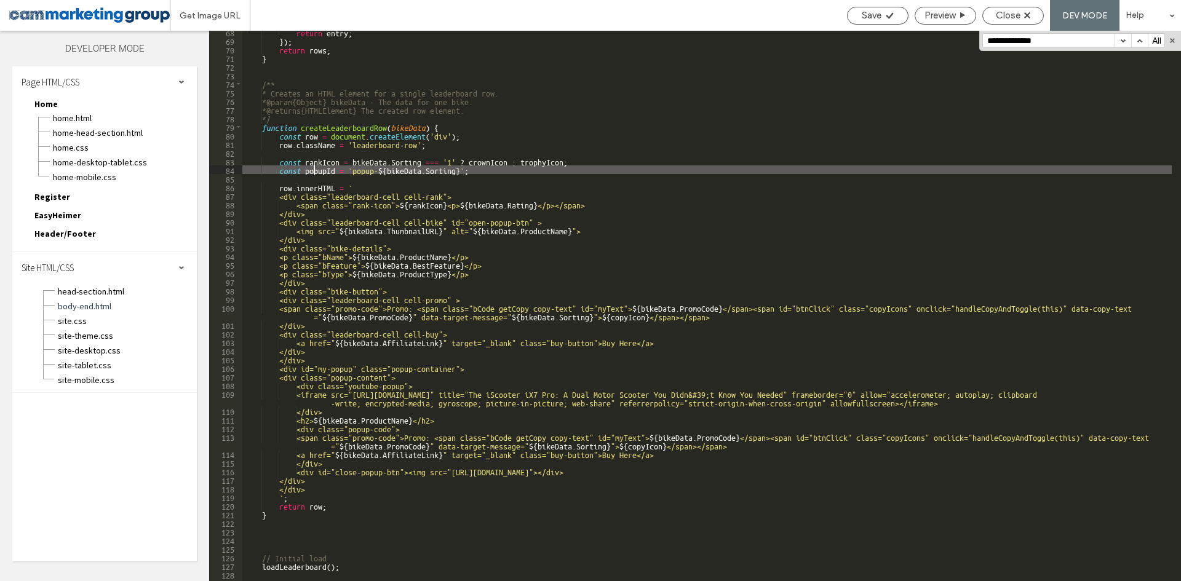
click at [541, 224] on div "return entry ; }) ; return rows ; } /** * Creates an HTML element for a single …" at bounding box center [706, 312] width 929 height 568
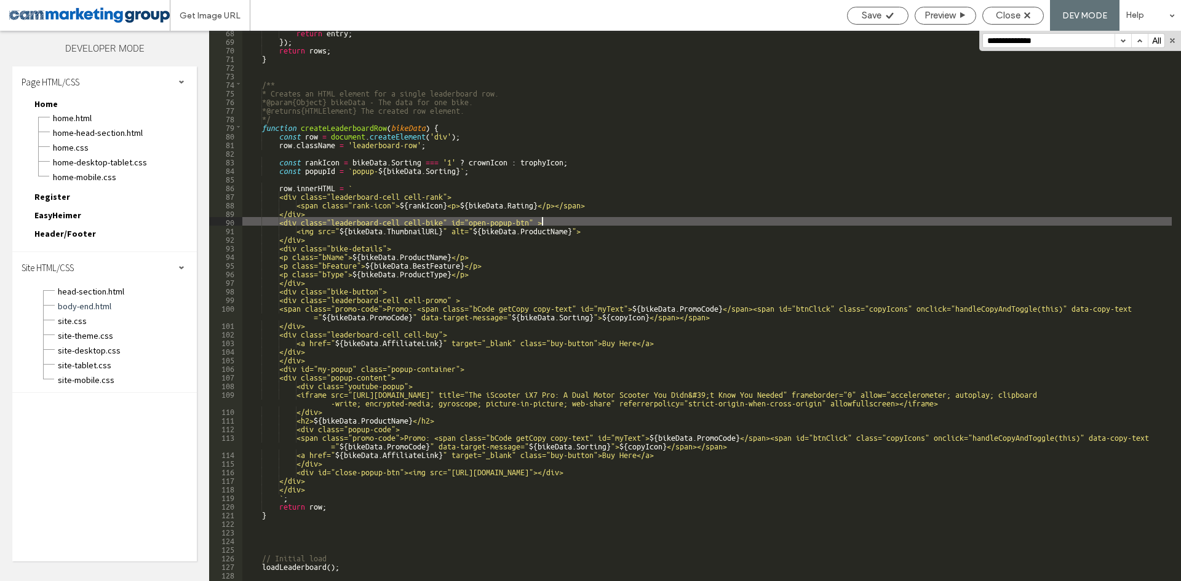
click at [550, 218] on div "return entry ; }) ; return rows ; } /** * Creates an HTML element for a single …" at bounding box center [706, 312] width 929 height 568
click at [469, 219] on div "return entry ; }) ; return rows ; } /** * Creates an HTML element for a single …" at bounding box center [706, 312] width 929 height 568
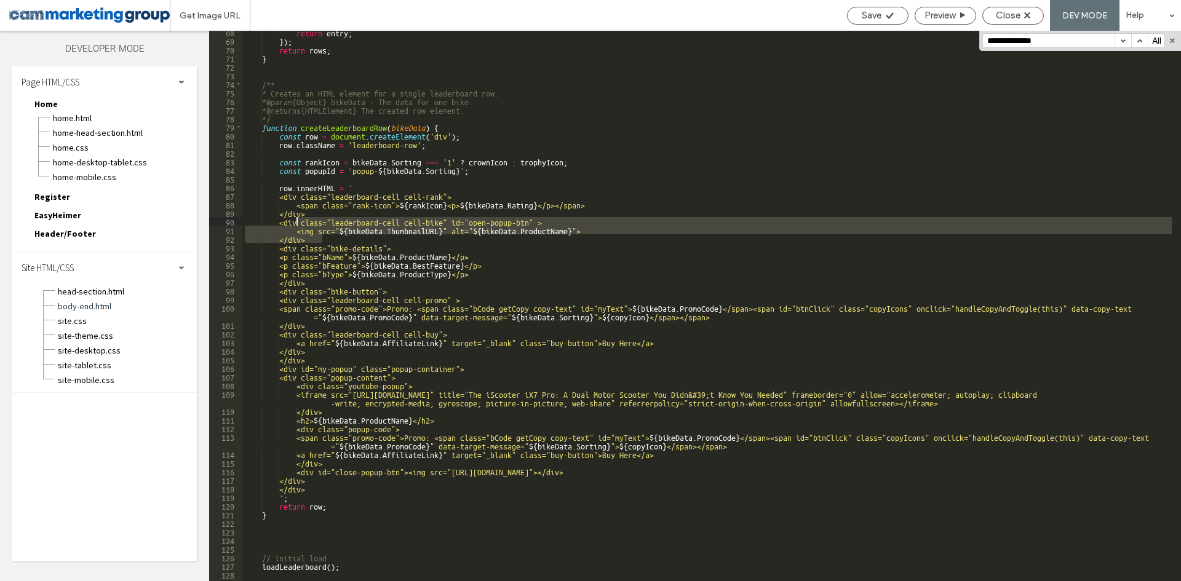
drag, startPoint x: 326, startPoint y: 239, endPoint x: 298, endPoint y: 222, distance: 32.8
click at [298, 222] on div "return entry ; }) ; return rows ; } /** * Creates an HTML element for a single …" at bounding box center [706, 312] width 929 height 568
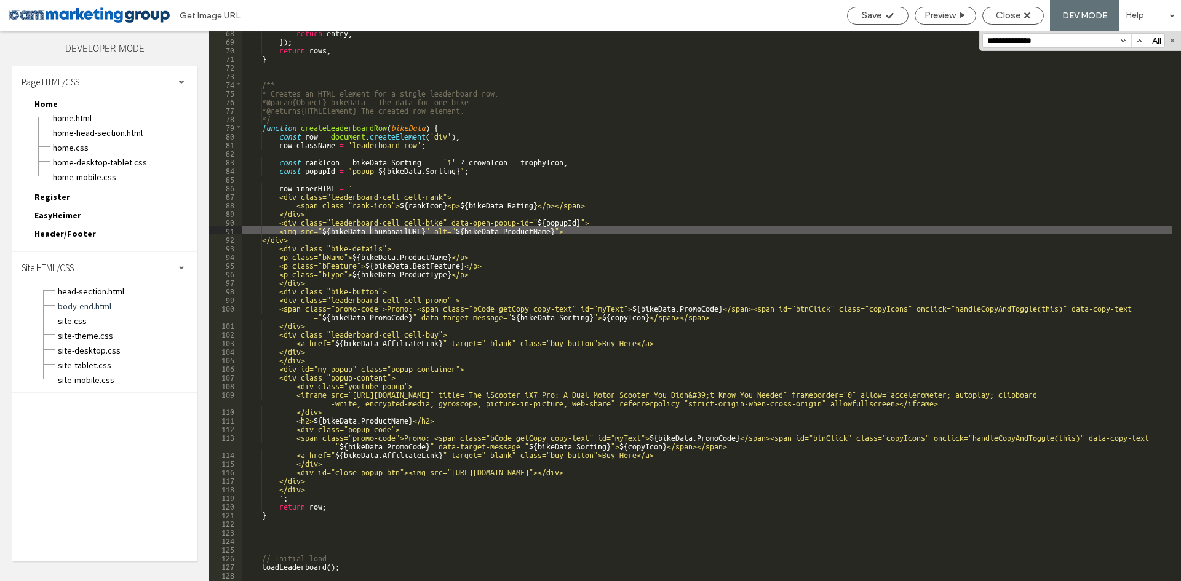
click at [368, 234] on div "return entry ; }) ; return rows ; } /** * Creates an HTML element for a single …" at bounding box center [706, 312] width 929 height 568
click at [1022, 12] on div "Close" at bounding box center [1013, 15] width 60 height 11
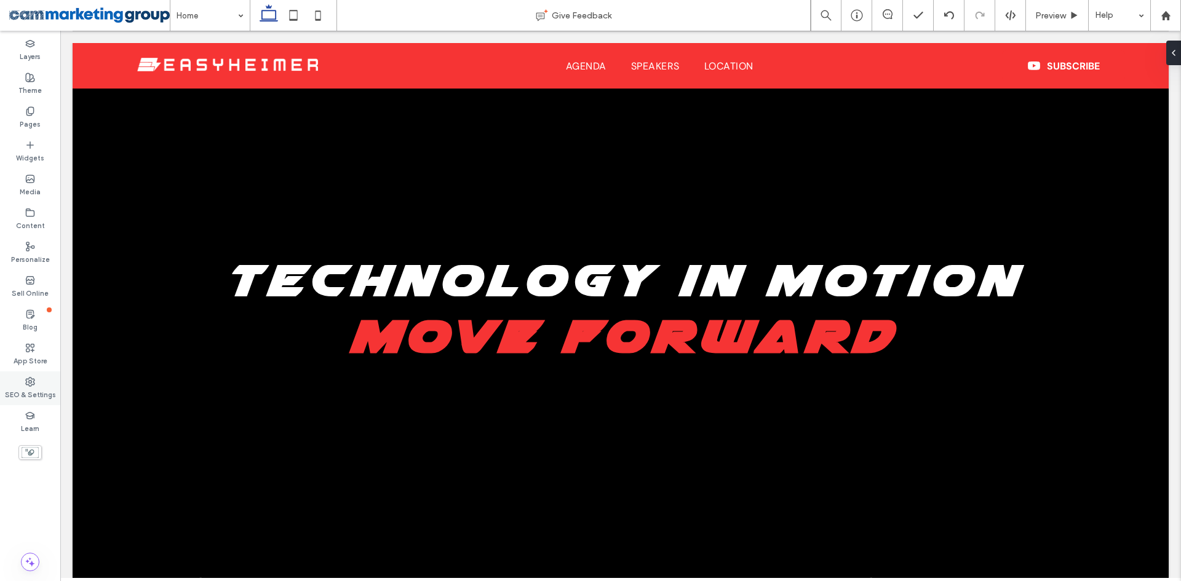
click at [36, 385] on div "SEO & Settings" at bounding box center [30, 388] width 60 height 34
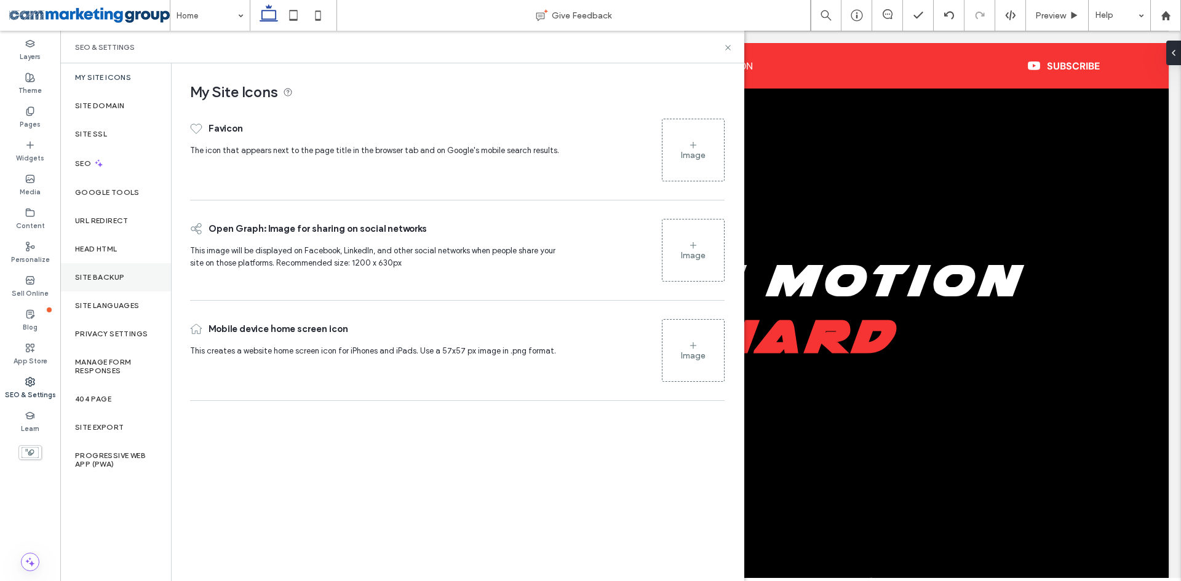
click at [123, 280] on label "Site Backup" at bounding box center [99, 277] width 49 height 9
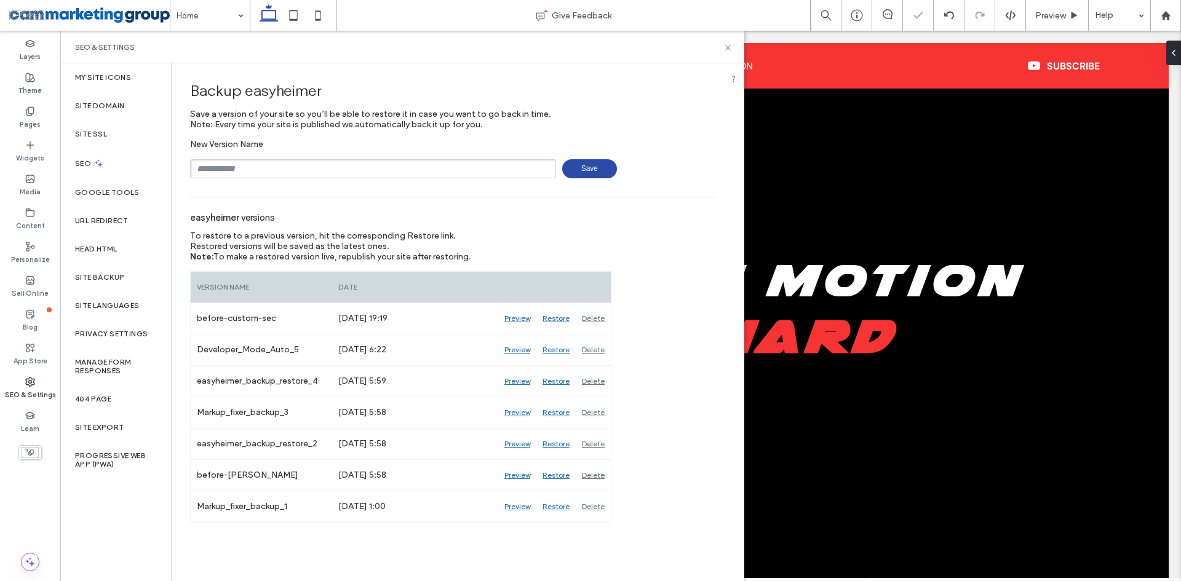
click at [282, 159] on div "New Version Name Save" at bounding box center [452, 158] width 525 height 39
click at [283, 162] on input "text" at bounding box center [373, 168] width 366 height 19
type input "*"
type input "**********"
click at [726, 47] on icon at bounding box center [727, 47] width 9 height 9
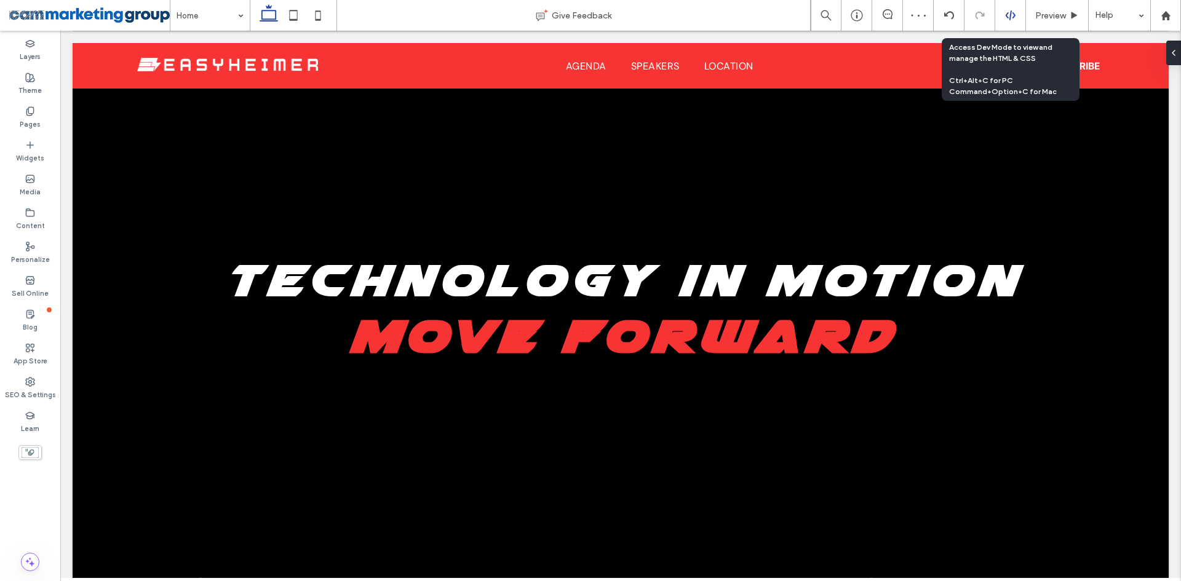
click at [1010, 17] on use at bounding box center [1010, 15] width 10 height 10
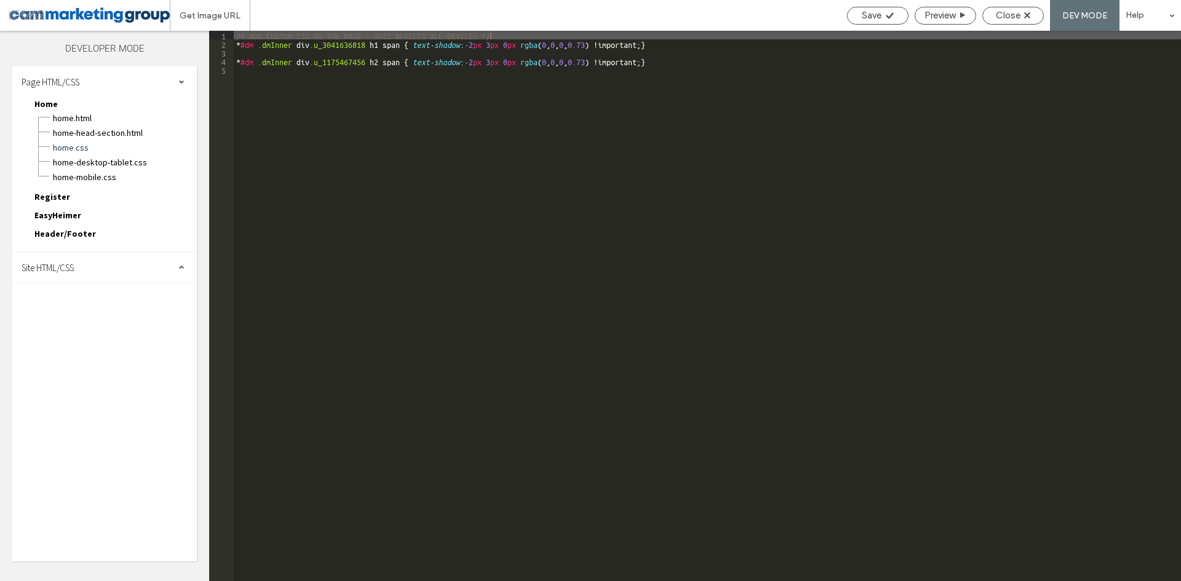
click at [148, 276] on div "Site HTML/CSS" at bounding box center [104, 267] width 185 height 31
click at [100, 316] on span "site.css" at bounding box center [127, 321] width 140 height 12
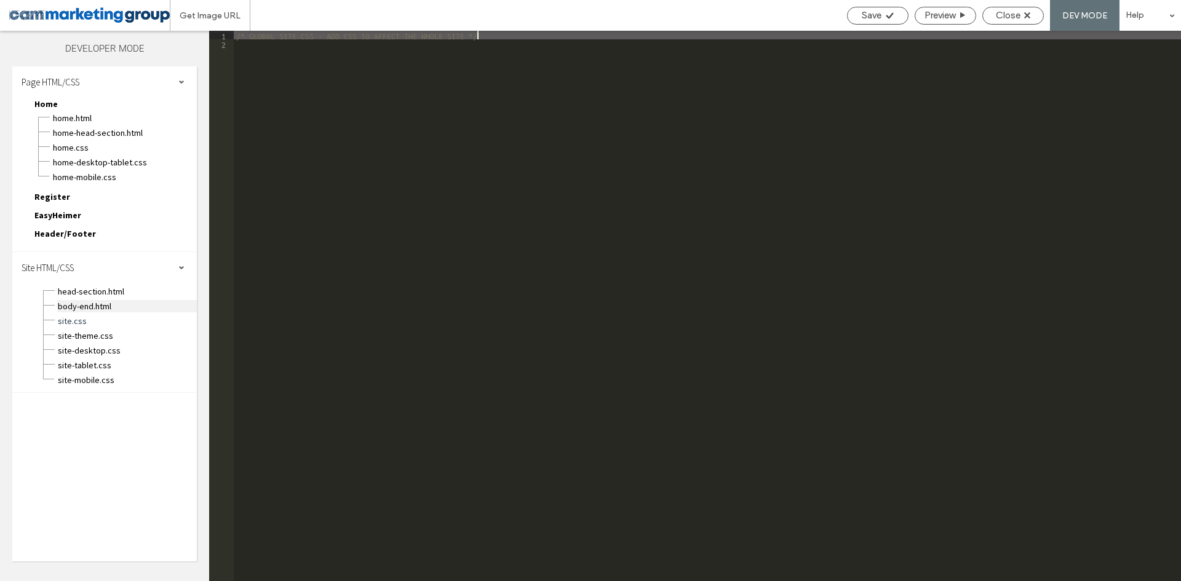
click at [113, 304] on span "body-end.html" at bounding box center [127, 306] width 140 height 12
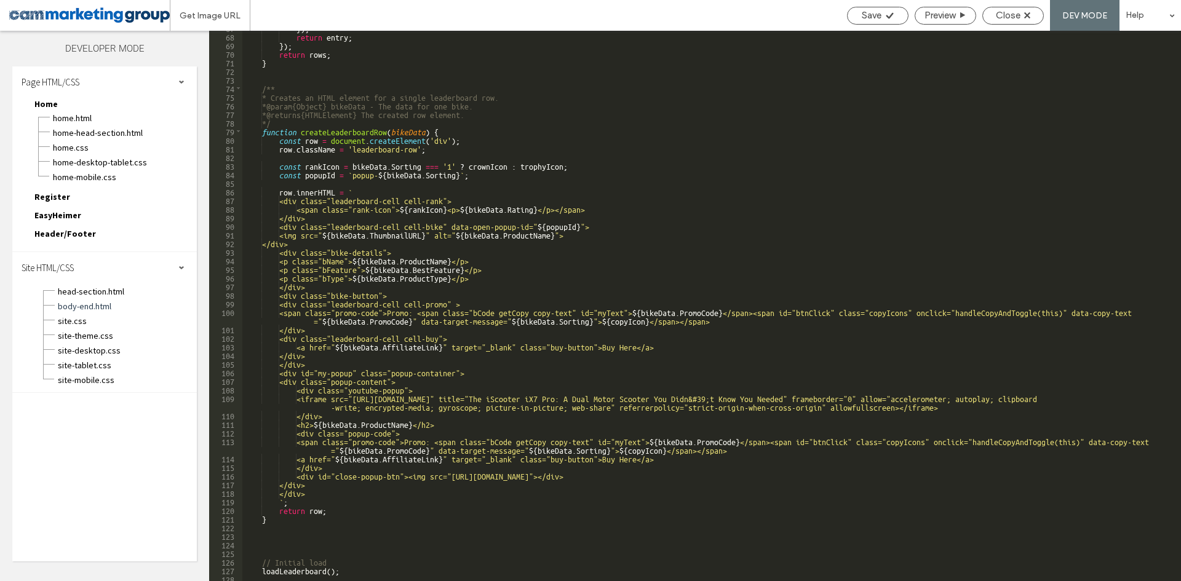
scroll to position [627, 0]
click at [397, 217] on div "}) ; return entry ; }) ; return rows ; } /** * Creates an HTML element for a si…" at bounding box center [706, 307] width 929 height 568
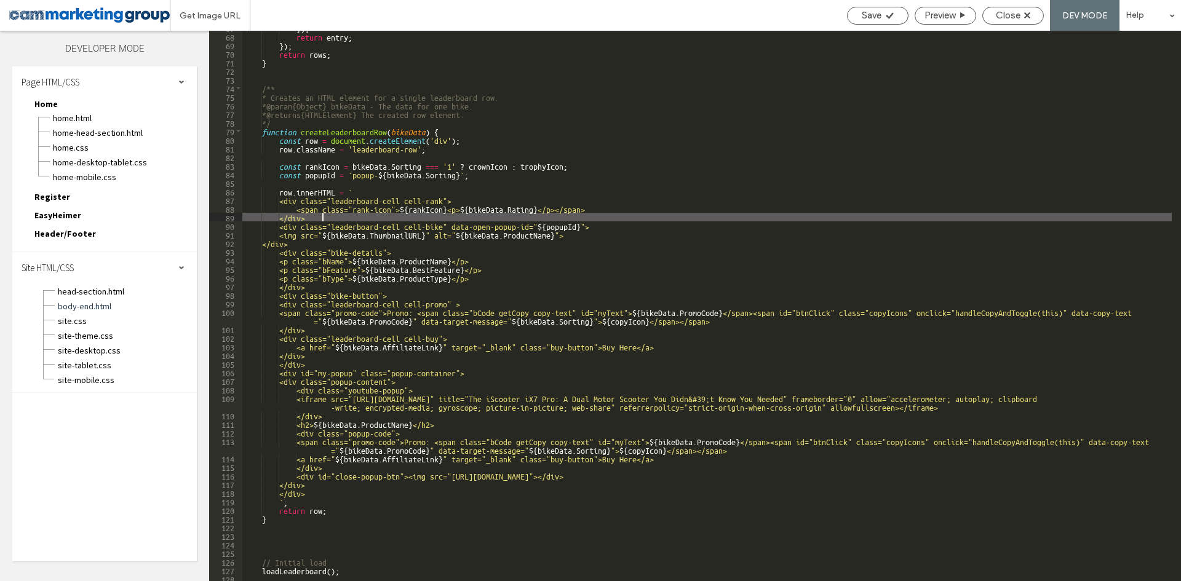
click at [370, 240] on div "}) ; return entry ; }) ; return rows ; } /** * Creates an HTML element for a si…" at bounding box center [706, 307] width 929 height 568
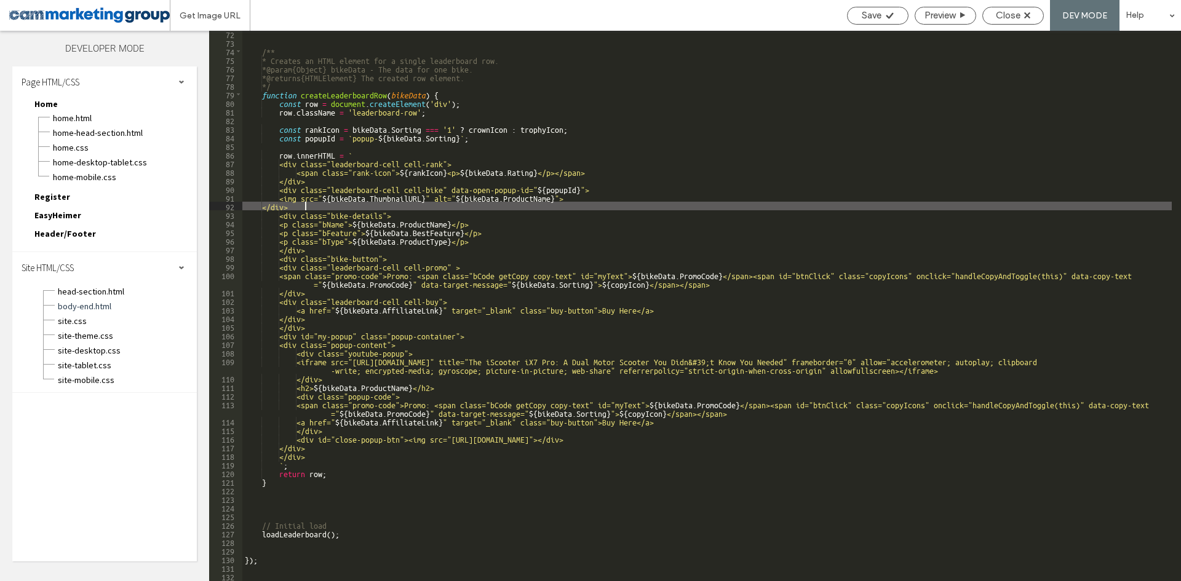
scroll to position [664, 0]
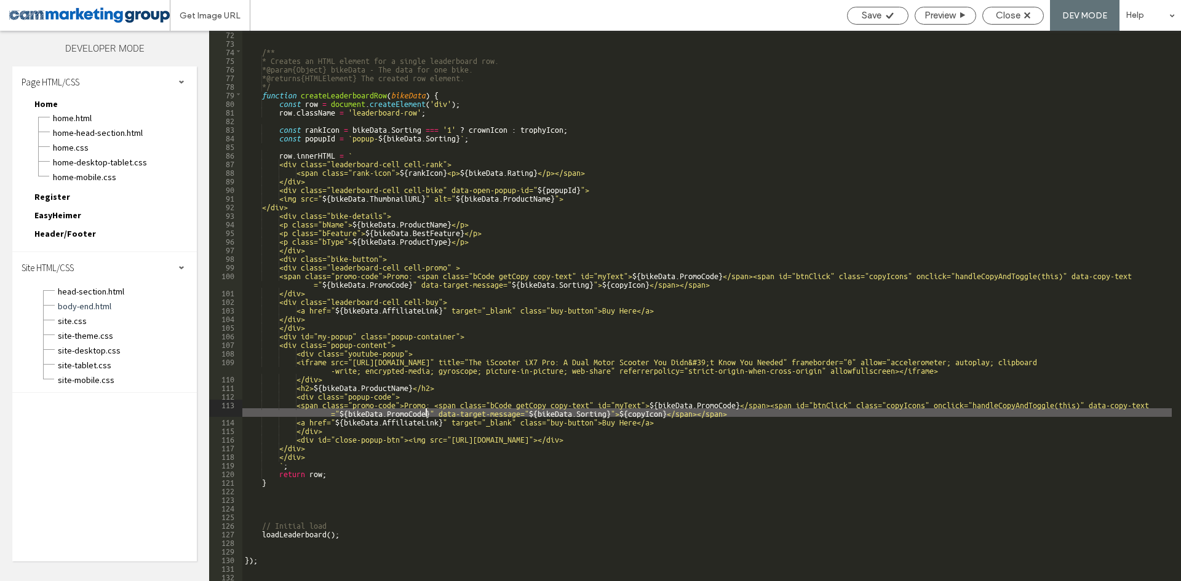
click at [424, 410] on div "/** * Creates an HTML element for a single leaderboard row. * @param {Object} b…" at bounding box center [706, 314] width 929 height 568
click at [412, 349] on div "/** * Creates an HTML element for a single leaderboard row. * @param {Object} b…" at bounding box center [706, 314] width 929 height 568
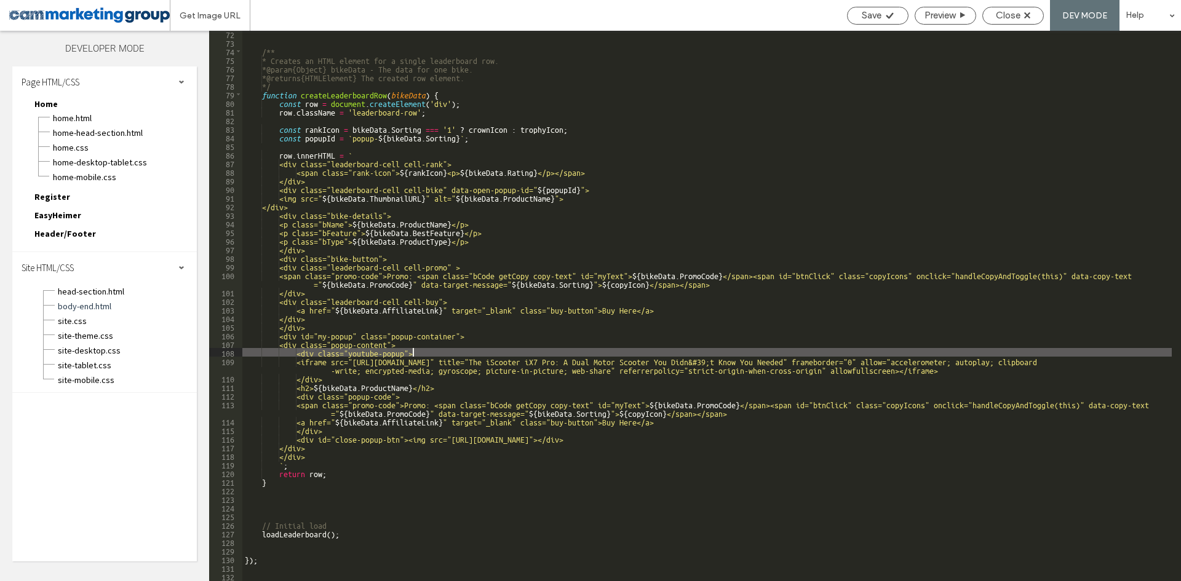
click at [401, 342] on div "/** * Creates an HTML element for a single leaderboard row. * @param {Object} b…" at bounding box center [706, 314] width 929 height 568
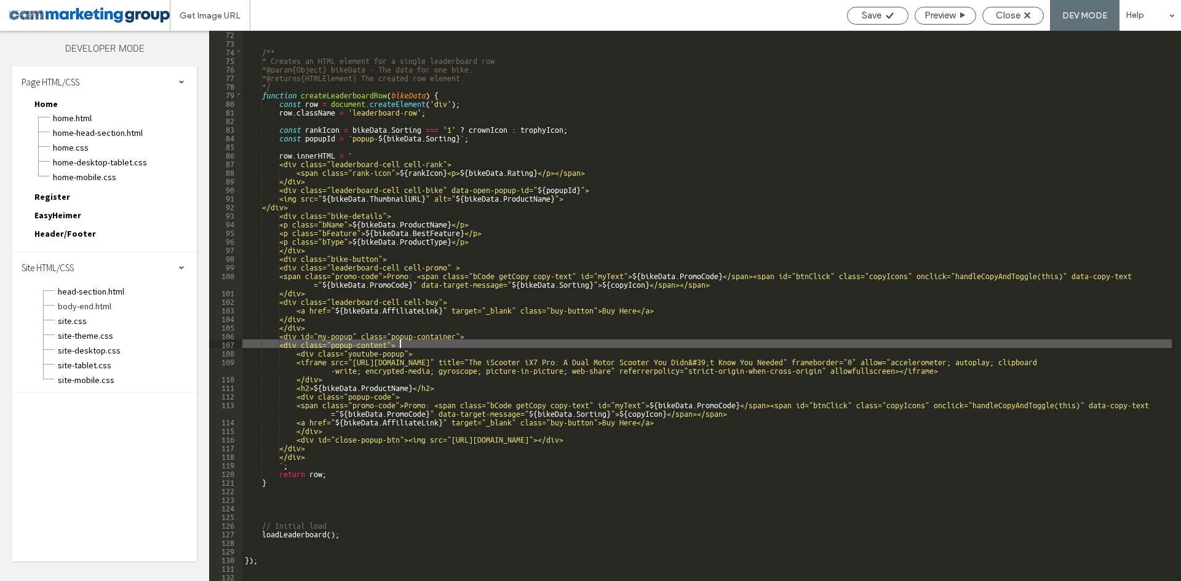
click at [348, 337] on div "/** * Creates an HTML element for a single leaderboard row. * @param {Object} b…" at bounding box center [706, 314] width 929 height 568
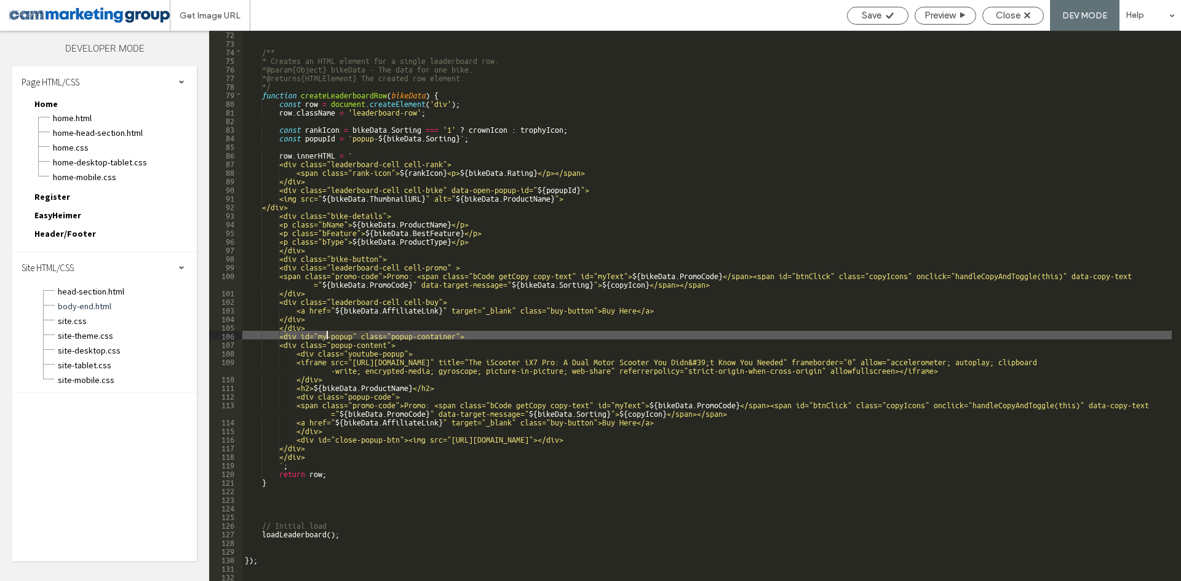
drag, startPoint x: 371, startPoint y: 334, endPoint x: 328, endPoint y: 335, distance: 43.7
click at [328, 335] on div "/** * Creates an HTML element for a single leaderboard row. * @param {Object} b…" at bounding box center [706, 314] width 929 height 568
drag, startPoint x: 319, startPoint y: 335, endPoint x: 373, endPoint y: 335, distance: 54.7
click at [373, 335] on div "/** * Creates an HTML element for a single leaderboard row. * @param {Object} b…" at bounding box center [706, 314] width 929 height 568
click at [339, 438] on div "/** * Creates an HTML element for a single leaderboard row. * @param {Object} b…" at bounding box center [706, 314] width 929 height 568
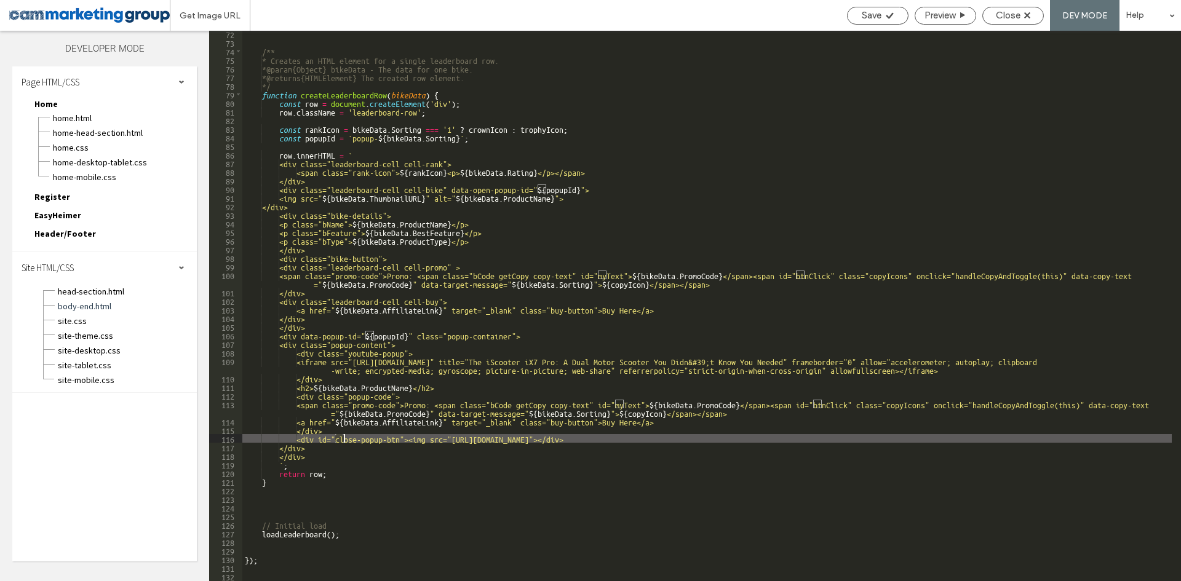
click at [339, 438] on div "/** * Creates an HTML element for a single leaderboard row. * @param {Object} b…" at bounding box center [706, 314] width 929 height 568
click at [404, 439] on div "/** * Creates an HTML element for a single leaderboard row. * @param {Object} b…" at bounding box center [706, 314] width 929 height 568
click at [422, 439] on div "/** * Creates an HTML element for a single leaderboard row. * @param {Object} b…" at bounding box center [706, 314] width 929 height 568
click at [335, 435] on div "/** * Creates an HTML element for a single leaderboard row. * @param {Object} b…" at bounding box center [706, 314] width 929 height 568
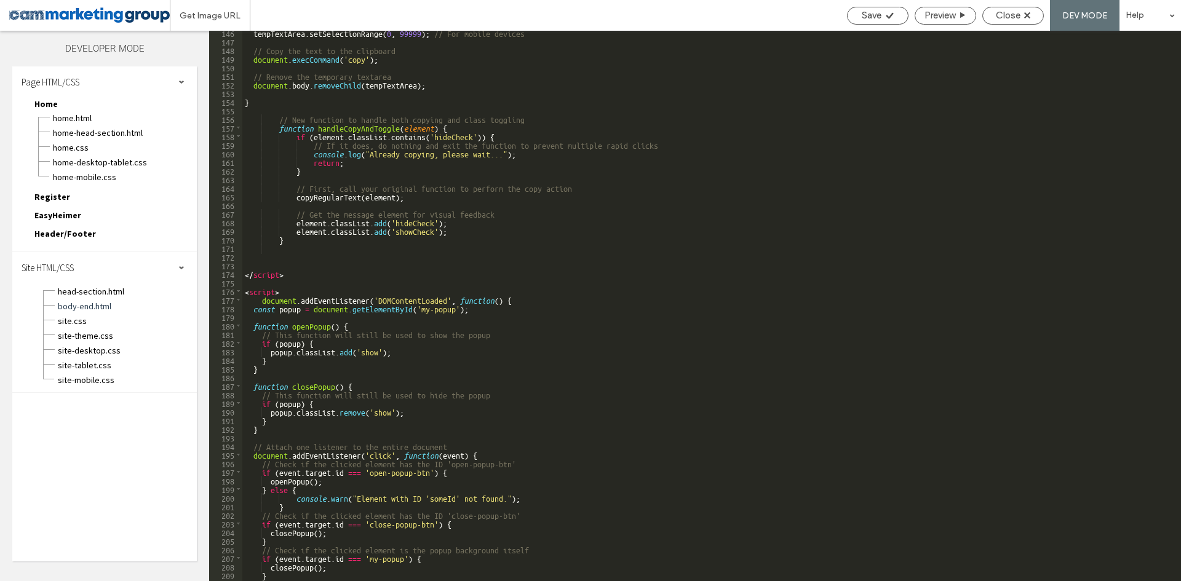
scroll to position [1378, 0]
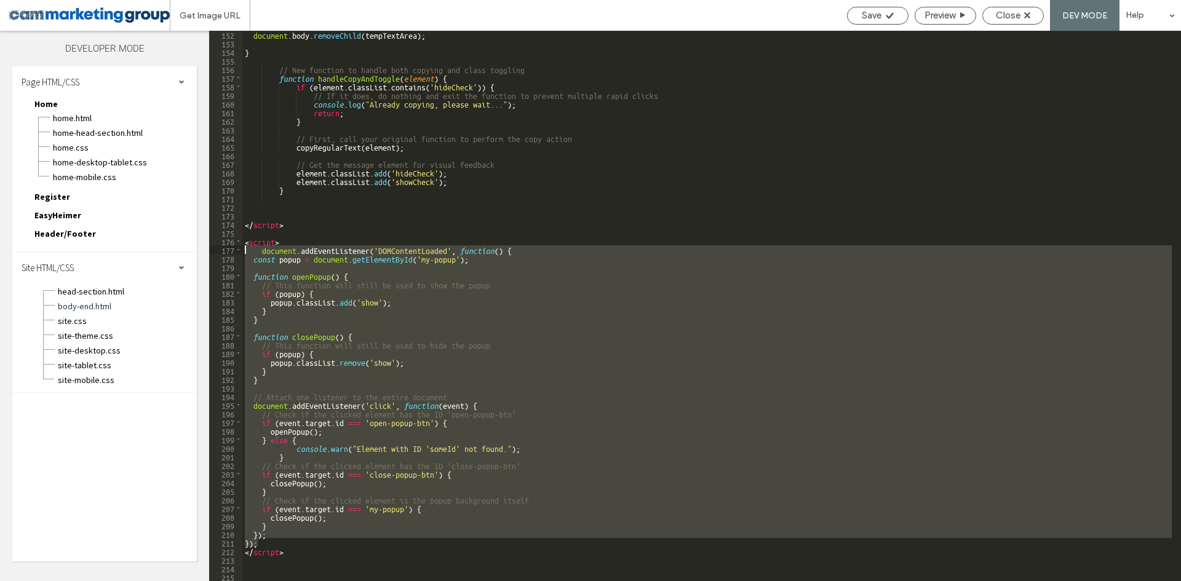
drag, startPoint x: 269, startPoint y: 542, endPoint x: 210, endPoint y: 250, distance: 298.8
click at [210, 250] on div "** 152 153 154 155 156 157 158 159 160 161 162 163 164 165 166 167 168 169 170 …" at bounding box center [695, 306] width 972 height 550
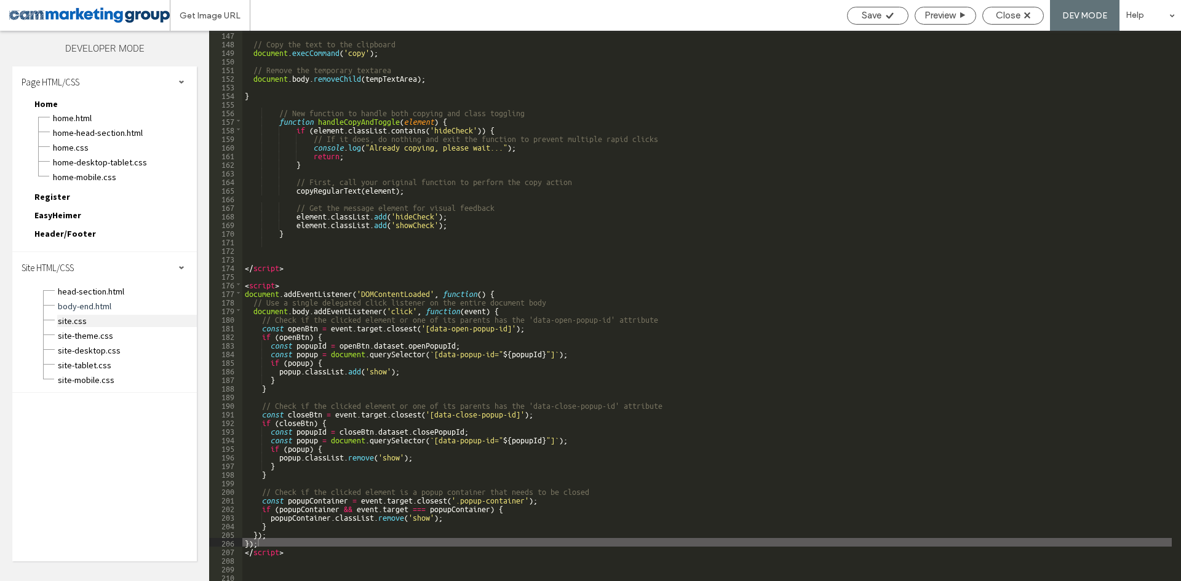
click at [99, 321] on span "site.css" at bounding box center [127, 321] width 140 height 12
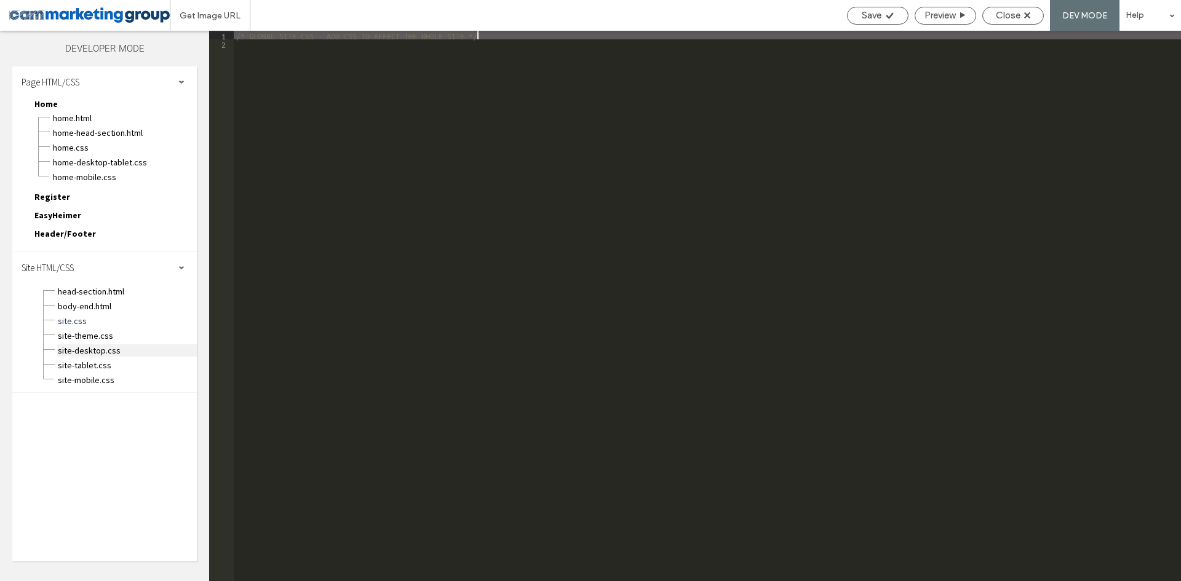
click at [110, 345] on span "site-desktop.css" at bounding box center [127, 350] width 140 height 12
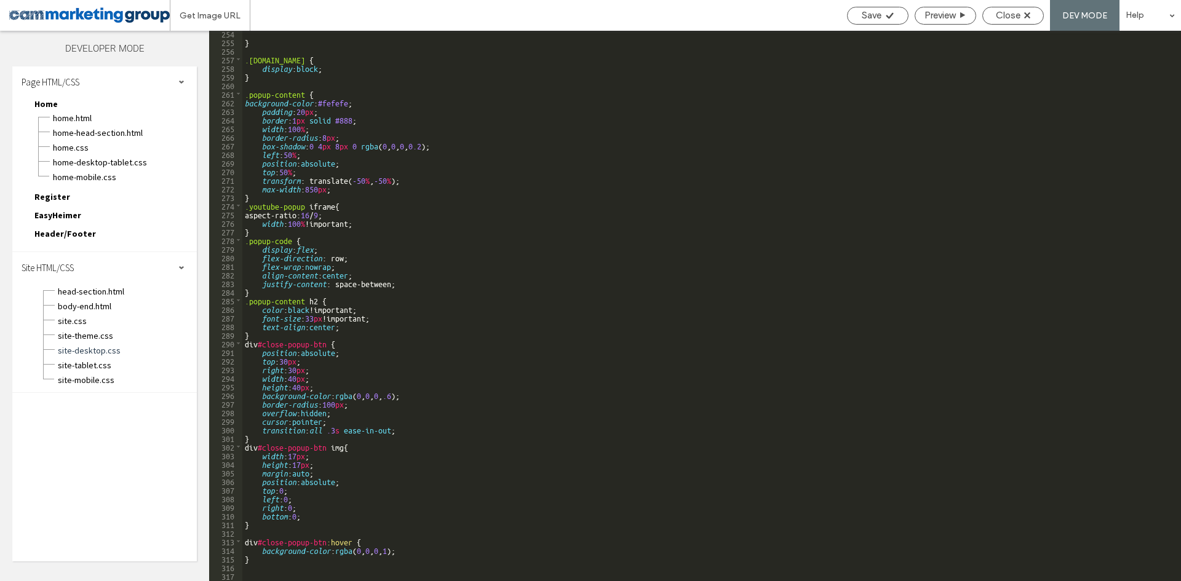
scroll to position [2217, 0]
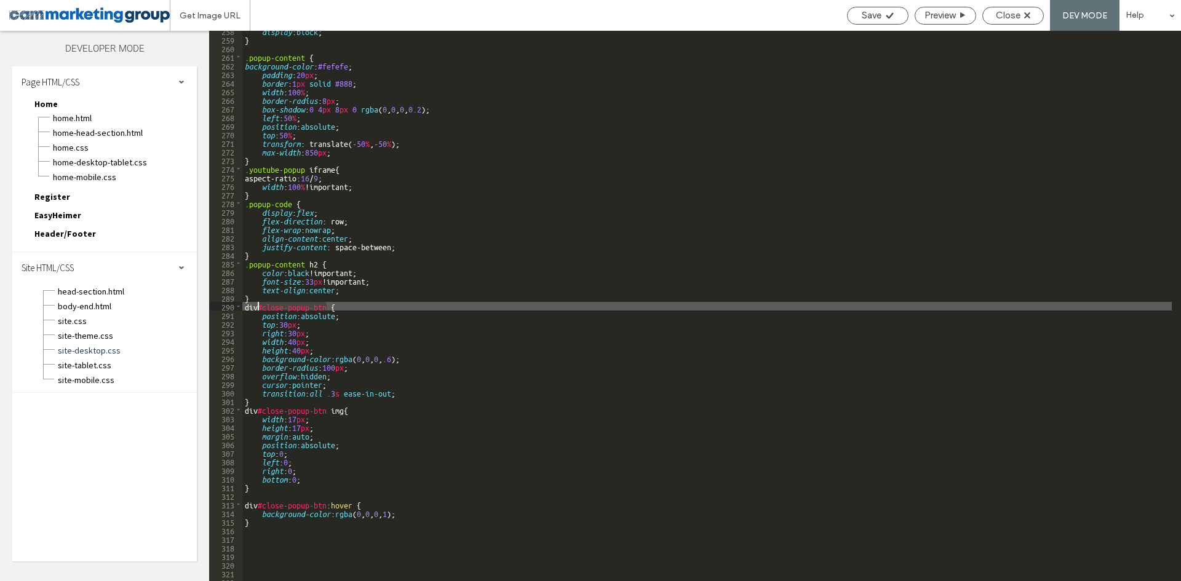
drag, startPoint x: 327, startPoint y: 304, endPoint x: 261, endPoint y: 303, distance: 66.4
click at [259, 305] on div "display : block ; } .popup-content { background-color : #fefefe ; padding : 20 …" at bounding box center [706, 310] width 929 height 568
click at [261, 303] on div "display : block ; } .popup-content { background-color : #fefefe ; padding : 20 …" at bounding box center [706, 306] width 929 height 550
click at [326, 304] on div "display : block ; } .popup-content { background-color : #fefefe ; padding : 20 …" at bounding box center [706, 310] width 929 height 568
click at [262, 305] on div "display : block ; } .popup-content { background-color : #fefefe ; padding : 20 …" at bounding box center [706, 310] width 929 height 568
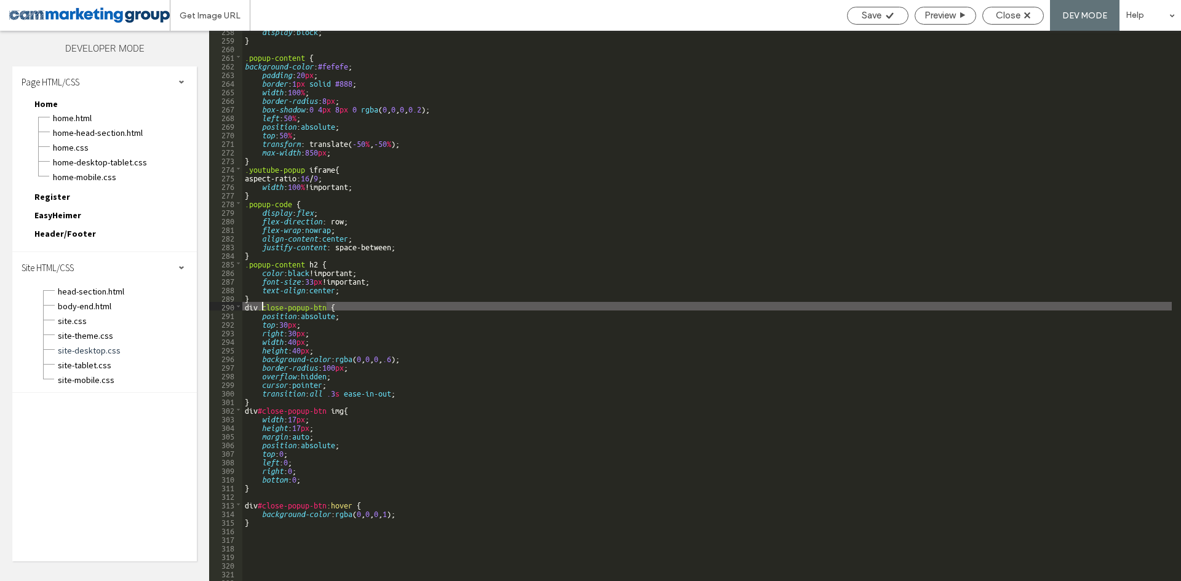
click at [261, 408] on div "display : block ; } .popup-content { background-color : #fefefe ; padding : 20 …" at bounding box center [706, 310] width 929 height 568
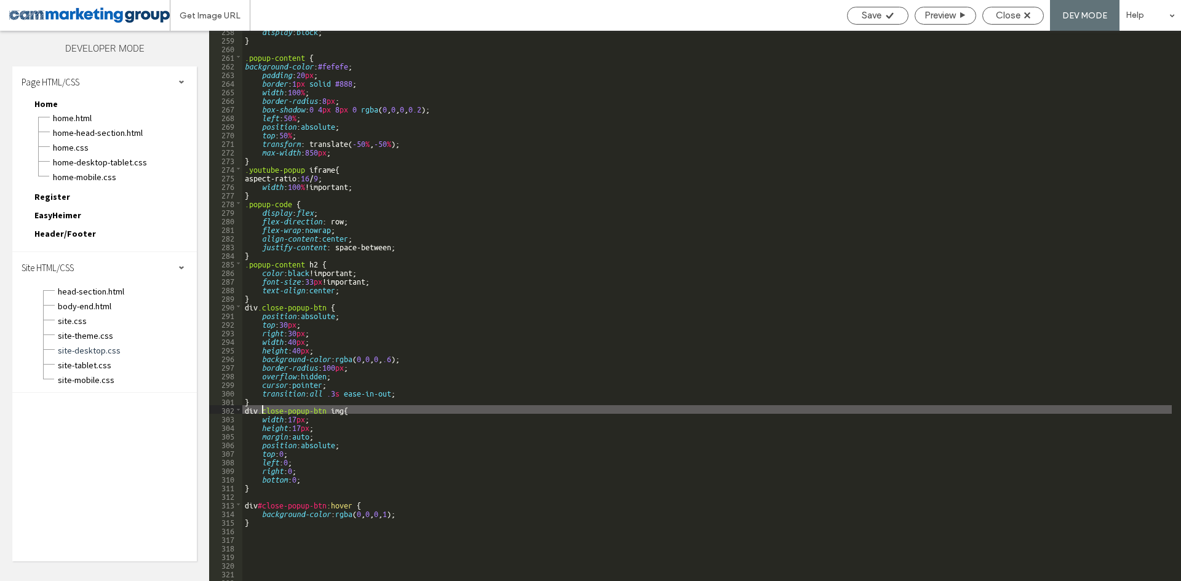
click at [263, 506] on div "display : block ; } .popup-content { background-color : #fefefe ; padding : 20 …" at bounding box center [706, 310] width 929 height 568
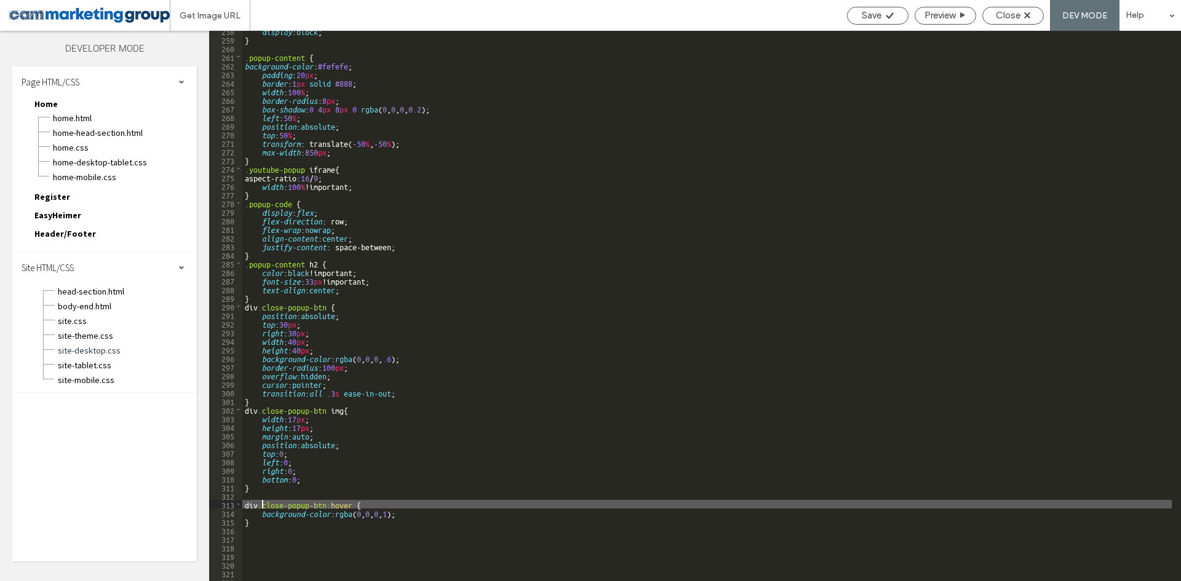
click at [327, 304] on div "display : block ; } .popup-content { background-color : #fefefe ; padding : 20 …" at bounding box center [706, 310] width 929 height 568
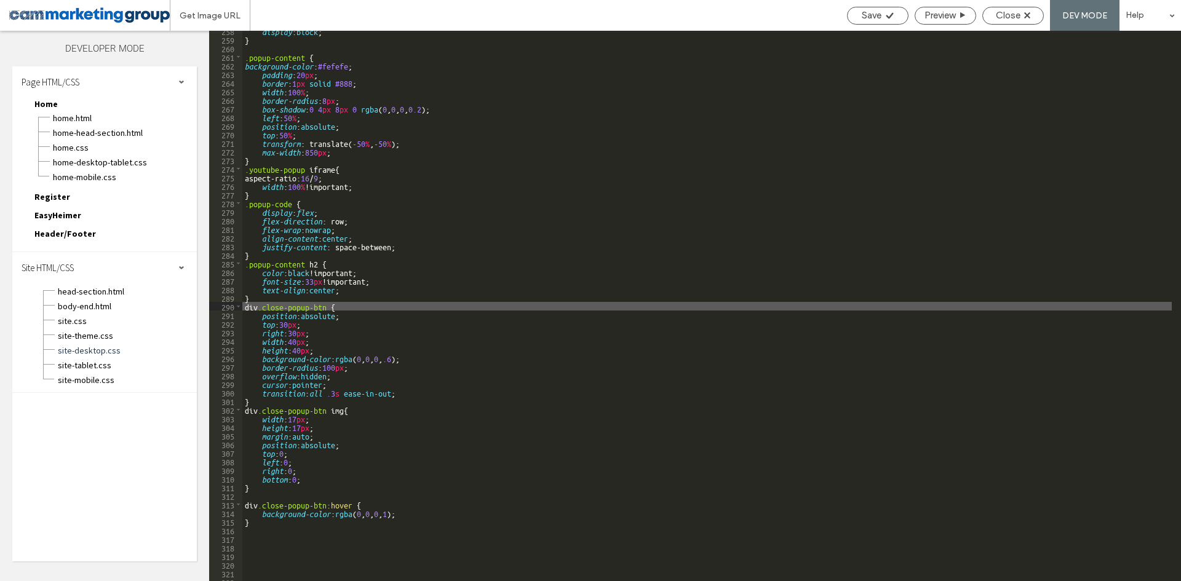
click at [262, 308] on div "display : block ; } .popup-content { background-color : #fefefe ; padding : 20 …" at bounding box center [706, 310] width 929 height 568
click at [108, 350] on span "site-desktop.css" at bounding box center [127, 350] width 140 height 12
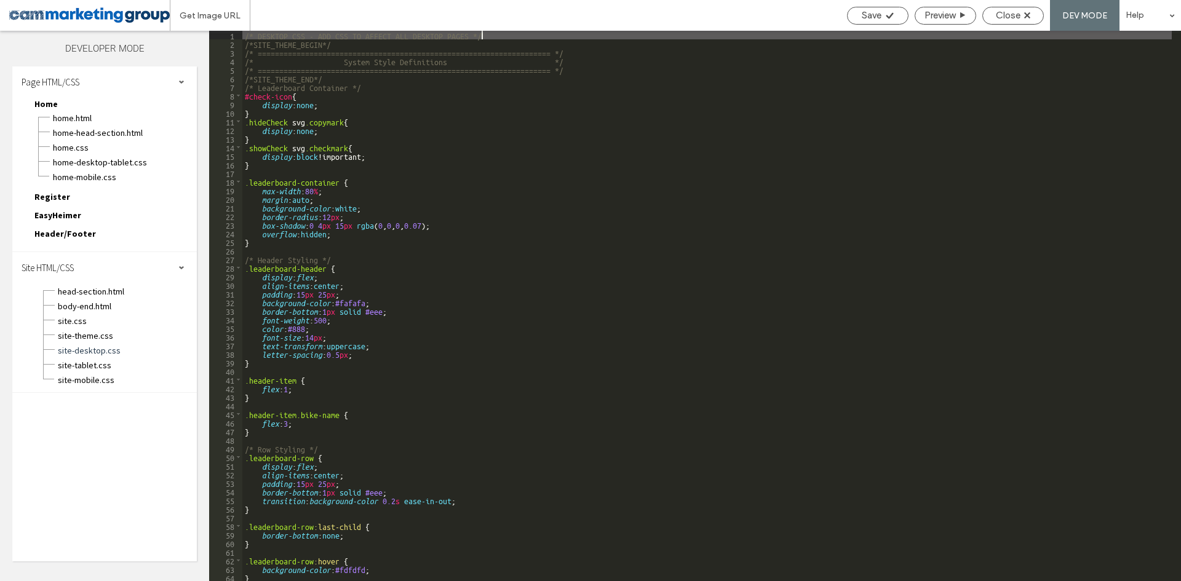
click at [122, 307] on span "body-end.html" at bounding box center [127, 306] width 140 height 12
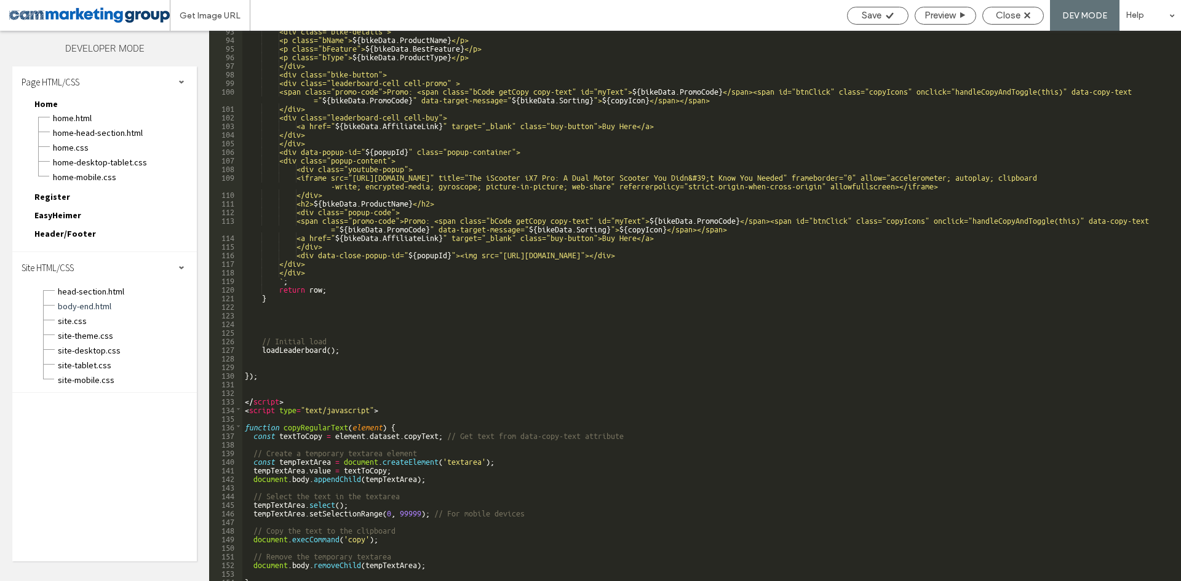
scroll to position [849, 0]
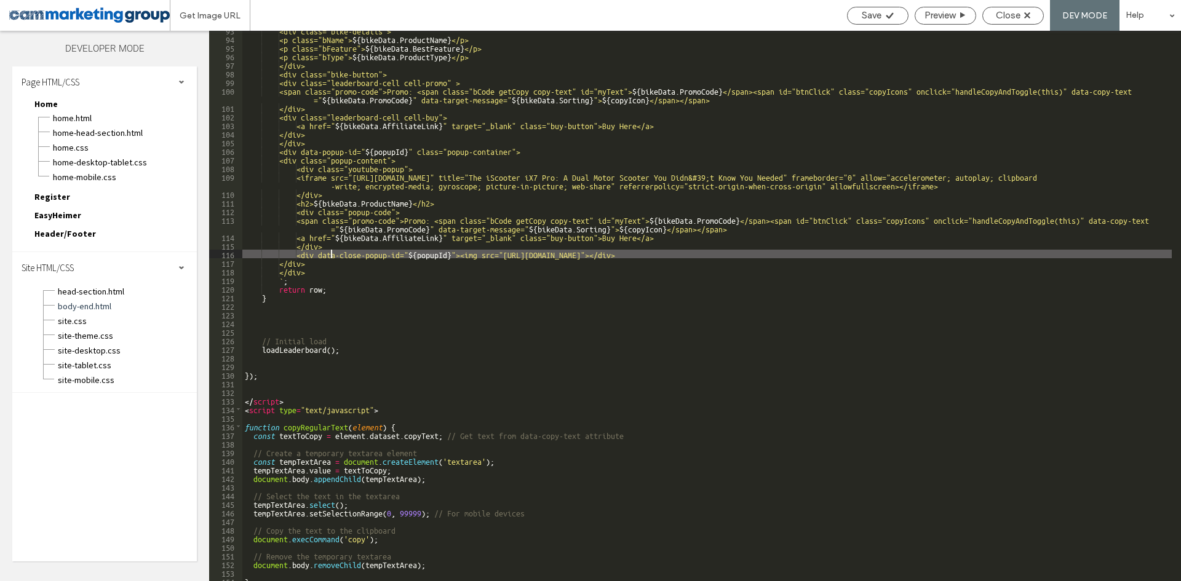
click at [333, 254] on div "<div class="bike-details"> <p class="bName"> ${ bikeData . ProductName } </p> <…" at bounding box center [706, 310] width 929 height 568
paste textarea
type textarea "**"
drag, startPoint x: 86, startPoint y: 352, endPoint x: 159, endPoint y: 358, distance: 72.8
click at [86, 352] on span "site-desktop.css" at bounding box center [127, 350] width 140 height 12
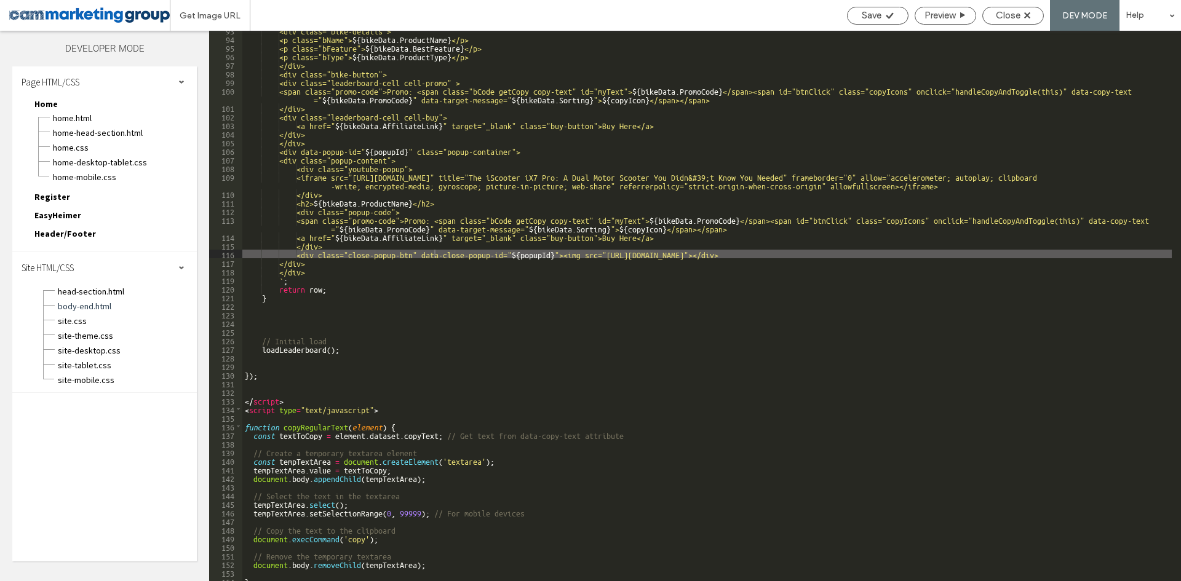
scroll to position [0, 0]
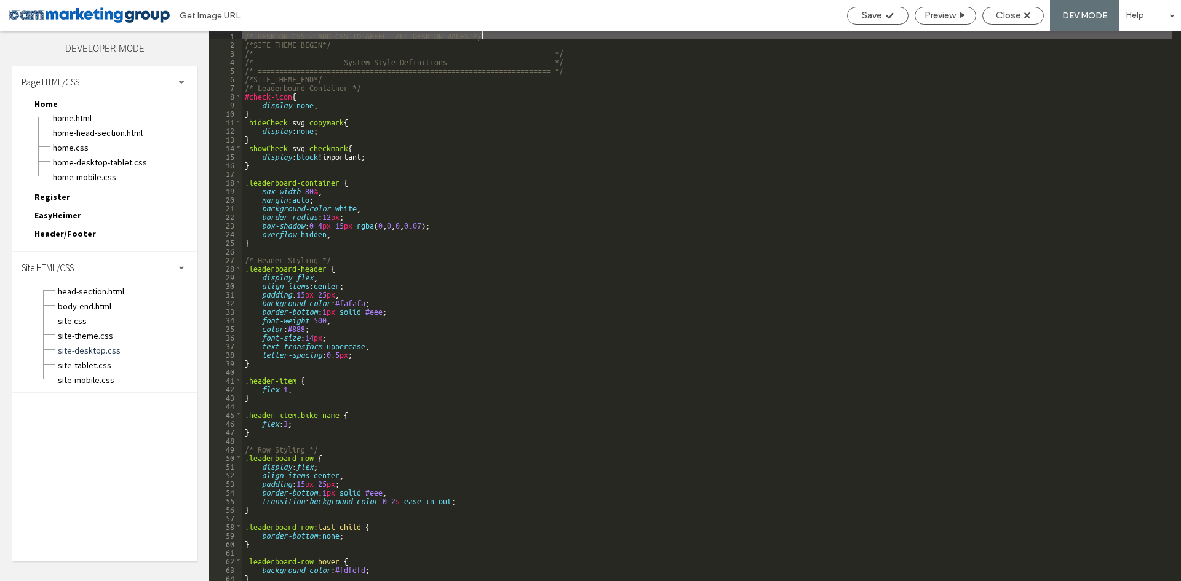
click at [507, 327] on div "/* DESKTOP CSS - ADD CSS TO AFFECT ALL DESKTOP PAGES */ /*SITE_THEME_BEGIN*/ /*…" at bounding box center [706, 315] width 929 height 568
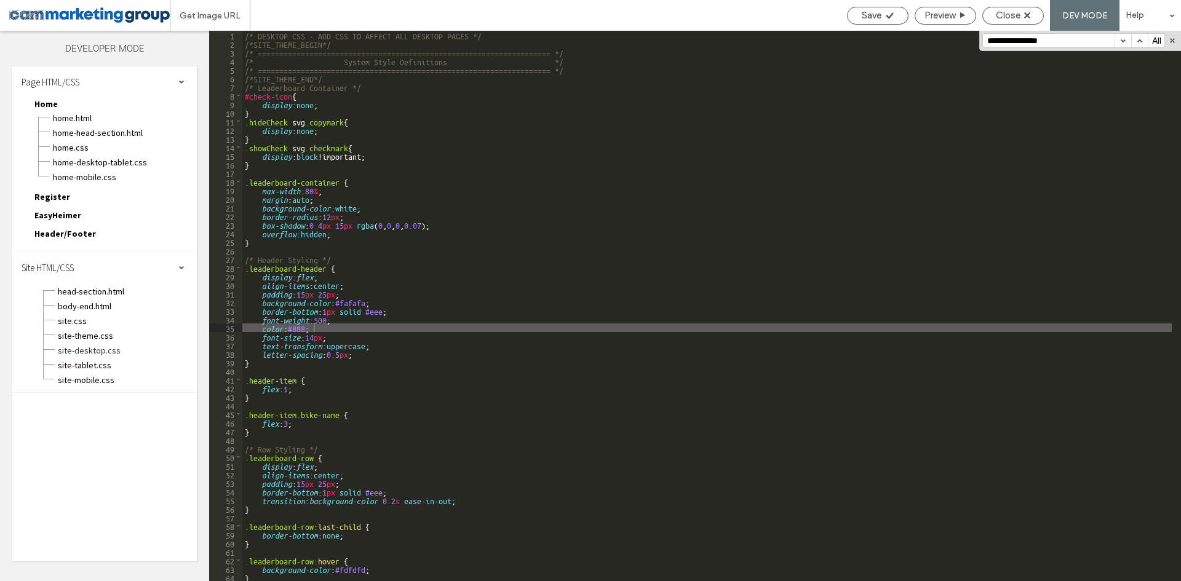
scroll to position [1809, 0]
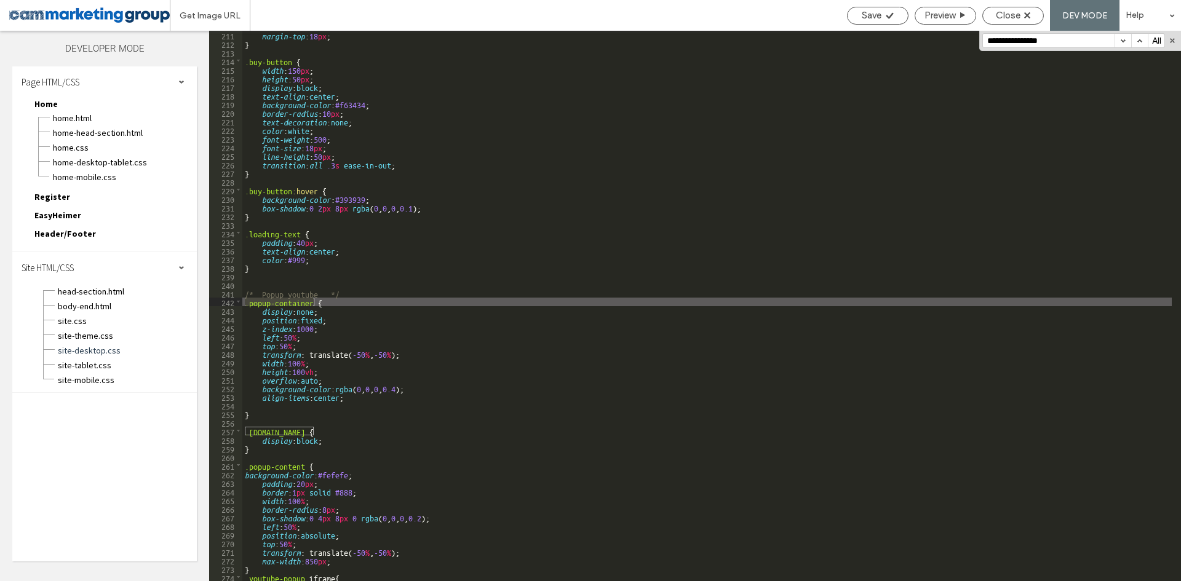
type input "**********"
click at [411, 388] on div "margin-top : 18 px ; } .buy-button { width : 150 px ; height : 50 px ; display …" at bounding box center [706, 315] width 929 height 568
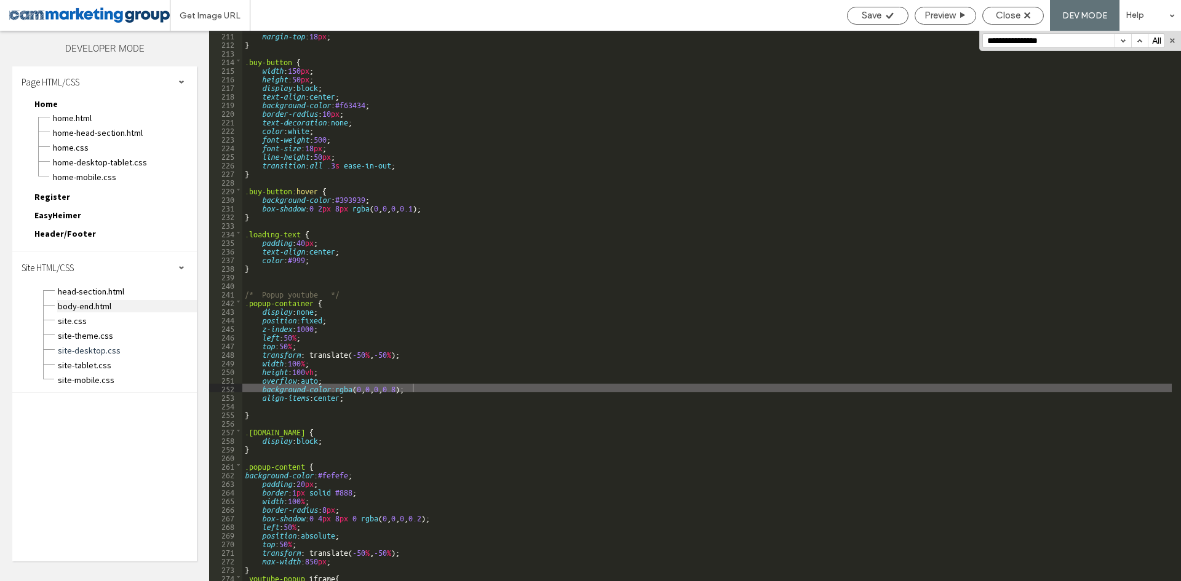
click at [139, 304] on span "body-end.html" at bounding box center [127, 306] width 140 height 12
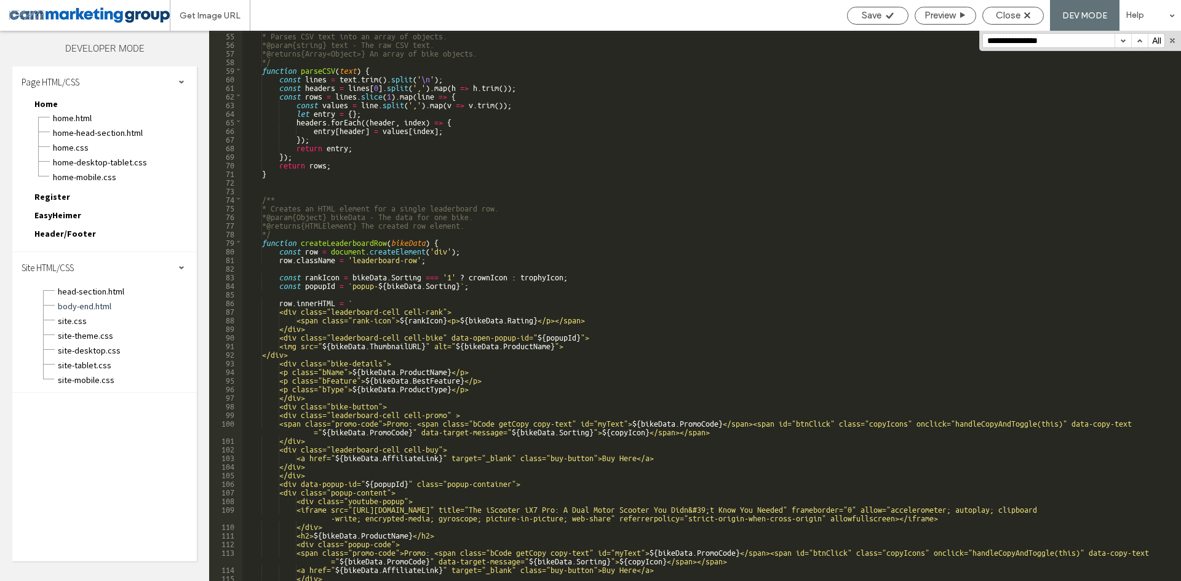
scroll to position [701, 0]
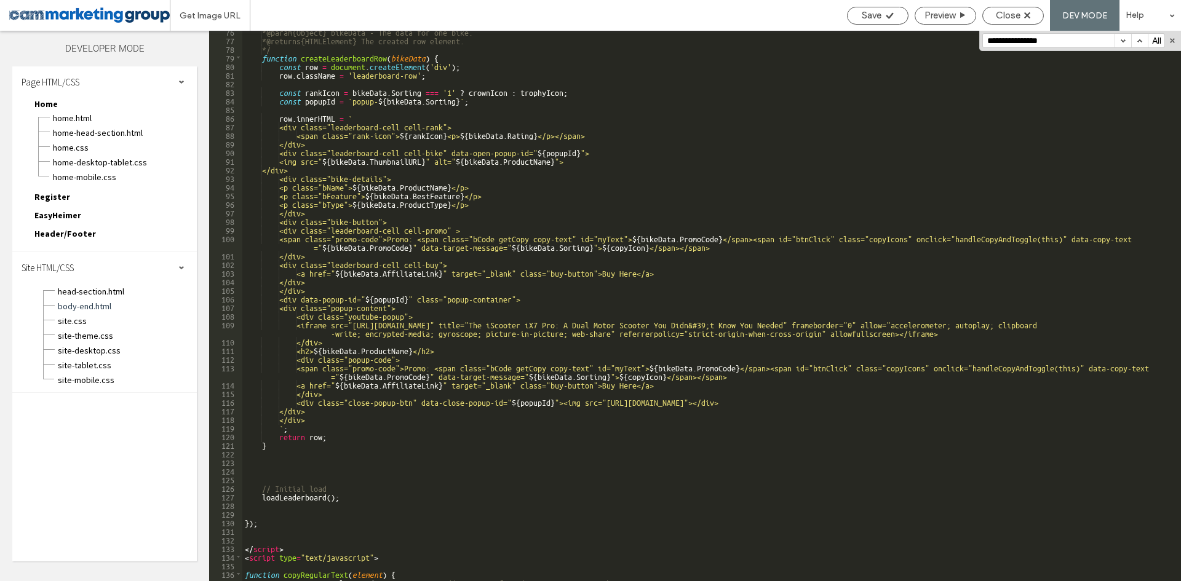
click at [512, 373] on div "* @param {Object} bikeData - The data for one bike. * @returns {HTMLElement} Th…" at bounding box center [706, 311] width 929 height 568
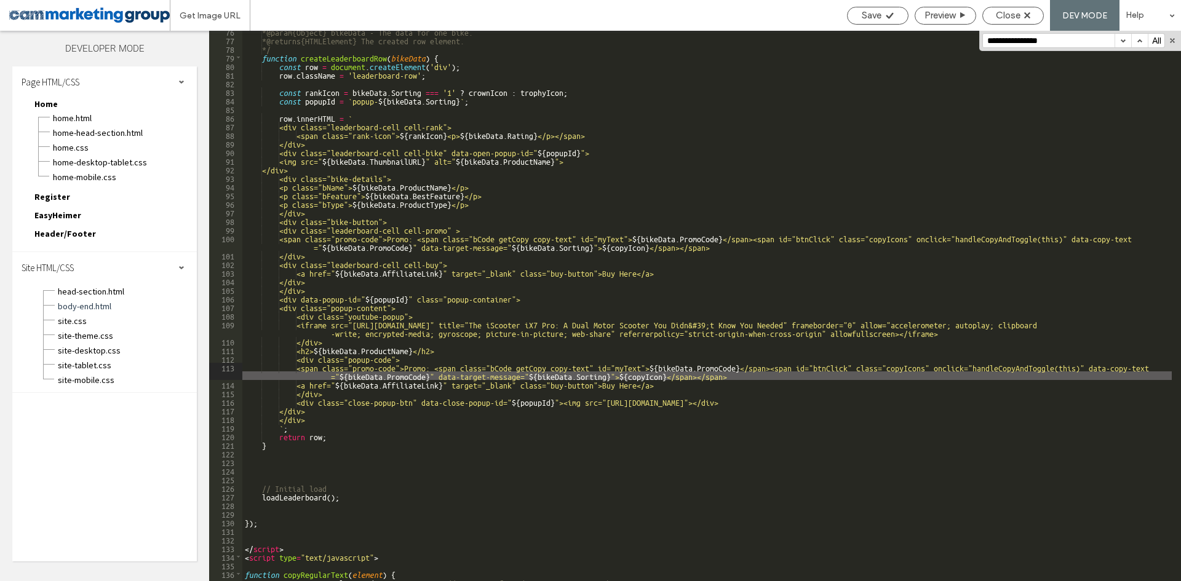
click at [513, 372] on div "* @param {Object} bikeData - The data for one bike. * @returns {HTMLElement} Th…" at bounding box center [706, 311] width 929 height 568
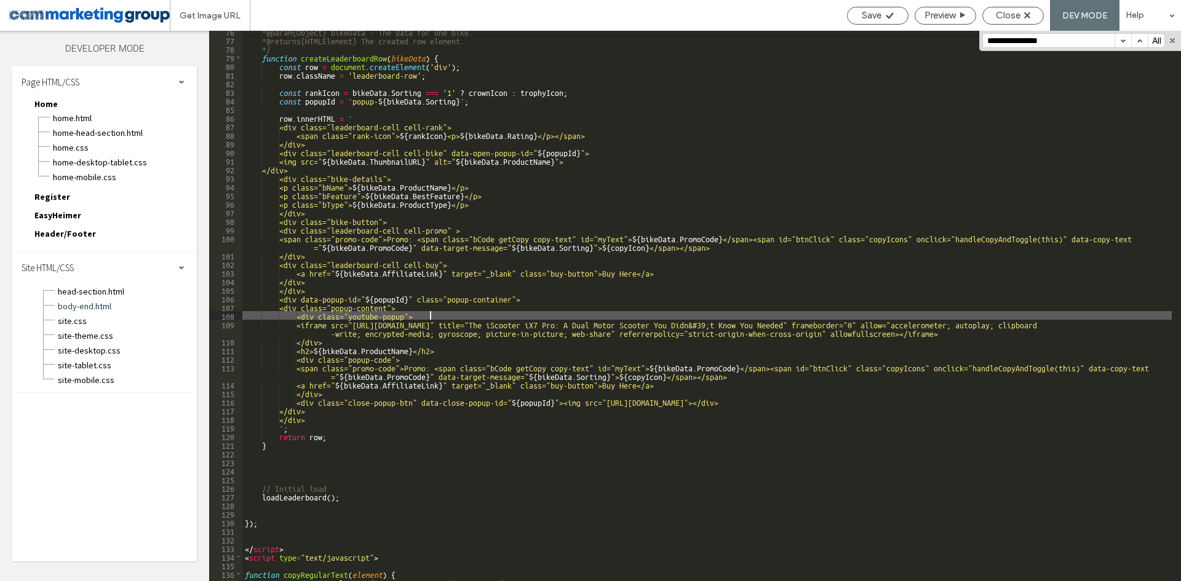
click at [508, 319] on div "* @param {Object} bikeData - The data for one bike. * @returns {HTMLElement} Th…" at bounding box center [706, 311] width 929 height 568
click at [542, 323] on div "* @param {Object} bikeData - The data for one bike. * @returns {HTMLElement} Th…" at bounding box center [706, 311] width 929 height 568
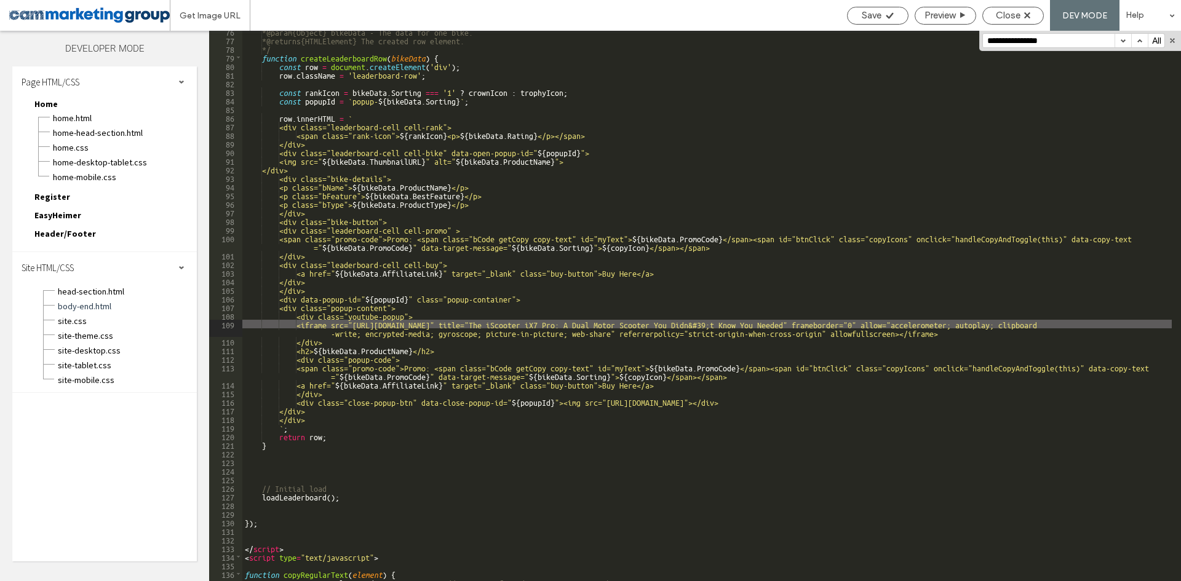
click at [547, 323] on div "* @param {Object} bikeData - The data for one bike. * @returns {HTMLElement} Th…" at bounding box center [706, 311] width 929 height 568
click at [499, 324] on div "* @param {Object} bikeData - The data for one bike. * @returns {HTMLElement} Th…" at bounding box center [706, 311] width 929 height 568
click at [633, 322] on div "* @param {Object} bikeData - The data for one bike. * @returns {HTMLElement} Th…" at bounding box center [706, 311] width 929 height 568
click at [946, 324] on div "* @param {Object} bikeData - The data for one bike. * @returns {HTMLElement} Th…" at bounding box center [706, 311] width 929 height 568
type textarea "**"
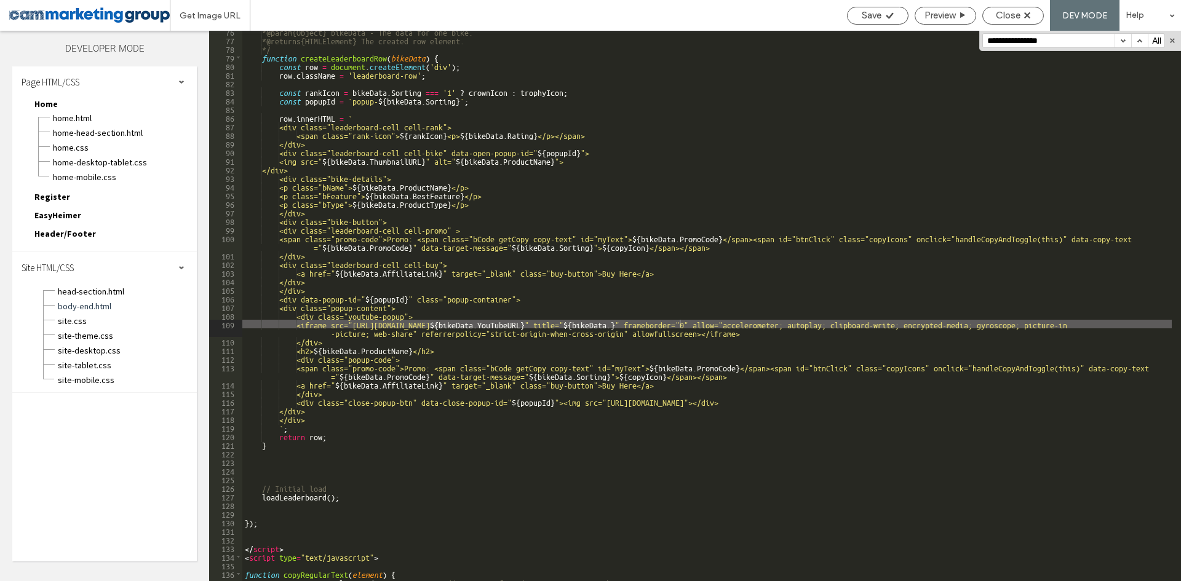
click at [680, 322] on div "* @param {Object} bikeData - The data for one bike. * @returns {HTMLElement} Th…" at bounding box center [706, 311] width 929 height 568
click at [807, 328] on div "* @param {Object} bikeData - The data for one bike. * @returns {HTMLElement} Th…" at bounding box center [706, 311] width 929 height 568
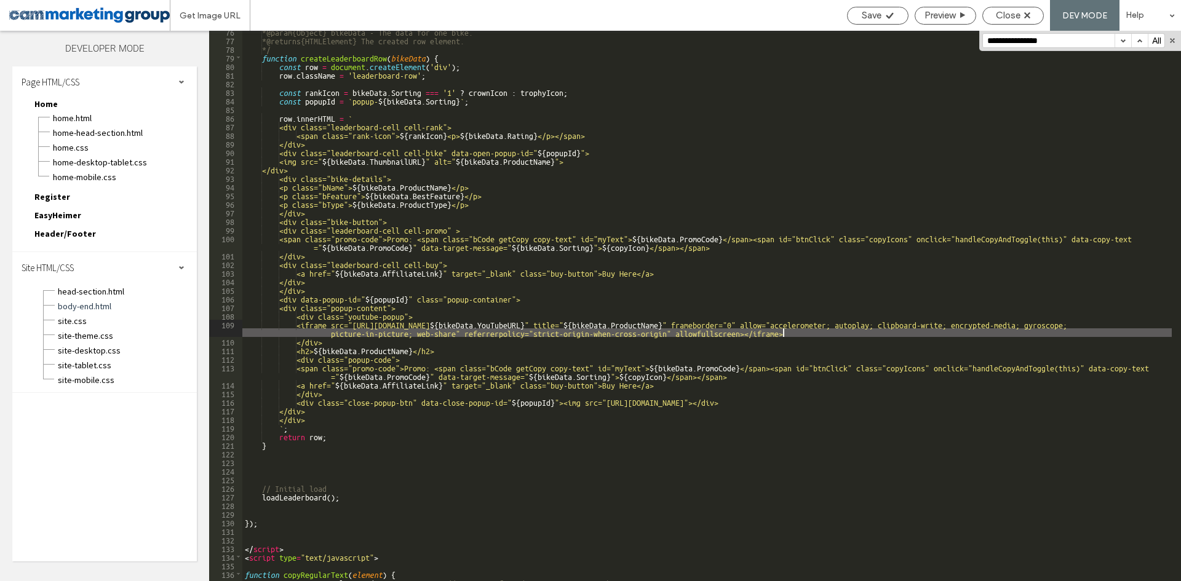
click at [929, 324] on div "* @param {Object} bikeData - The data for one bike. * @returns {HTMLElement} Th…" at bounding box center [706, 311] width 929 height 568
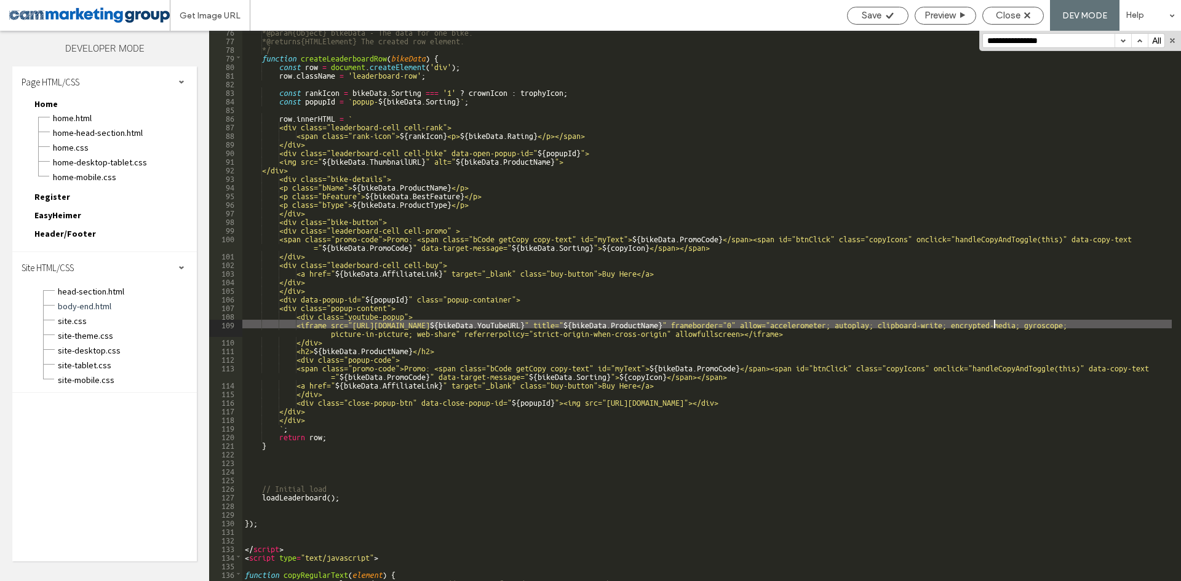
click at [996, 324] on div "* @param {Object} bikeData - The data for one bike. * @returns {HTMLElement} Th…" at bounding box center [706, 311] width 929 height 568
click at [940, 324] on div "* @param {Object} bikeData - The data for one bike. * @returns {HTMLElement} Th…" at bounding box center [706, 311] width 929 height 568
click at [937, 325] on div "* @param {Object} bikeData - The data for one bike. * @returns {HTMLElement} Th…" at bounding box center [706, 311] width 929 height 568
click at [534, 325] on div "* @param {Object} bikeData - The data for one bike. * @returns {HTMLElement} Th…" at bounding box center [706, 311] width 929 height 568
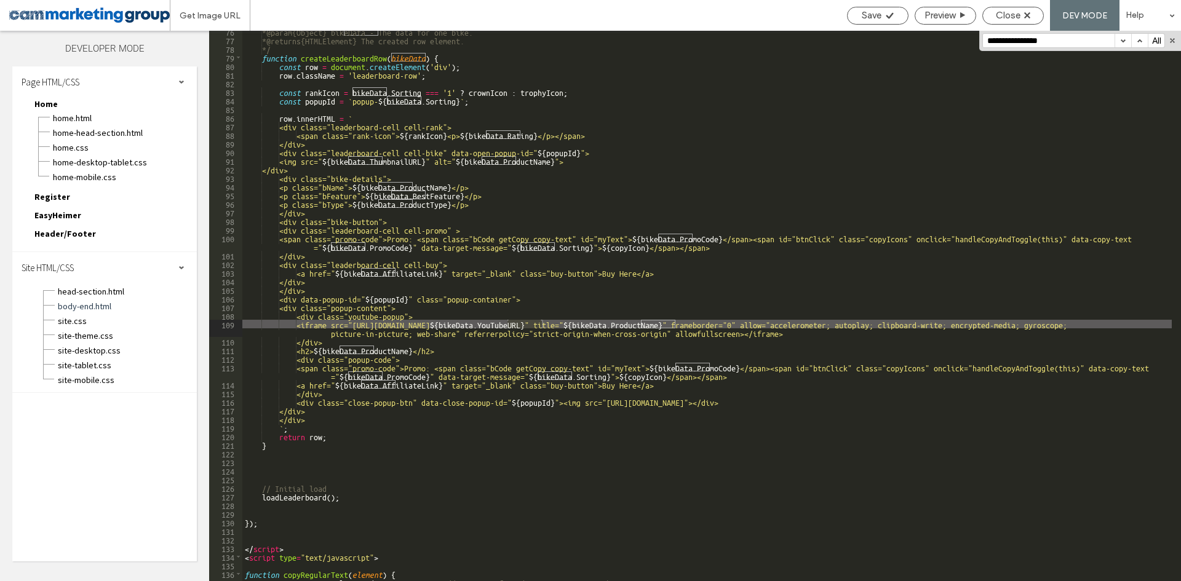
click at [659, 175] on div "* @param {Object} bikeData - The data for one bike. * @returns {HTMLElement} Th…" at bounding box center [706, 311] width 929 height 568
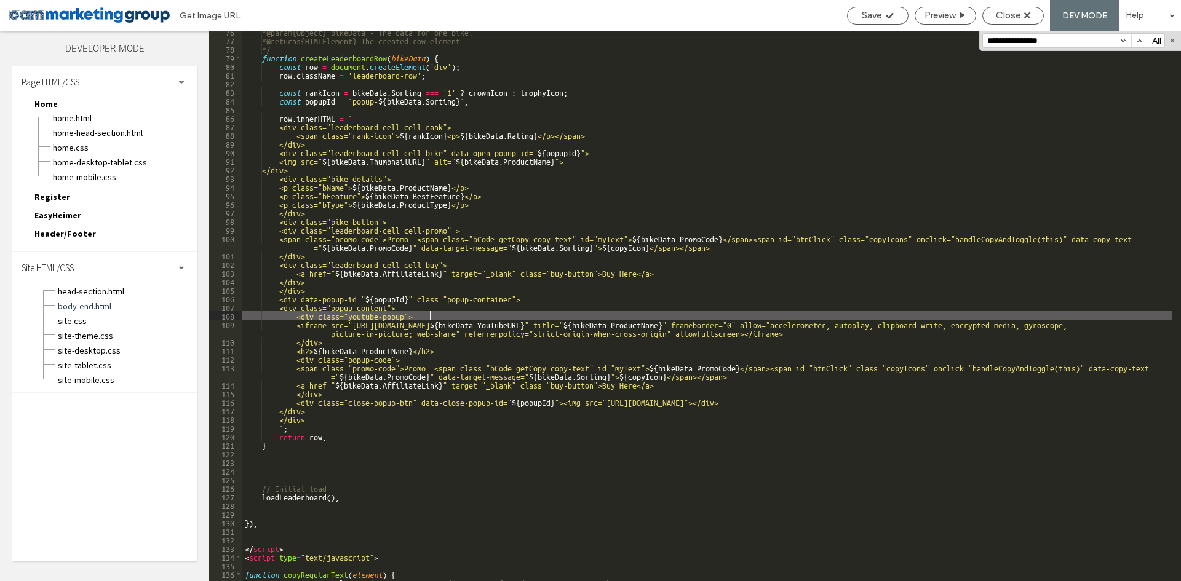
click at [590, 319] on div "* @param {Object} bikeData - The data for one bike. * @returns {HTMLElement} Th…" at bounding box center [706, 311] width 929 height 568
click at [592, 322] on div "* @param {Object} bikeData - The data for one bike. * @returns {HTMLElement} Th…" at bounding box center [706, 311] width 929 height 568
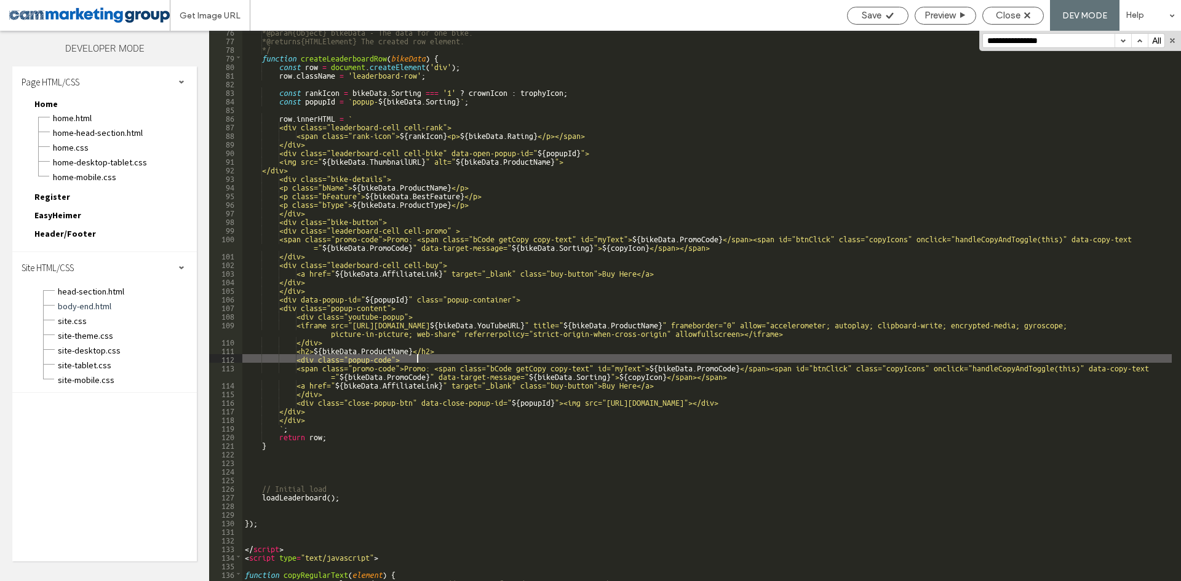
click at [685, 357] on div "* @param {Object} bikeData - The data for one bike. * @returns {HTMLElement} Th…" at bounding box center [706, 311] width 929 height 568
